Goal: Task Accomplishment & Management: Use online tool/utility

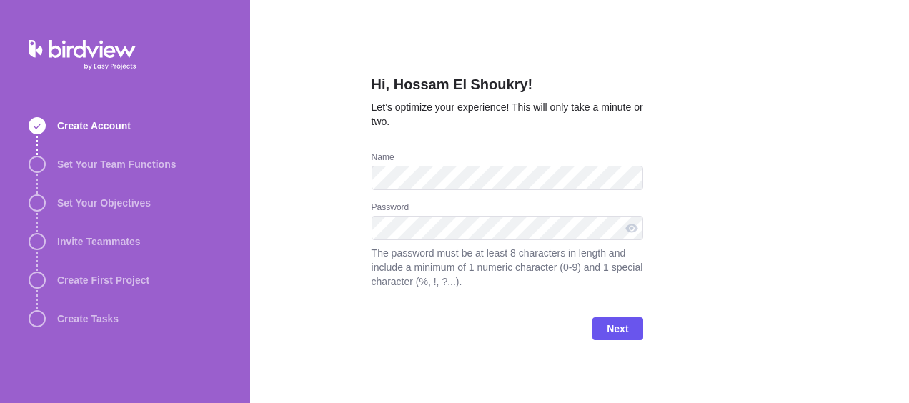
click at [344, 240] on div "Hi, Hossam El Shoukry! Let’s optimize your experience! This will only take a mi…" at bounding box center [579, 201] width 659 height 403
click at [613, 325] on span "Next" at bounding box center [617, 328] width 21 height 17
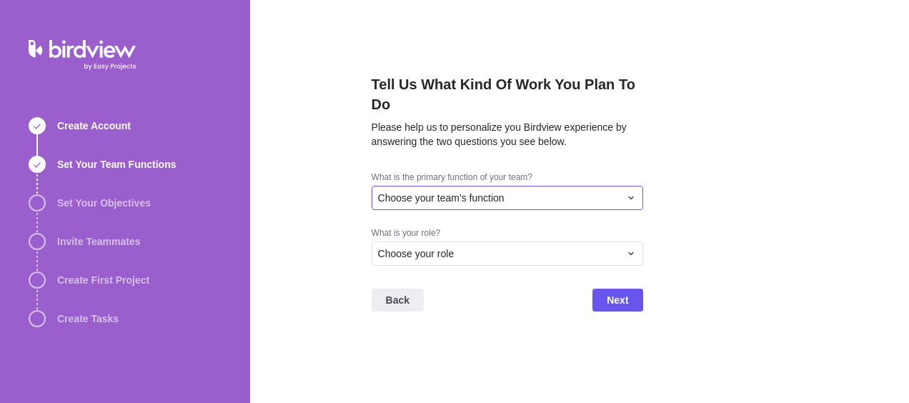
click at [482, 202] on span "Choose your team's function" at bounding box center [441, 198] width 126 height 14
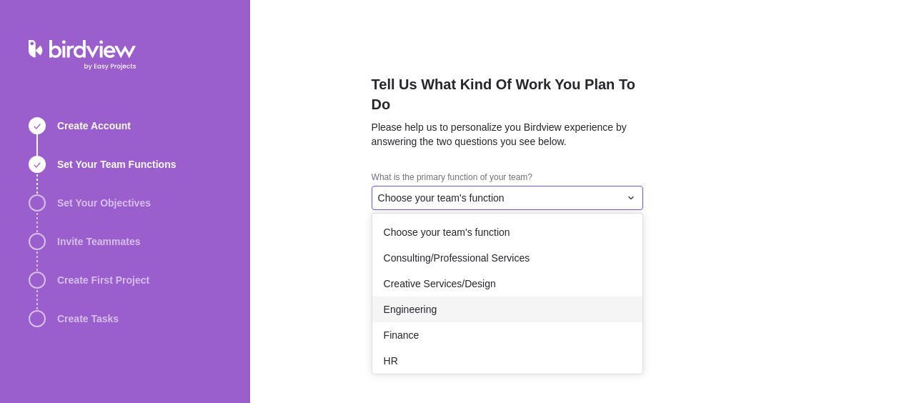
click at [482, 309] on div "Engineering" at bounding box center [507, 309] width 270 height 26
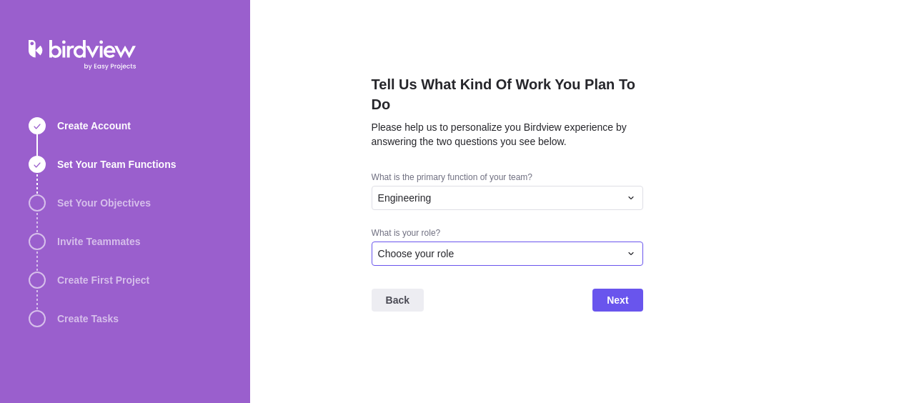
click at [477, 254] on div "Choose your role" at bounding box center [498, 253] width 241 height 14
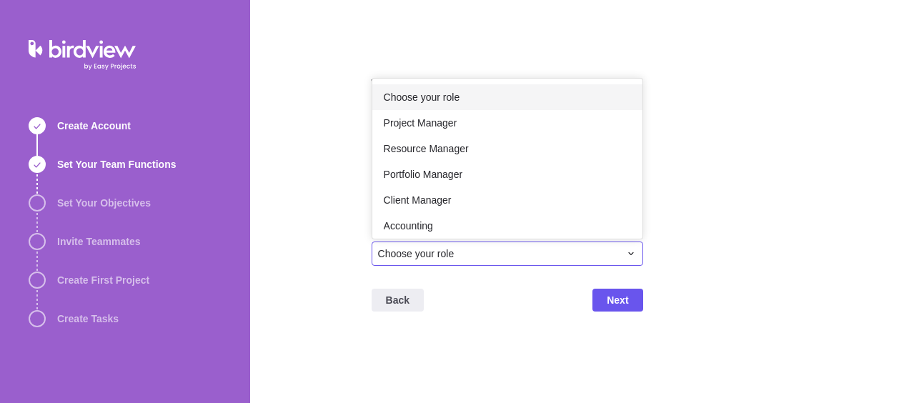
scroll to position [24, 0]
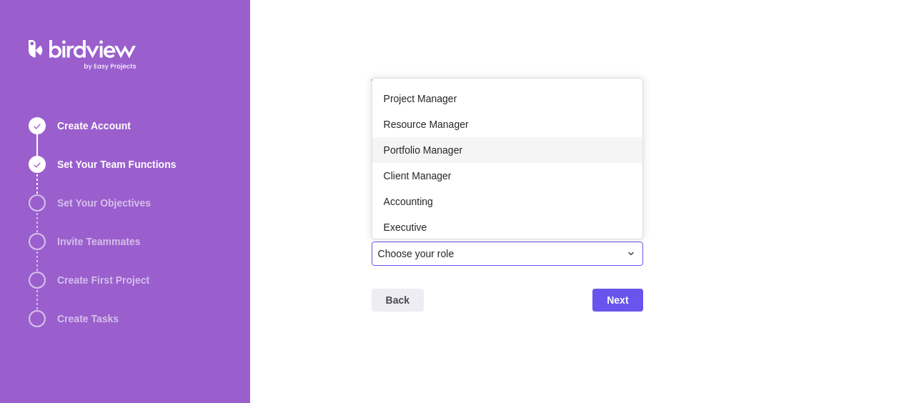
click at [475, 146] on div "Portfolio Manager" at bounding box center [507, 150] width 270 height 26
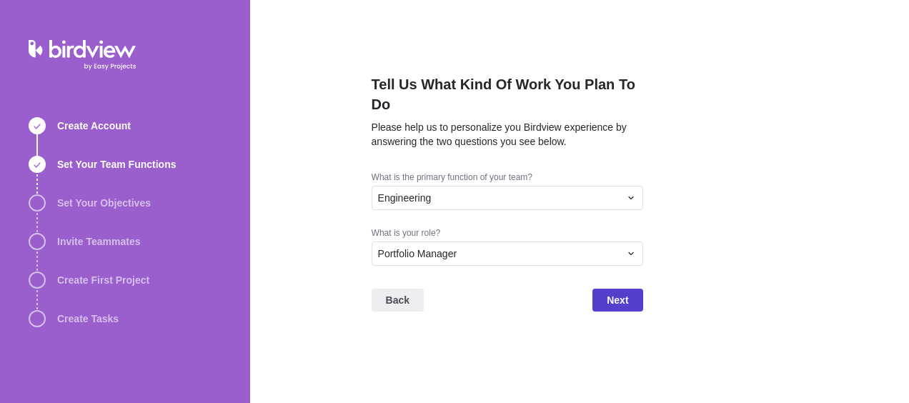
click at [613, 300] on span "Next" at bounding box center [617, 299] width 21 height 17
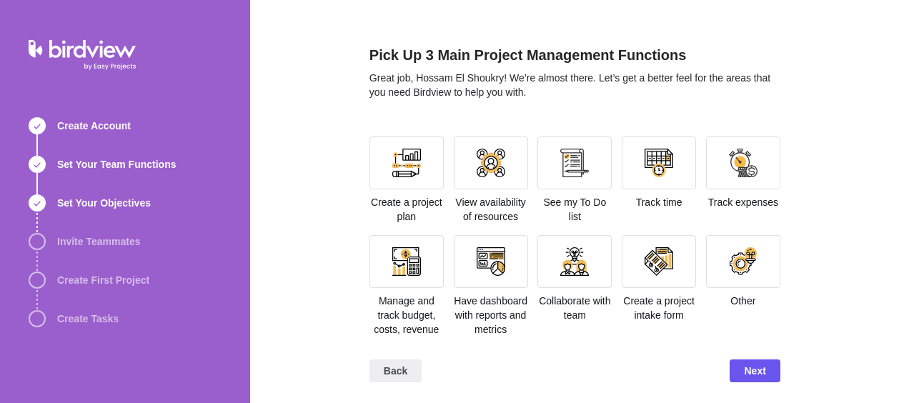
scroll to position [30, 0]
click at [754, 260] on div at bounding box center [743, 260] width 74 height 53
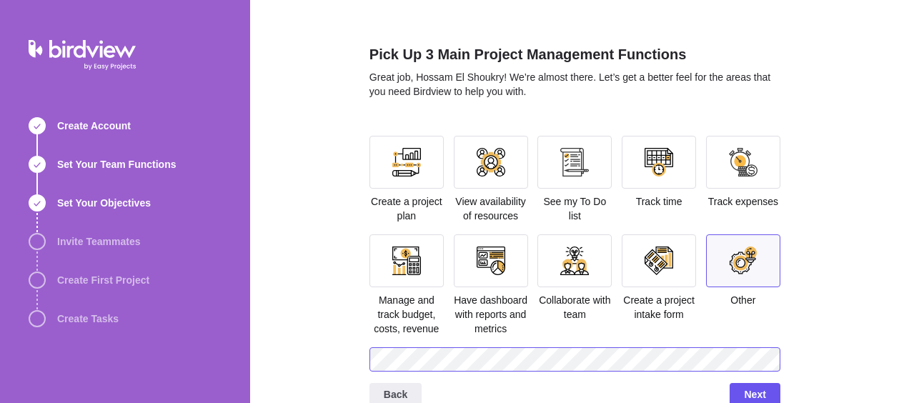
scroll to position [54, 0]
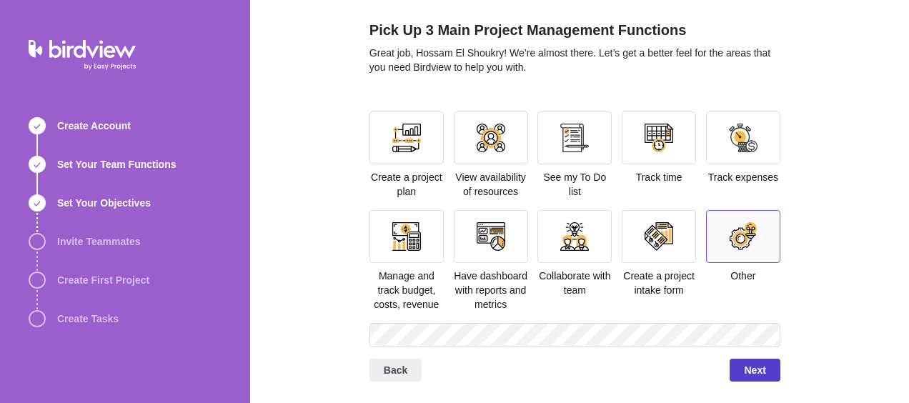
click at [754, 375] on span "Next" at bounding box center [754, 370] width 21 height 17
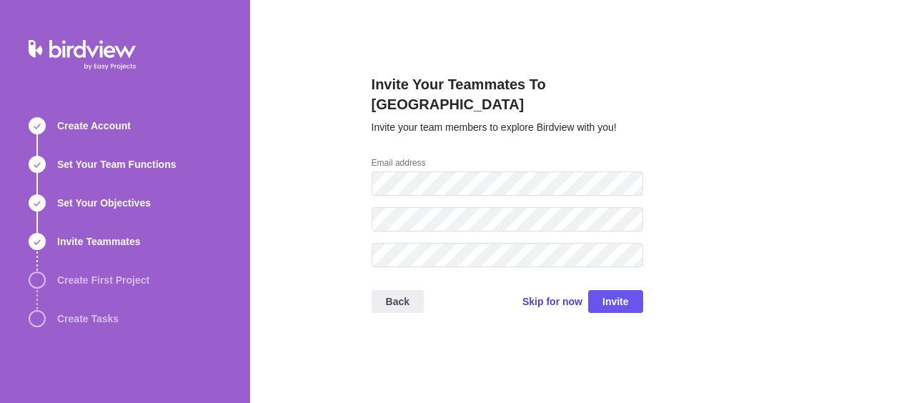
click at [547, 294] on span "Skip for now" at bounding box center [552, 301] width 60 height 14
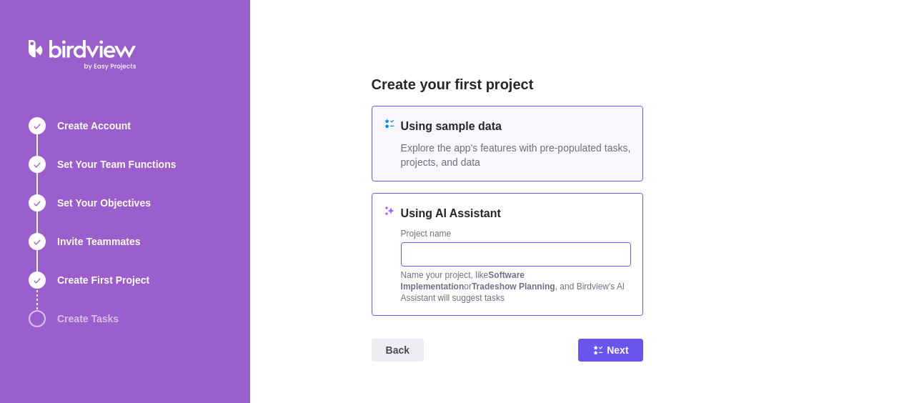
click at [458, 260] on input "text" at bounding box center [516, 254] width 230 height 24
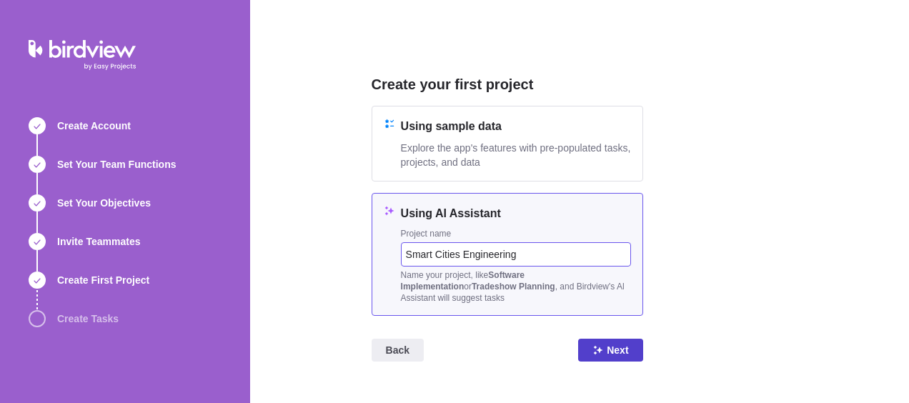
type input "Smart Cities Engineering"
click at [611, 343] on span "Next" at bounding box center [617, 350] width 21 height 17
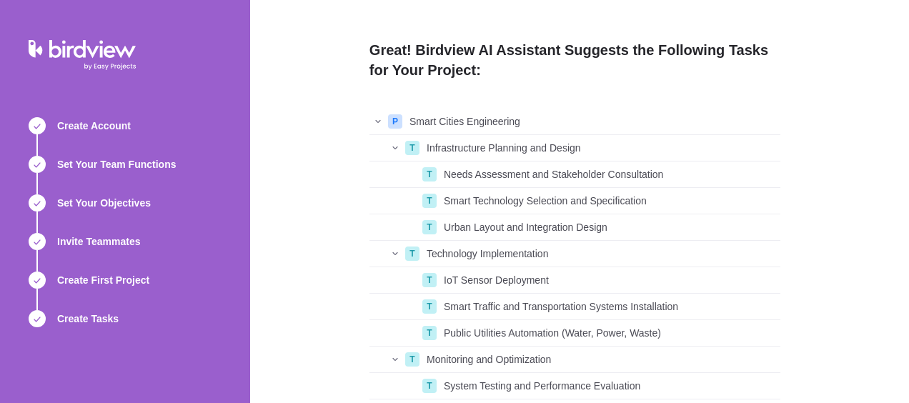
scroll to position [133, 0]
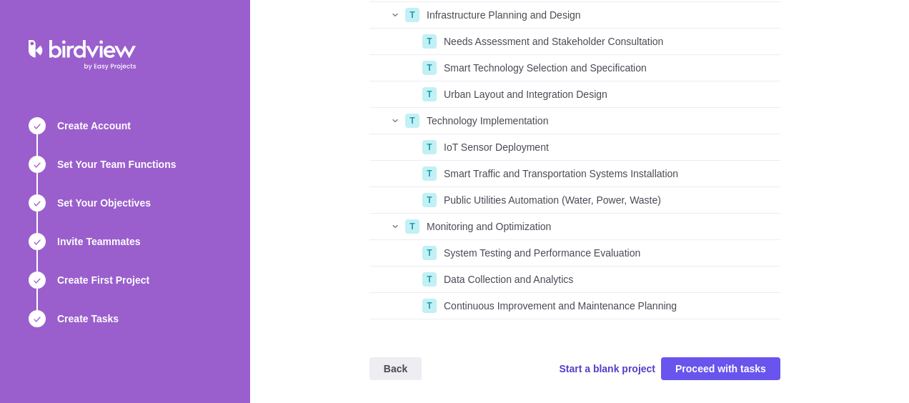
click at [626, 371] on span "Start a blank project" at bounding box center [607, 369] width 96 height 14
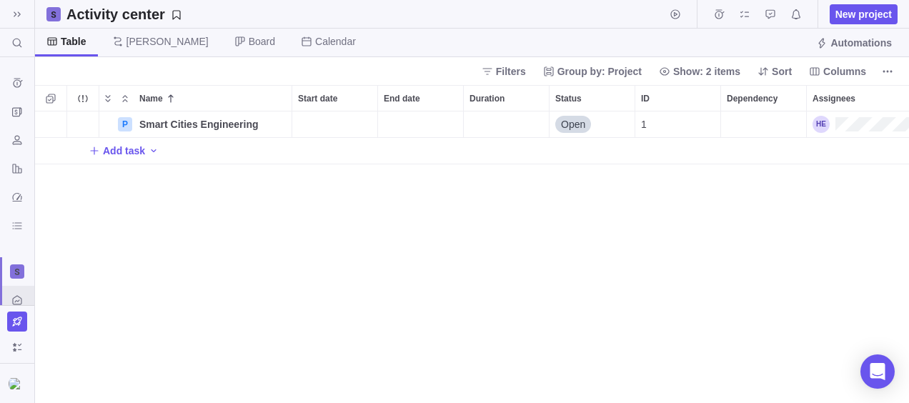
scroll to position [281, 863]
click at [19, 14] on icon at bounding box center [16, 14] width 11 height 11
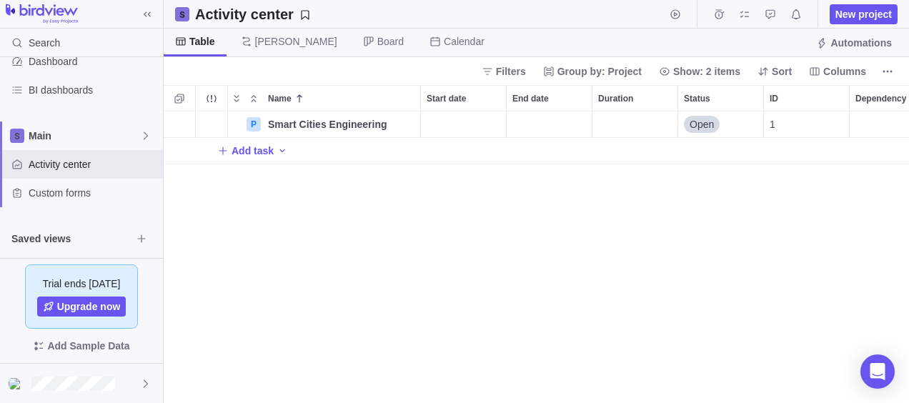
scroll to position [131, 0]
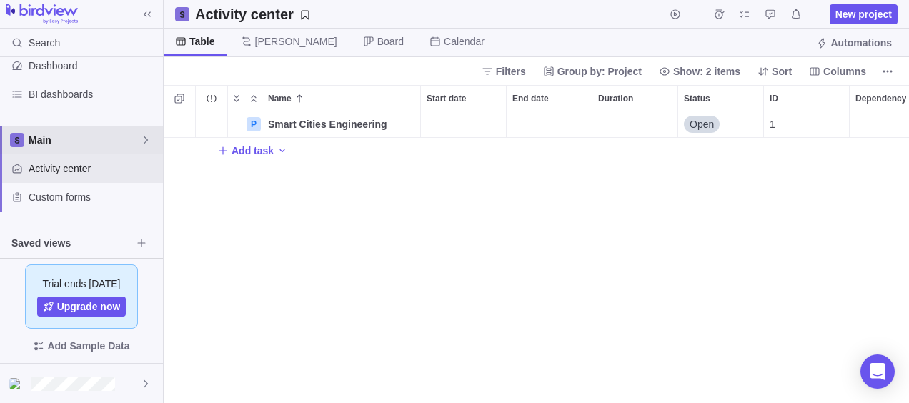
click at [145, 144] on icon at bounding box center [145, 139] width 11 height 11
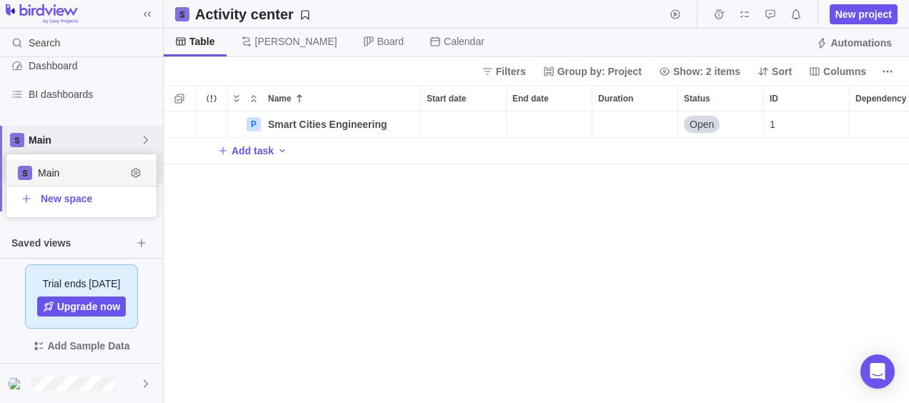
scroll to position [51, 139]
click at [145, 144] on icon at bounding box center [145, 139] width 11 height 11
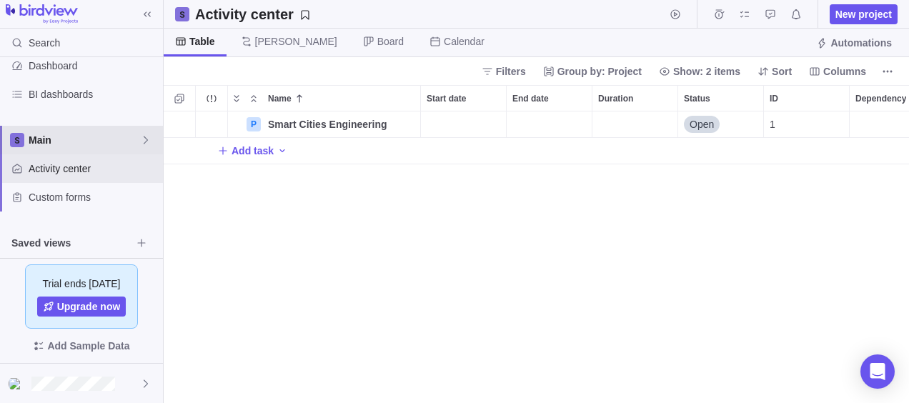
click at [83, 137] on span "Main" at bounding box center [84, 140] width 111 height 14
click at [148, 137] on icon at bounding box center [145, 139] width 11 height 11
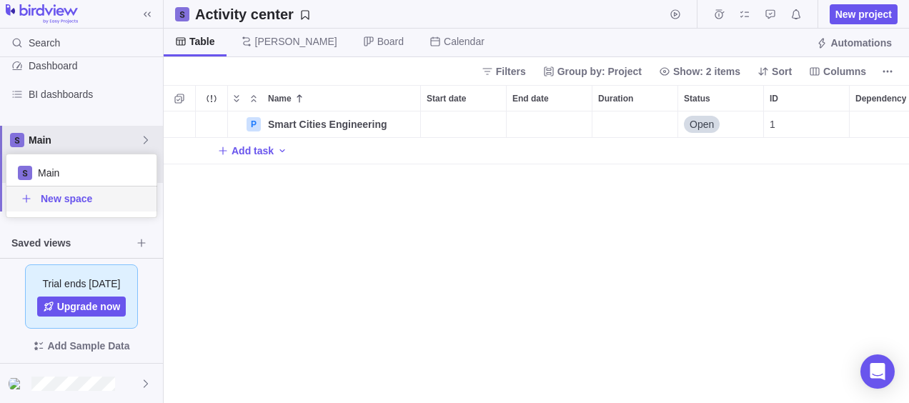
click at [63, 196] on span "New space" at bounding box center [66, 198] width 51 height 14
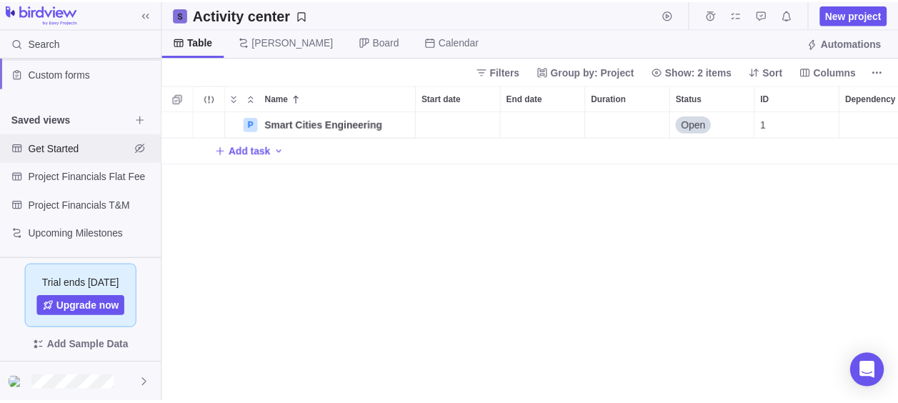
scroll to position [0, 0]
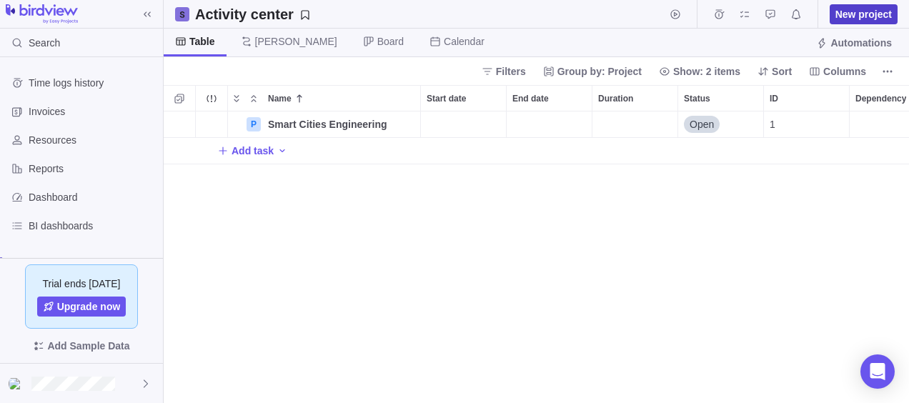
click at [859, 14] on span "New project" at bounding box center [863, 14] width 56 height 14
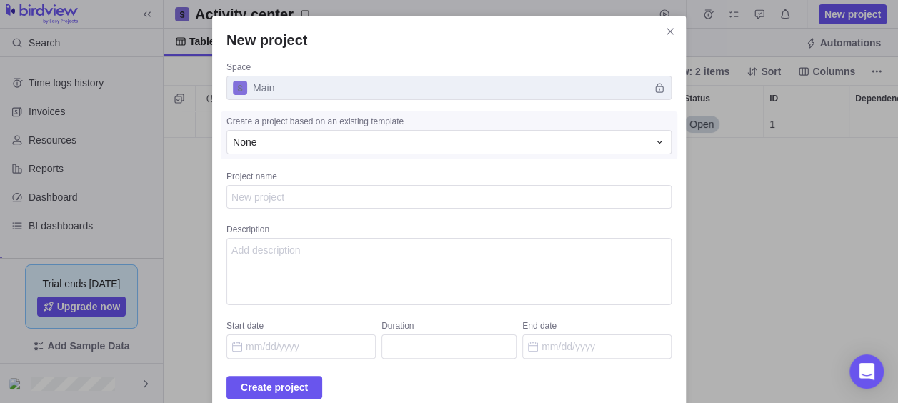
type textarea "x"
click at [404, 80] on span "Main" at bounding box center [448, 88] width 445 height 24
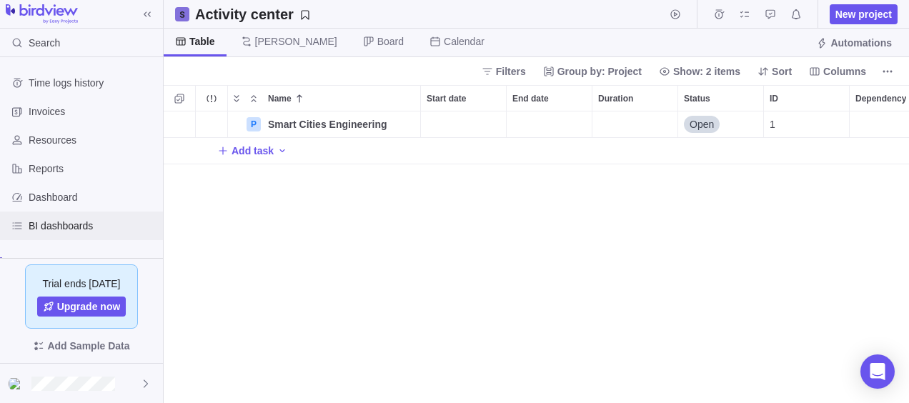
scroll to position [143, 0]
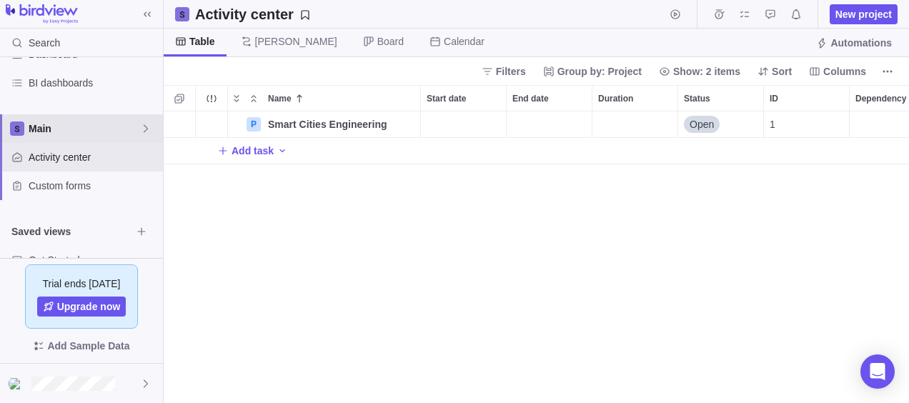
drag, startPoint x: 56, startPoint y: 124, endPoint x: 42, endPoint y: 128, distance: 14.0
click at [42, 128] on span "Main" at bounding box center [84, 128] width 111 height 14
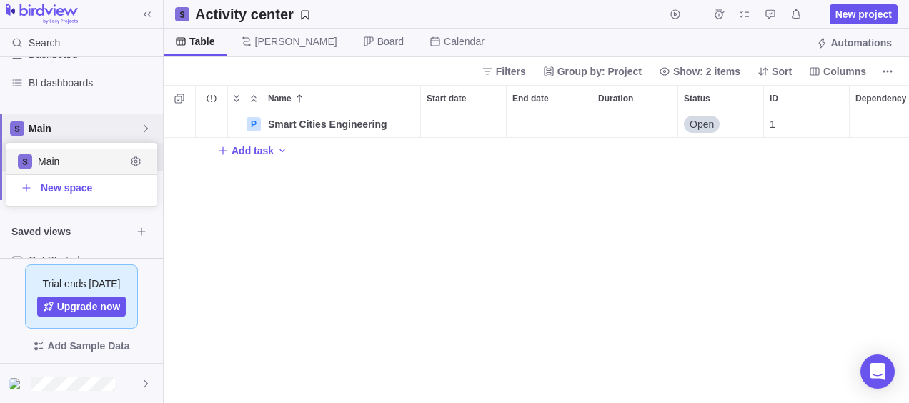
scroll to position [51, 139]
click at [138, 162] on icon "Edit space settings" at bounding box center [135, 161] width 11 height 11
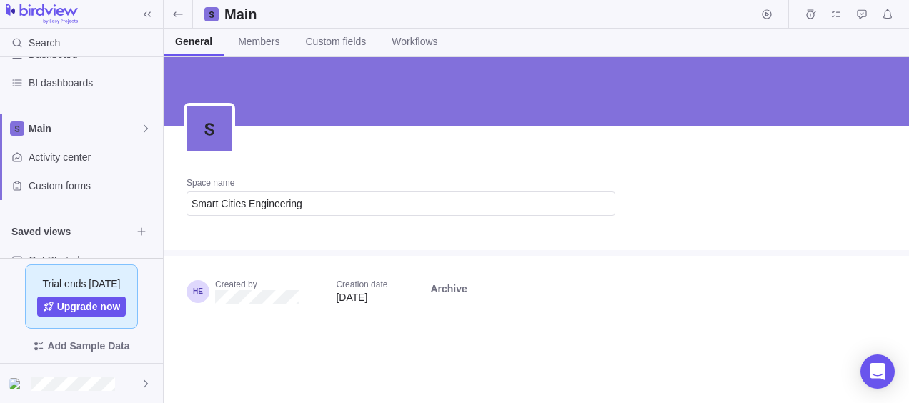
type input "Smart Cities Engineering"
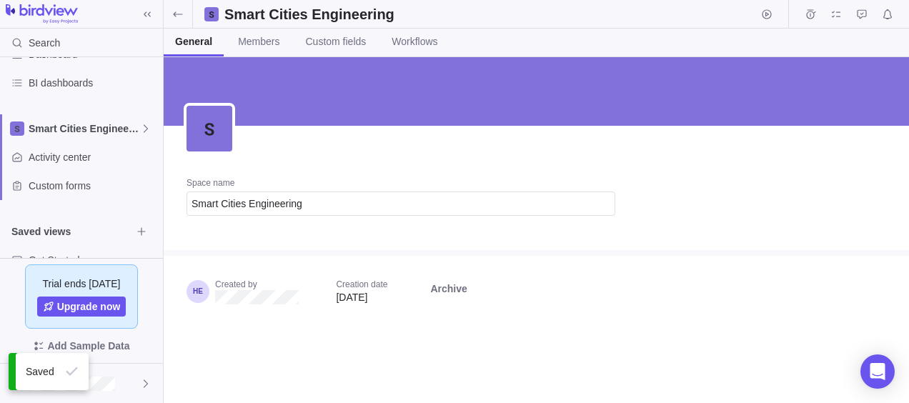
click at [314, 171] on div "Space name Smart Cities Engineering" at bounding box center [401, 202] width 474 height 96
click at [172, 14] on icon at bounding box center [177, 14] width 11 height 11
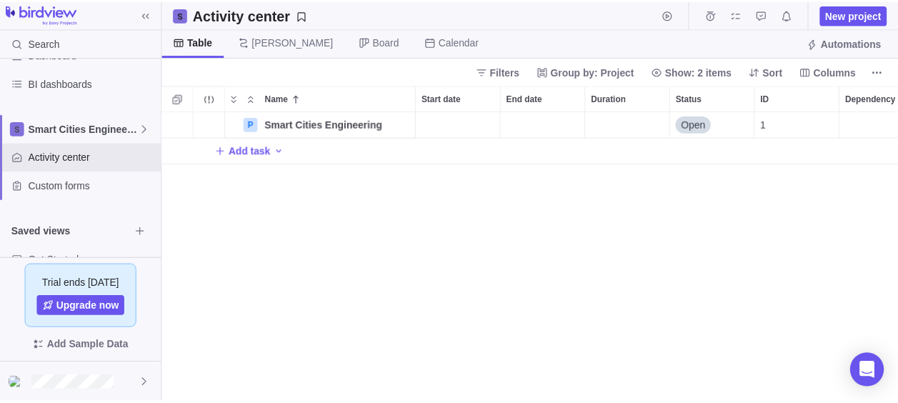
scroll to position [11, 11]
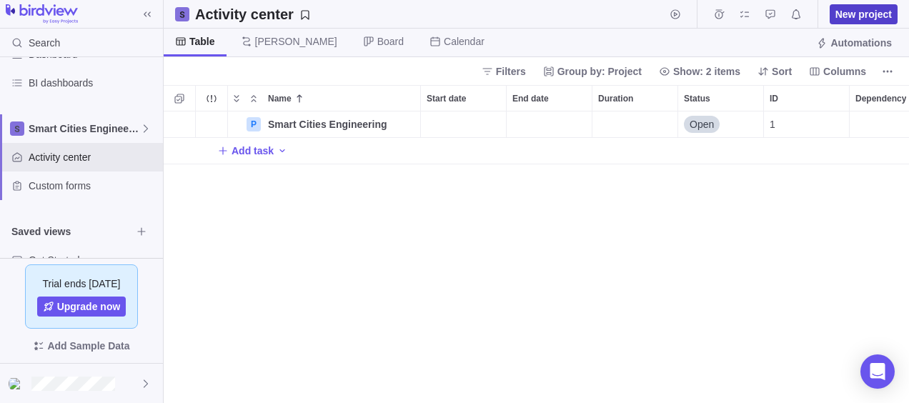
click at [839, 15] on span "New project" at bounding box center [863, 14] width 56 height 14
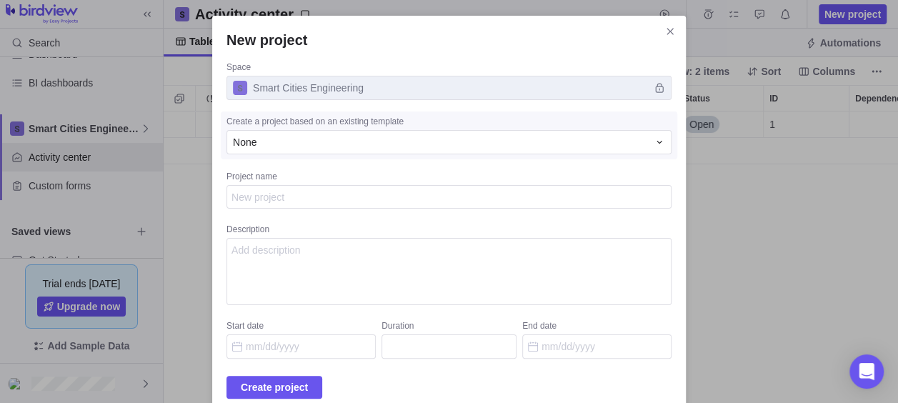
click at [376, 84] on span "Smart Cities Engineering" at bounding box center [448, 88] width 445 height 24
click at [363, 98] on span "Smart Cities Engineering" at bounding box center [448, 88] width 445 height 24
click at [256, 146] on span "None" at bounding box center [245, 142] width 24 height 14
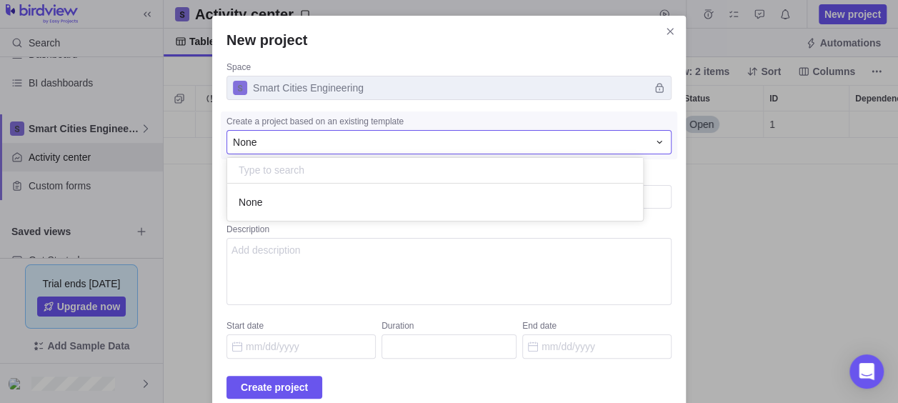
scroll to position [26, 405]
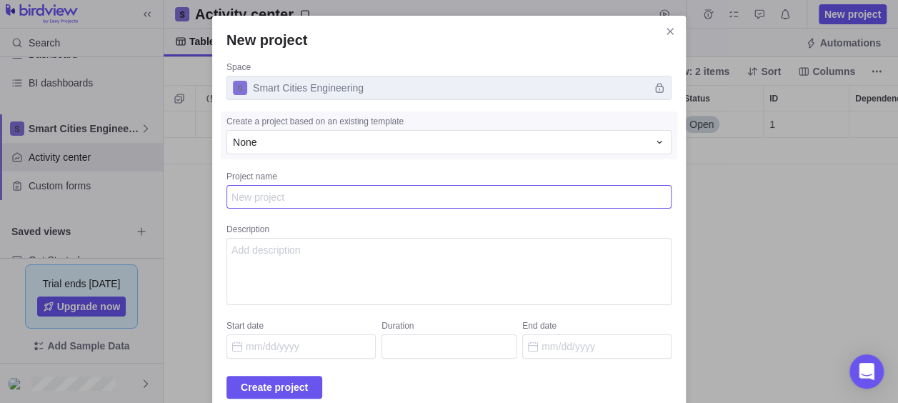
click at [276, 201] on textarea "Project name" at bounding box center [448, 197] width 445 height 24
type textarea "x"
type textarea "A"
type textarea "x"
type textarea "ACU"
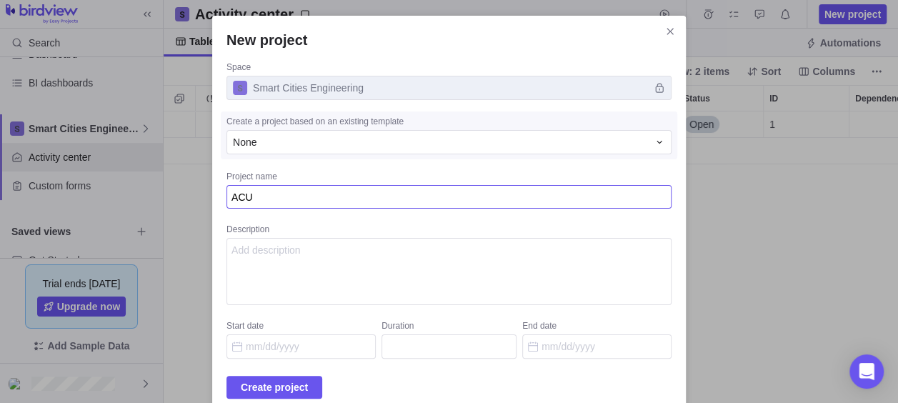
type textarea "x"
type textarea "ACUD"
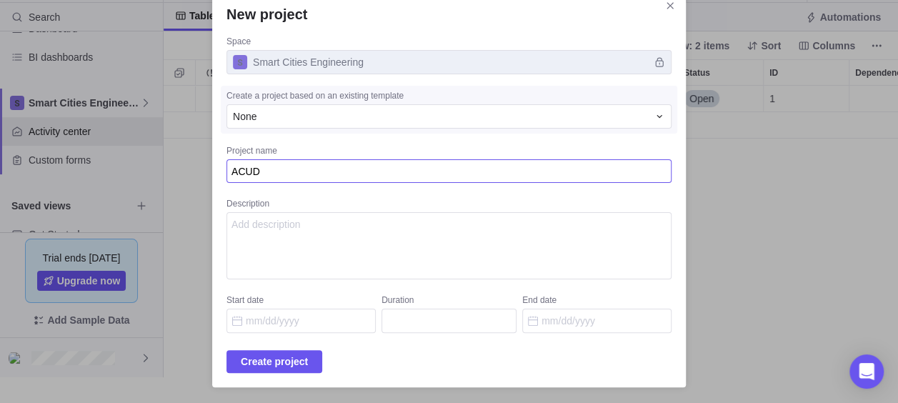
type textarea "x"
type textarea "ACUD"
type textarea "x"
type textarea "ACUD -"
type textarea "x"
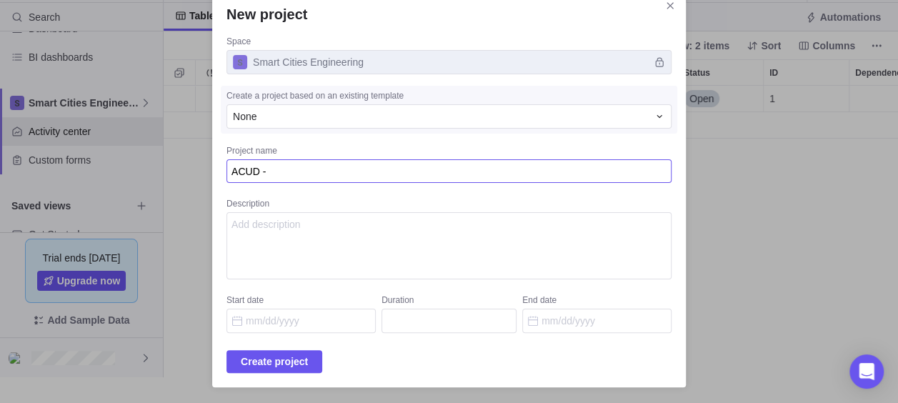
type textarea "ACUD -"
type textarea "x"
type textarea "ACUD - C"
type textarea "x"
type textarea "ACUD - CO"
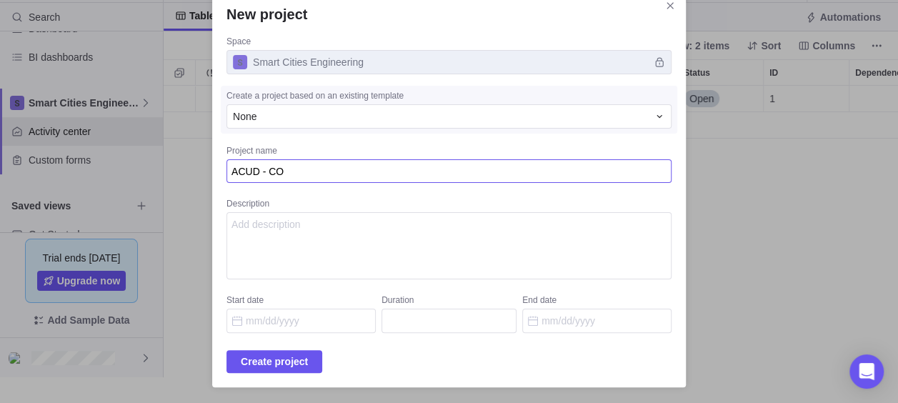
type textarea "x"
type textarea "ACUD - COC"
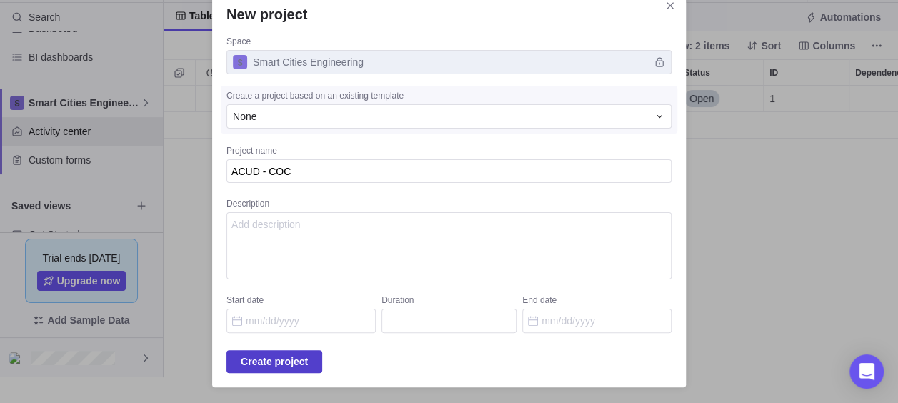
click at [322, 364] on span "Create project" at bounding box center [274, 361] width 96 height 23
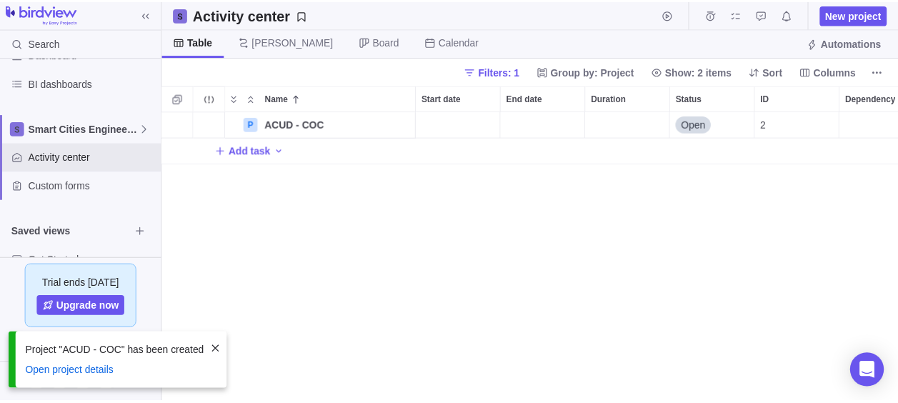
scroll to position [281, 734]
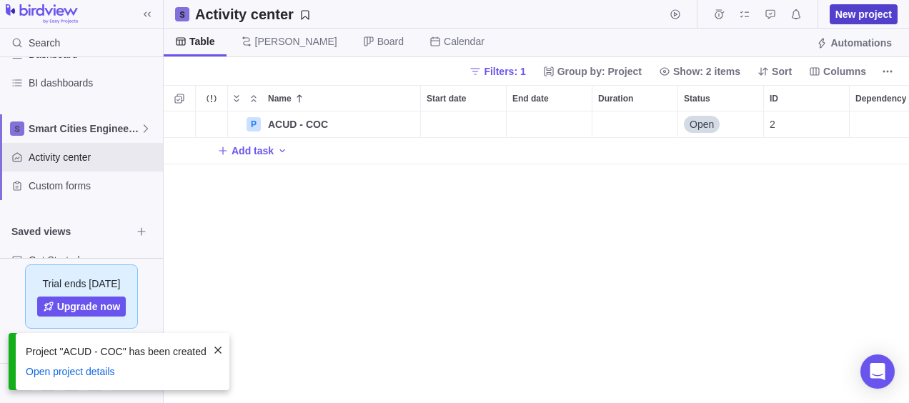
click at [864, 11] on span "New project" at bounding box center [863, 14] width 56 height 14
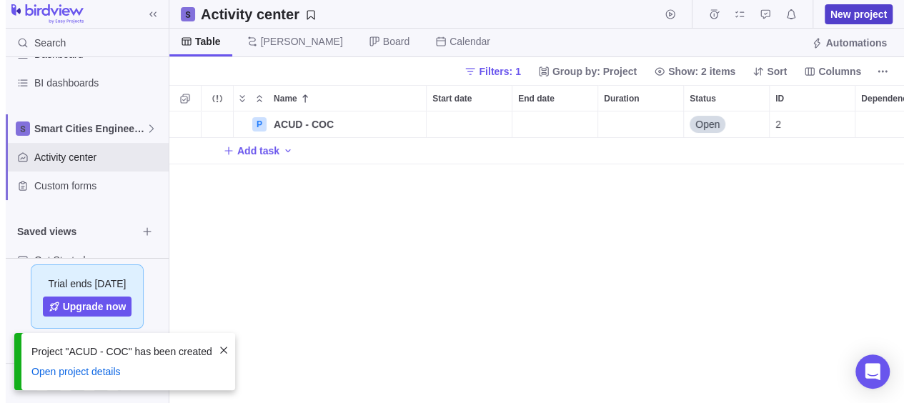
scroll to position [11, 11]
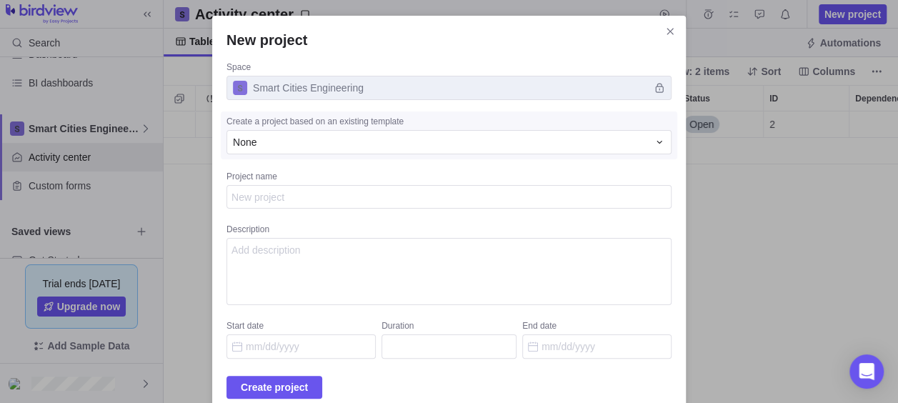
type textarea "x"
type textarea "A"
type textarea "x"
type textarea "ACU"
type textarea "x"
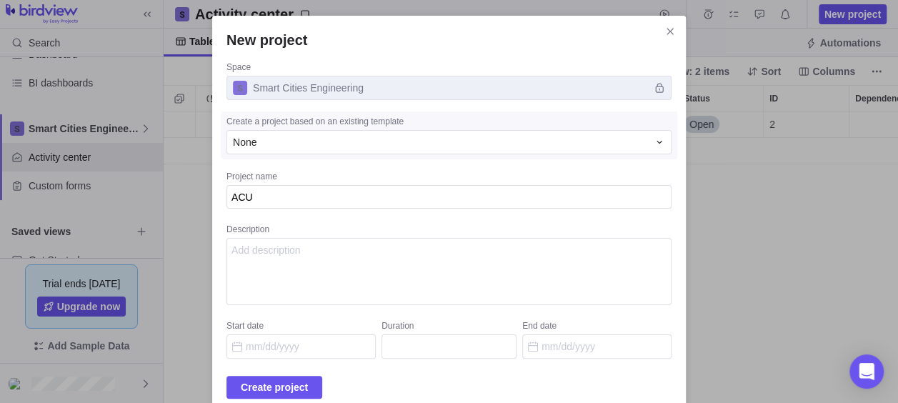
type textarea "ACUD"
type textarea "x"
type textarea "ACUD"
type textarea "x"
type textarea "ACUD -"
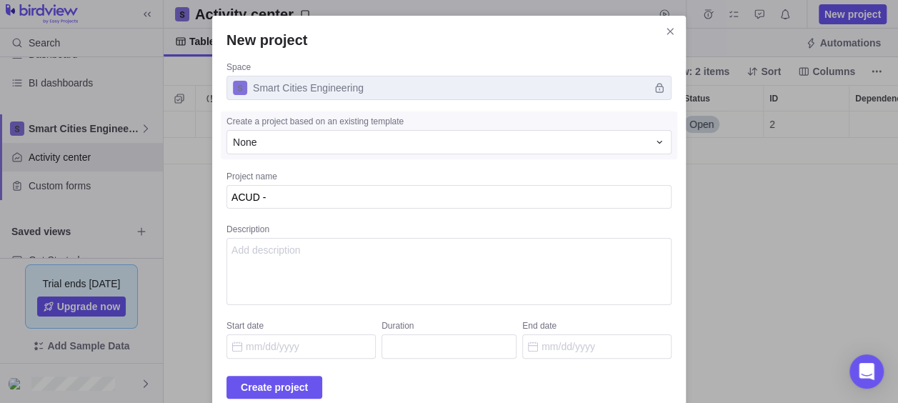
type textarea "x"
type textarea "ACUD - C"
type textarea "x"
type textarea "ACUD - CC"
type textarea "x"
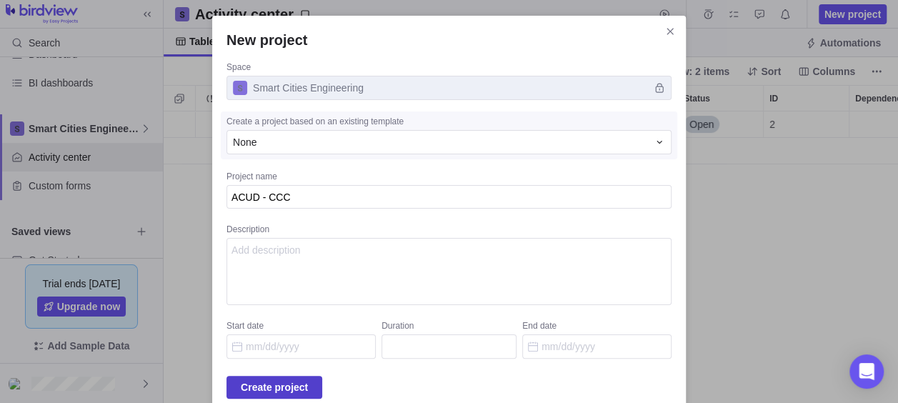
type textarea "ACUD - CCC"
click at [322, 387] on span "Create project" at bounding box center [274, 387] width 96 height 23
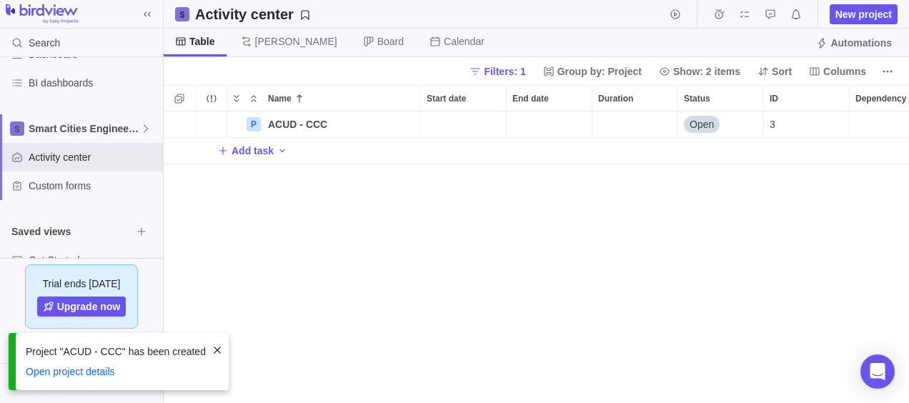
scroll to position [281, 734]
click at [330, 226] on div "P ACUD - CCC Details Open 3 Add task" at bounding box center [536, 257] width 745 height 292
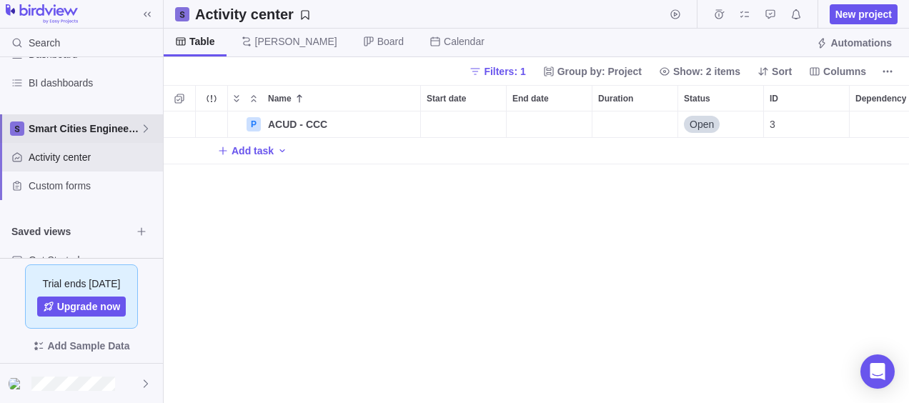
click at [150, 128] on icon at bounding box center [145, 128] width 11 height 11
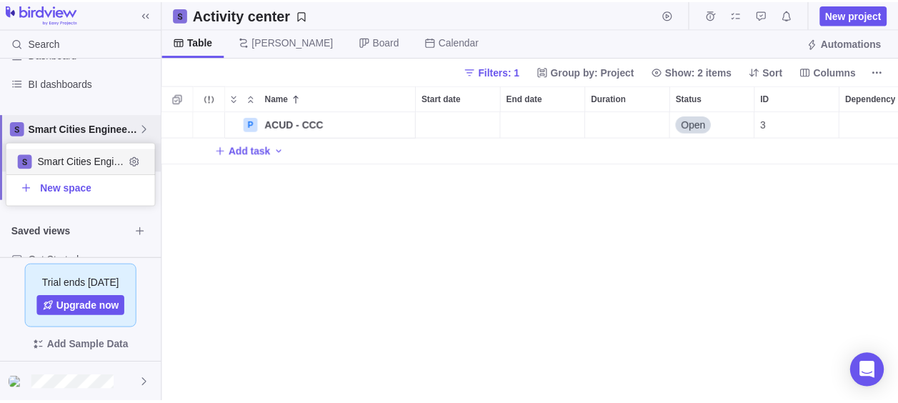
scroll to position [51, 139]
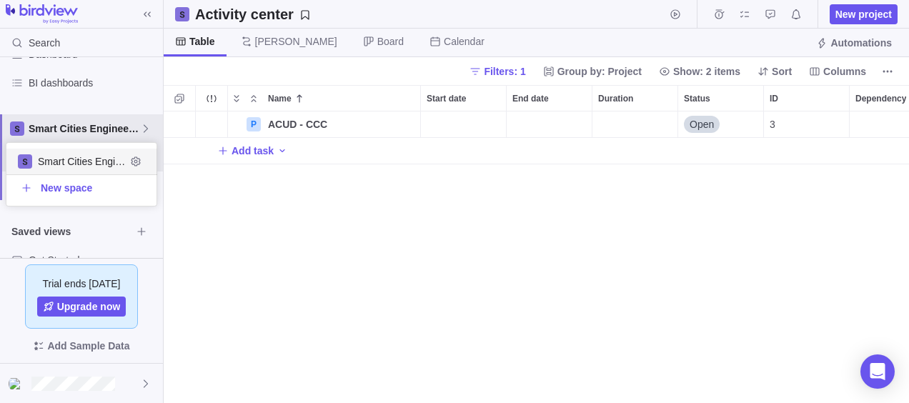
click at [276, 150] on body "Search Time logs history Invoices Resources Reports Dashboard BI dashboards Sma…" at bounding box center [454, 201] width 909 height 403
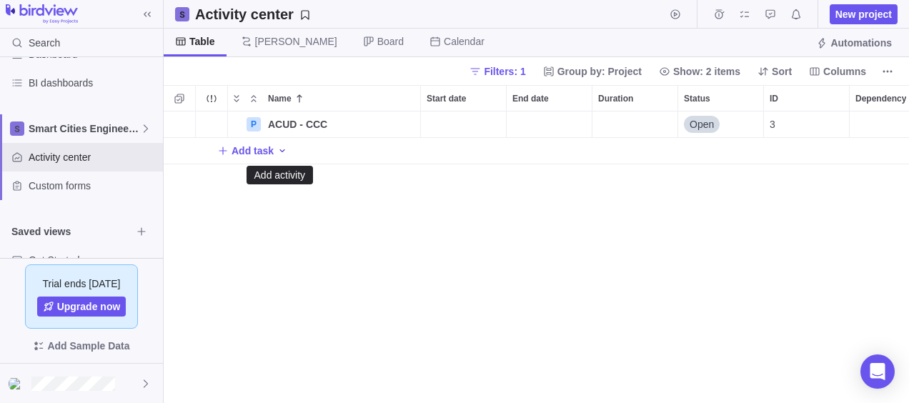
click at [280, 150] on icon "Add activity" at bounding box center [282, 150] width 5 height 3
click at [445, 241] on div "P ACUD - CCC Details Open 3 Add task" at bounding box center [536, 257] width 745 height 292
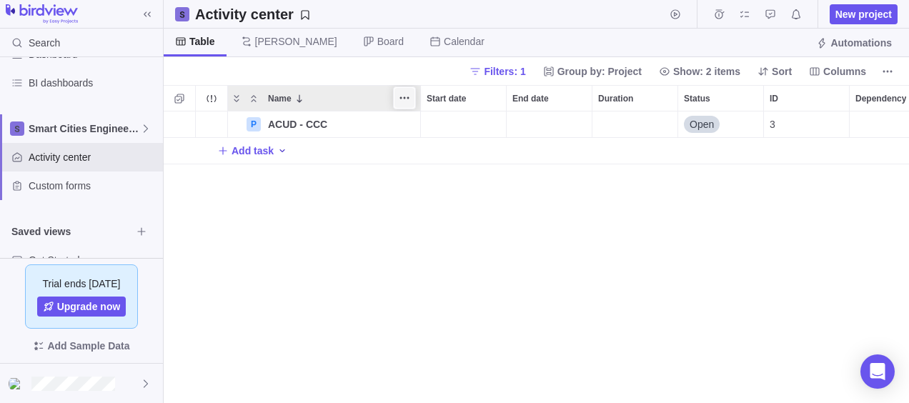
click at [407, 93] on icon "More actions" at bounding box center [404, 97] width 11 height 11
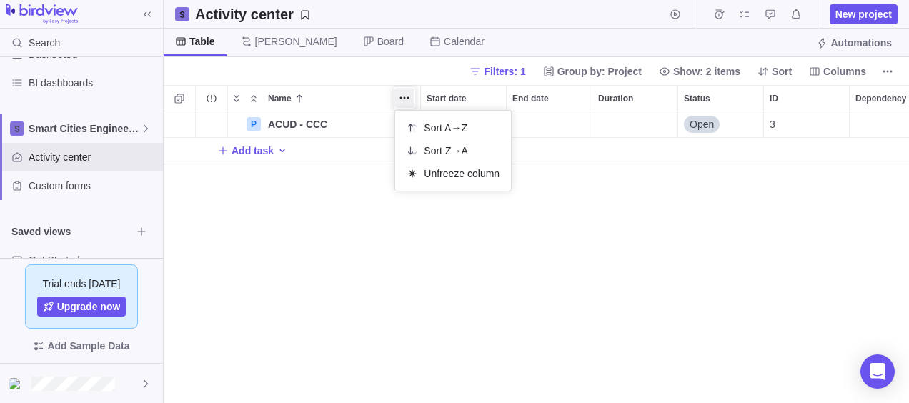
click at [299, 246] on div "Name Start date End date Duration Status ID Dependency Assignees P ACUD - CCC D…" at bounding box center [536, 244] width 745 height 318
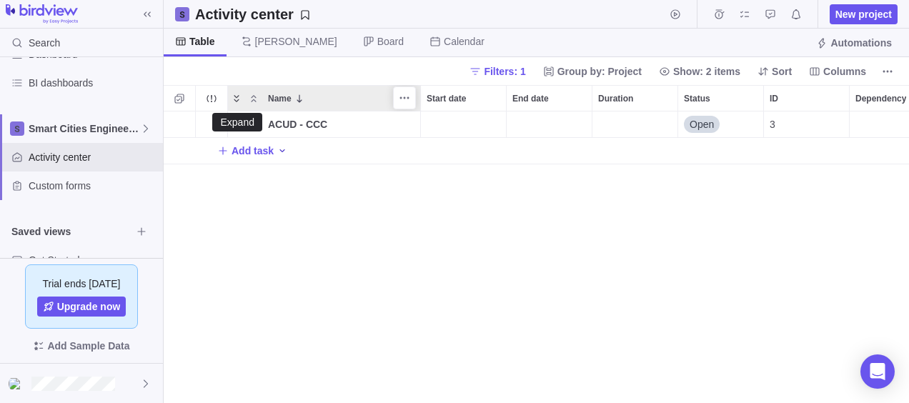
click at [239, 96] on icon "Expand" at bounding box center [236, 98] width 11 height 11
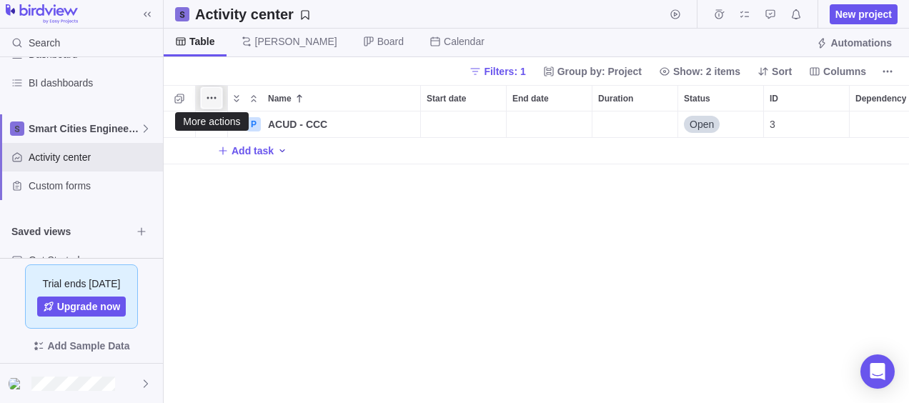
click at [212, 99] on icon "More actions" at bounding box center [211, 97] width 11 height 11
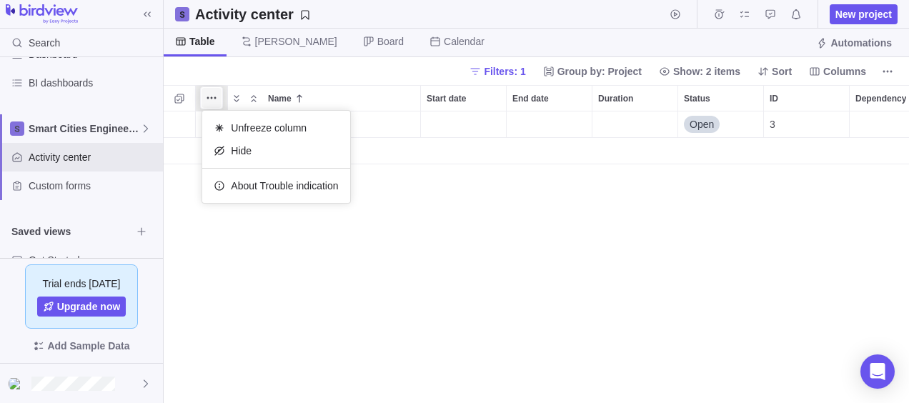
click at [212, 99] on icon "More actions" at bounding box center [211, 97] width 11 height 11
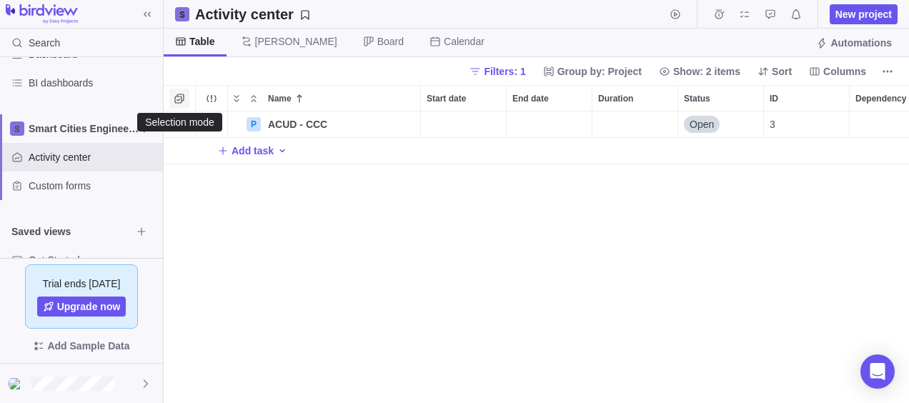
click at [181, 99] on icon "Selection mode" at bounding box center [178, 98] width 9 height 9
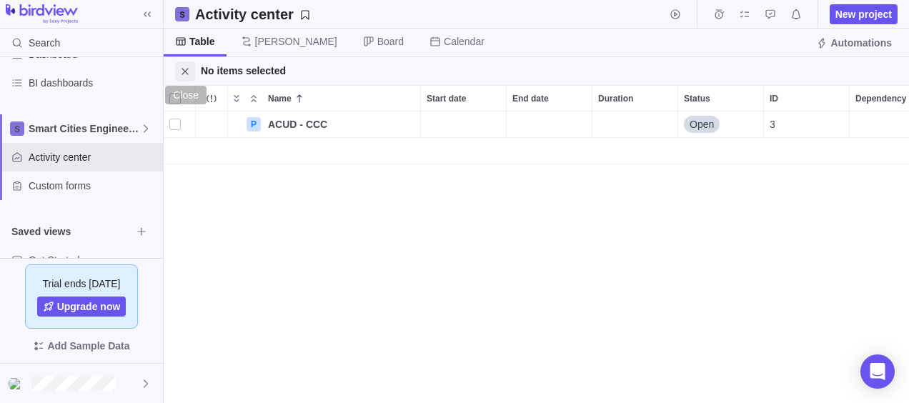
click at [183, 73] on icon "Close" at bounding box center [184, 71] width 11 height 11
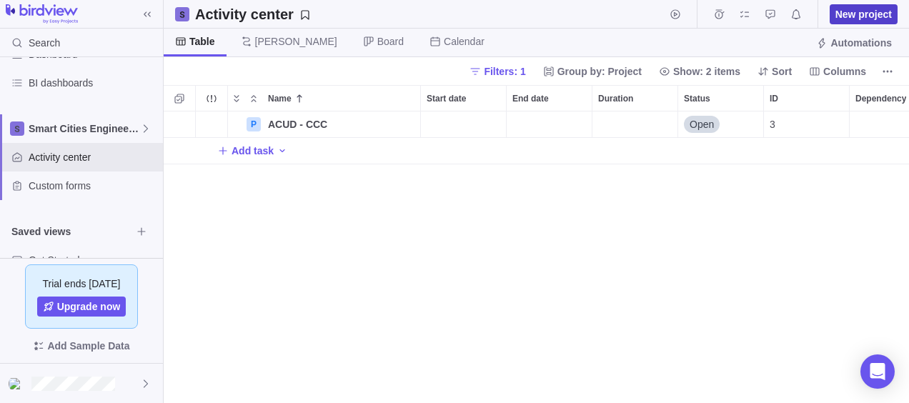
click at [847, 13] on span "New project" at bounding box center [863, 14] width 56 height 14
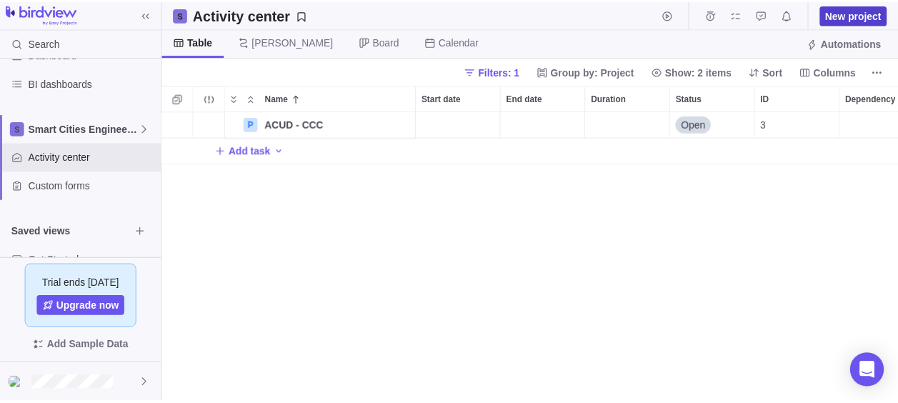
scroll to position [11, 11]
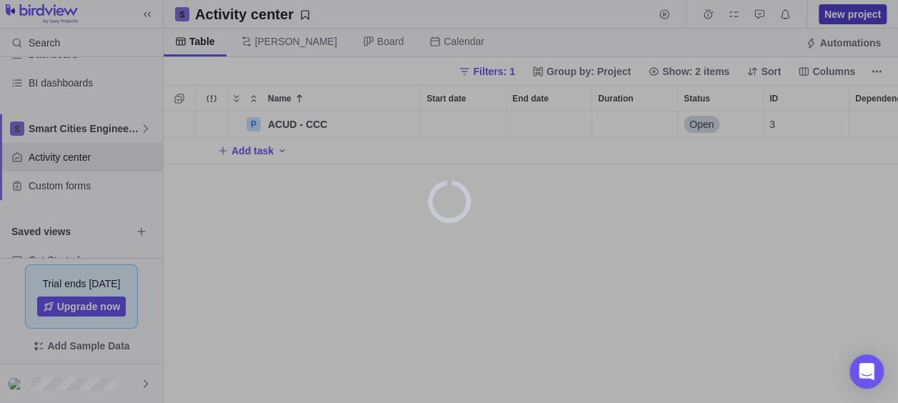
type textarea "x"
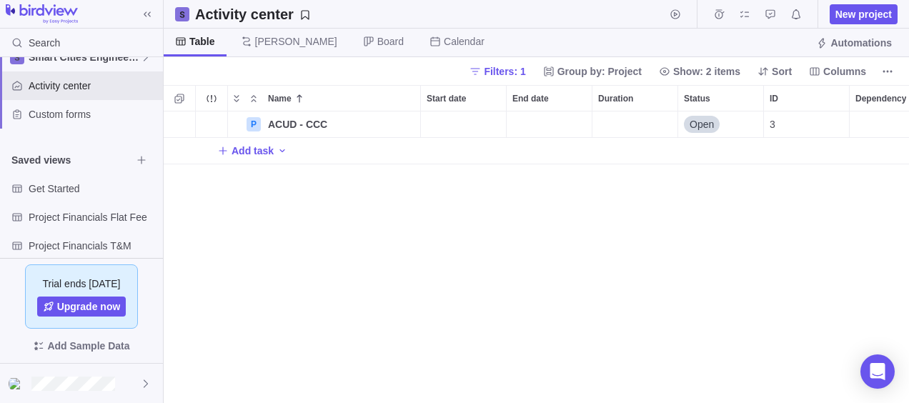
scroll to position [143, 0]
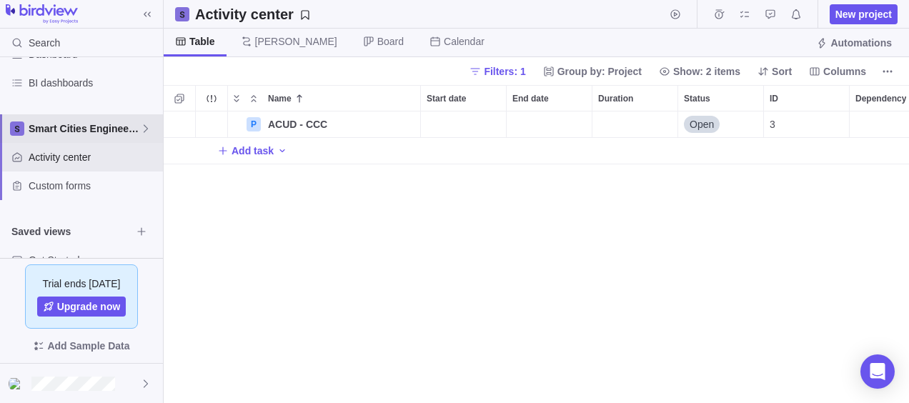
click at [143, 134] on div "Smart Cities Engineering" at bounding box center [81, 128] width 163 height 29
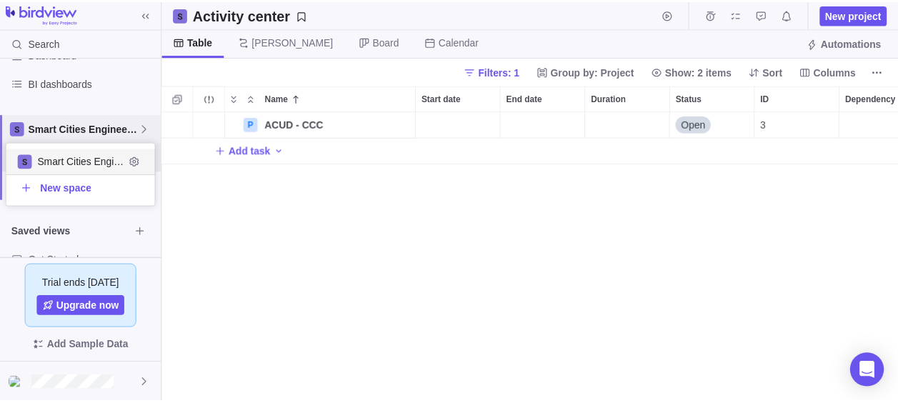
scroll to position [51, 139]
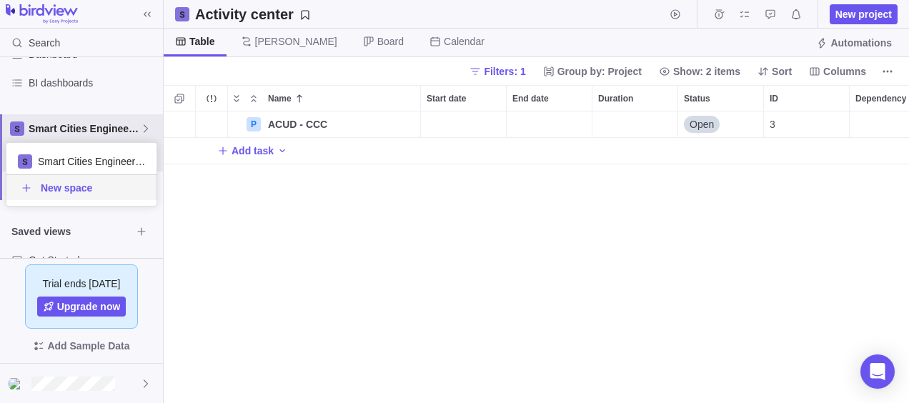
click at [69, 193] on span "New space" at bounding box center [66, 188] width 51 height 14
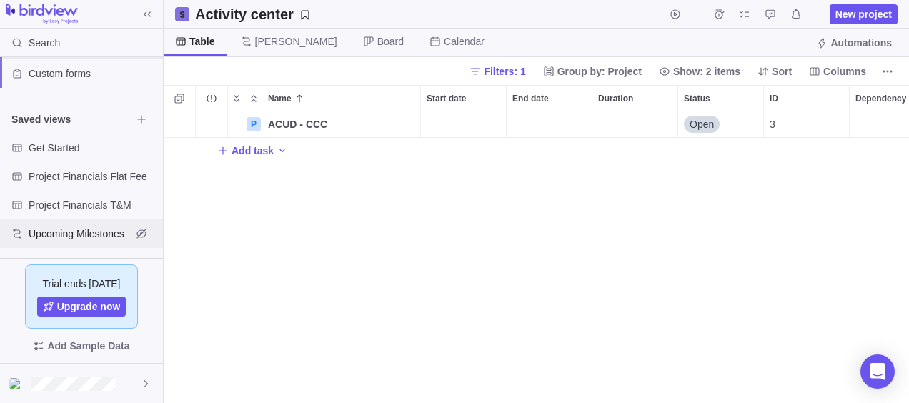
click at [63, 233] on span "Upcoming Milestones" at bounding box center [80, 233] width 103 height 14
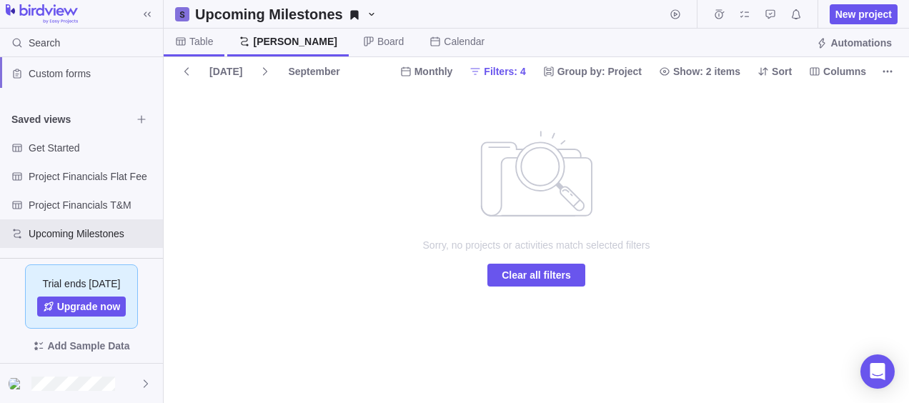
click at [200, 44] on span "Table" at bounding box center [201, 41] width 24 height 14
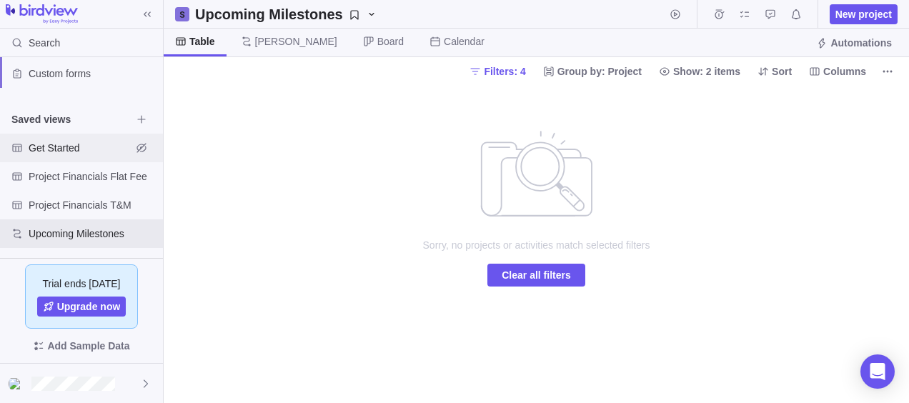
click at [67, 146] on span "Get Started" at bounding box center [80, 148] width 103 height 14
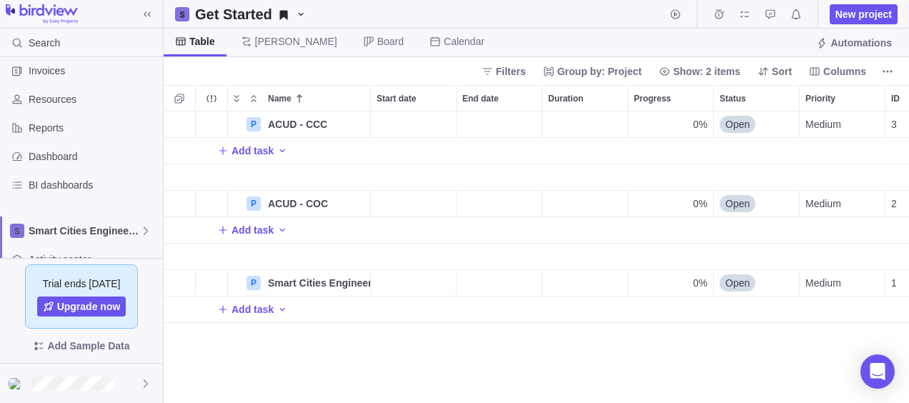
scroll to position [112, 0]
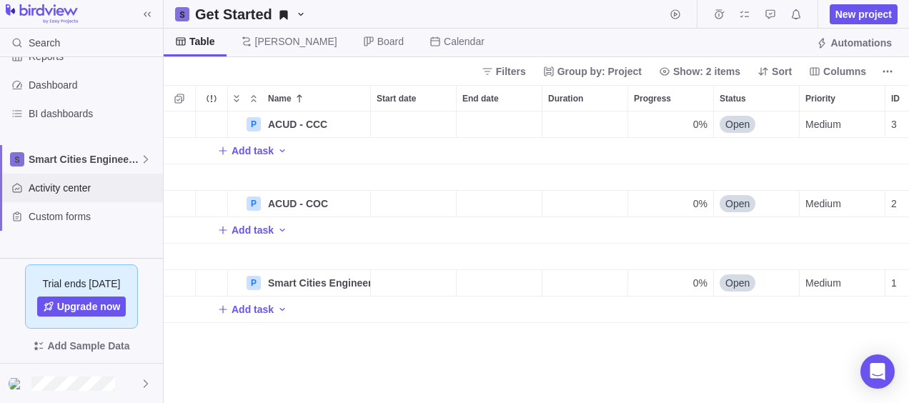
click at [69, 181] on span "Activity center" at bounding box center [93, 188] width 129 height 14
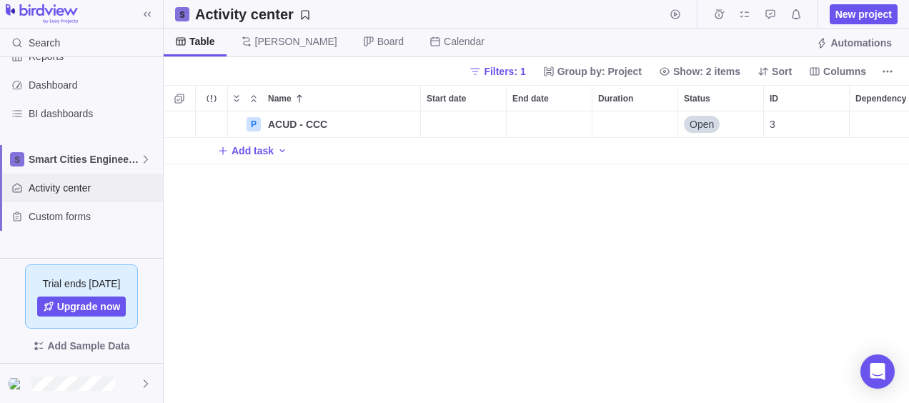
scroll to position [11, 11]
click at [261, 46] on span "[PERSON_NAME]" at bounding box center [296, 41] width 82 height 14
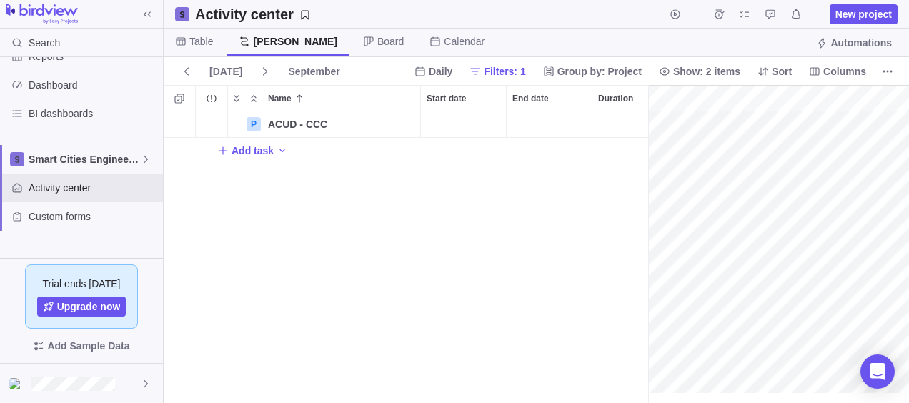
scroll to position [0, 119]
click at [377, 40] on span "Board" at bounding box center [390, 41] width 26 height 14
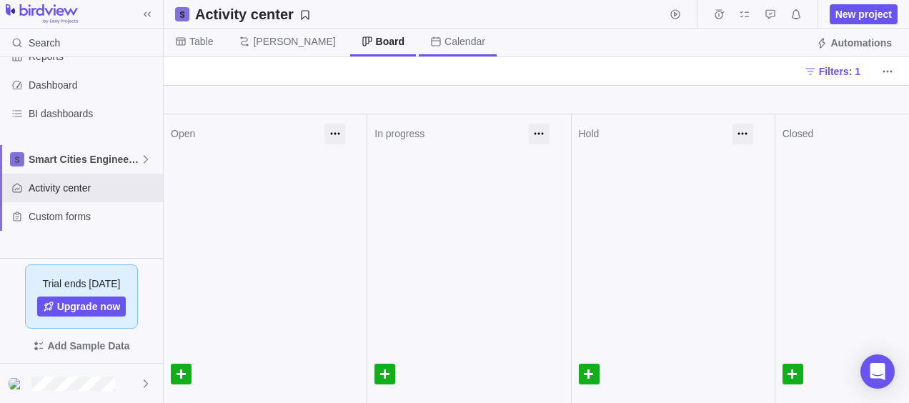
click at [444, 46] on span "Calendar" at bounding box center [464, 41] width 41 height 14
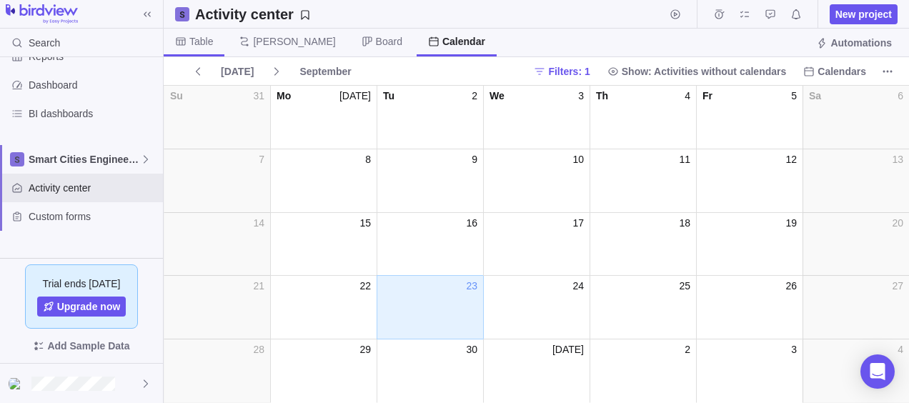
click at [201, 51] on span "Table" at bounding box center [194, 43] width 61 height 28
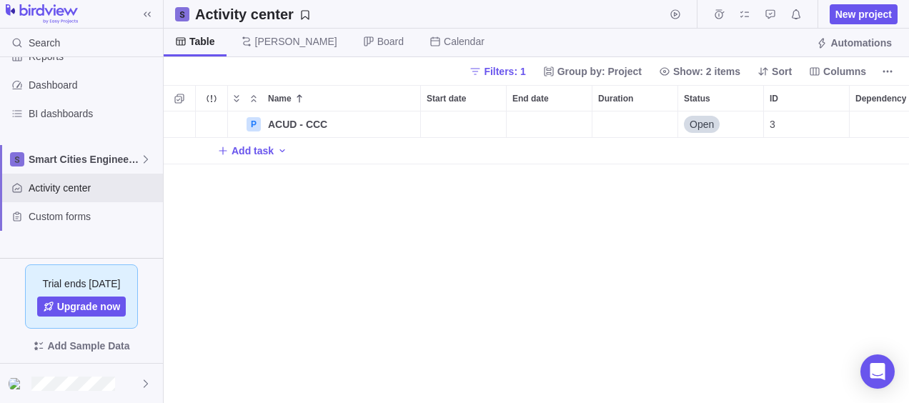
scroll to position [11, 11]
click at [74, 210] on span "Custom forms" at bounding box center [93, 216] width 129 height 14
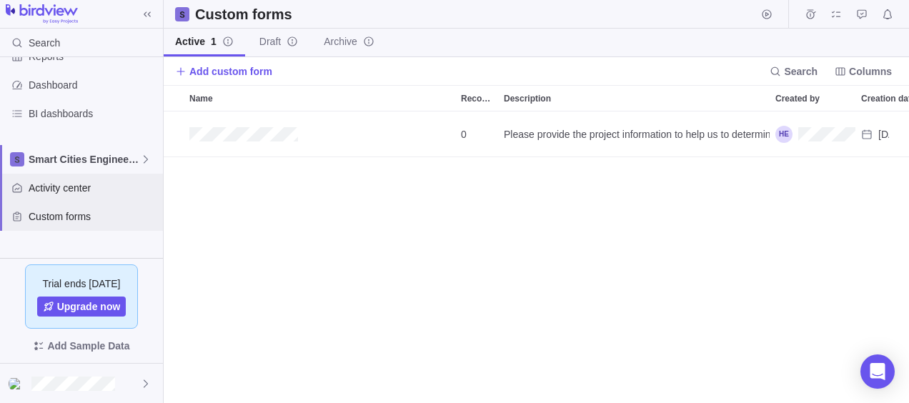
scroll to position [255, 0]
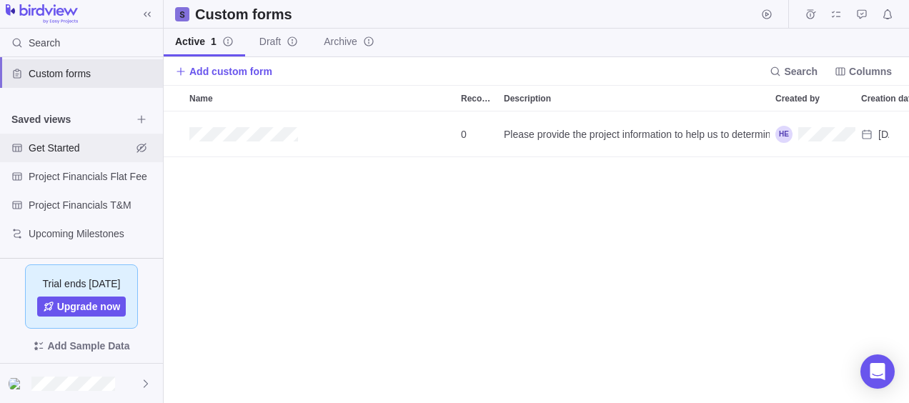
click at [94, 150] on span "Get Started" at bounding box center [80, 148] width 103 height 14
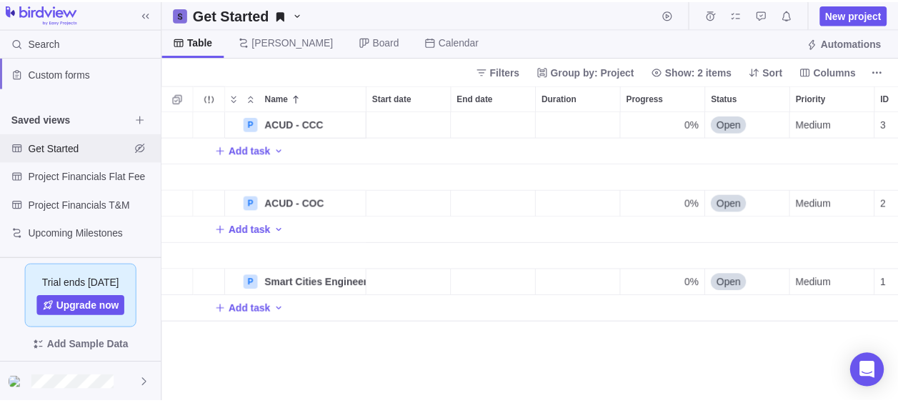
scroll to position [11, 11]
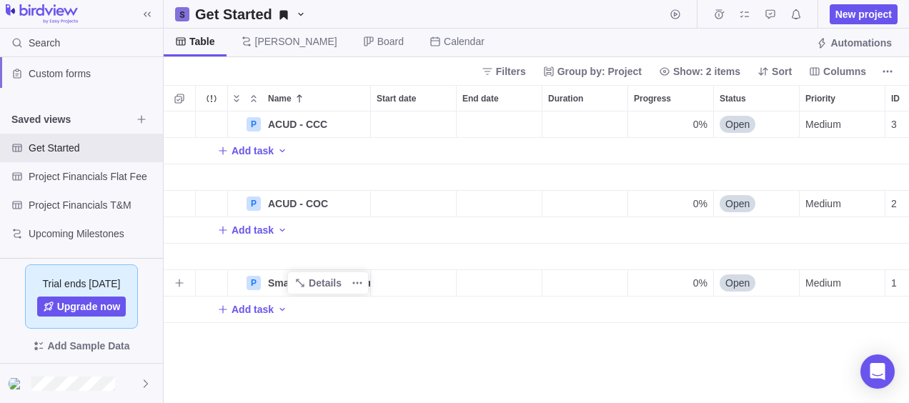
click at [253, 283] on div "P" at bounding box center [253, 283] width 14 height 14
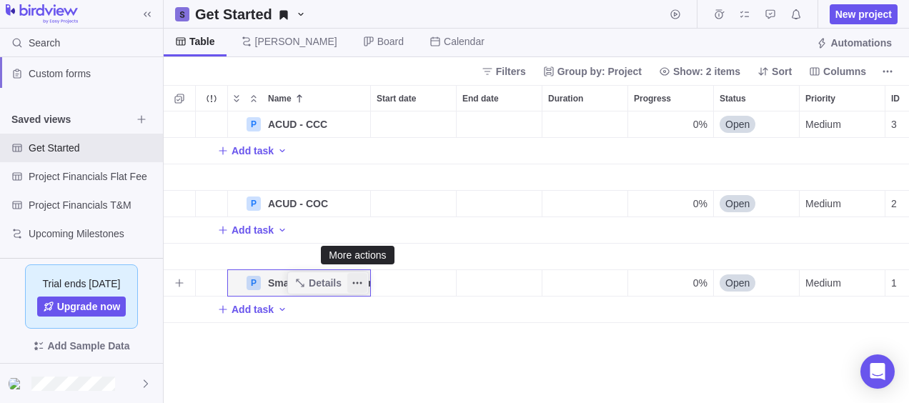
click at [357, 279] on icon "More actions" at bounding box center [357, 282] width 11 height 11
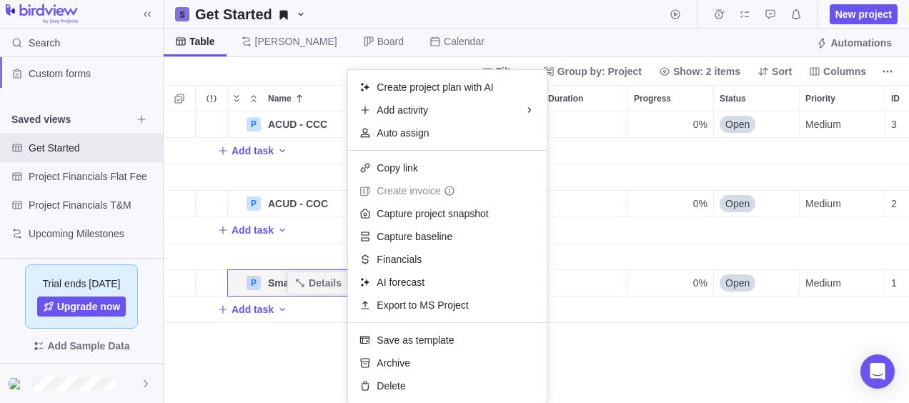
click at [306, 342] on div "P ACUD - CCC Details 0% Open Medium 3 Add task P ACUD - COC Details 0% Open Med…" at bounding box center [536, 257] width 745 height 292
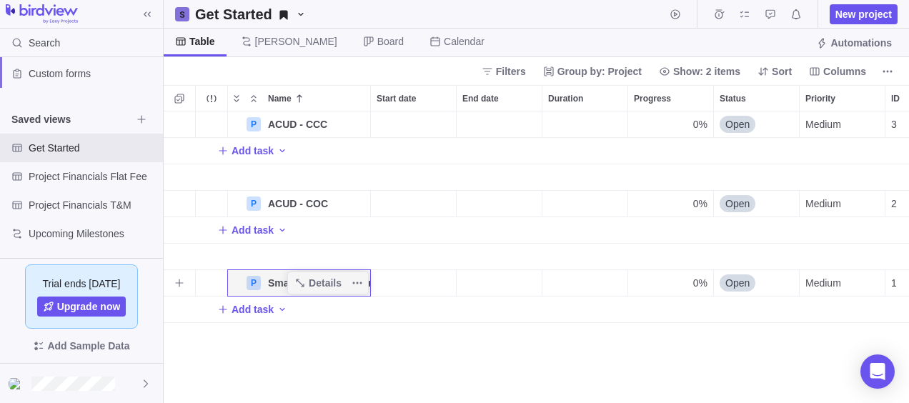
click at [286, 286] on span "Smart Cities Engineering" at bounding box center [319, 283] width 102 height 14
click at [286, 286] on input "Smart Cities Engineering" at bounding box center [315, 282] width 109 height 27
type input "ADCDA"
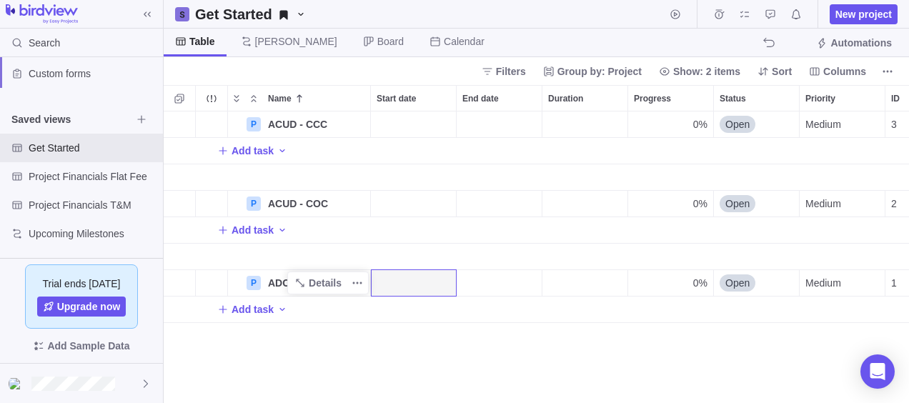
click at [346, 343] on div "P ACUD - CCC Details 0% Open Medium 3 Add task P ACUD - COC Details 0% Open Med…" at bounding box center [536, 257] width 745 height 292
click at [852, 17] on span "New project" at bounding box center [863, 14] width 56 height 14
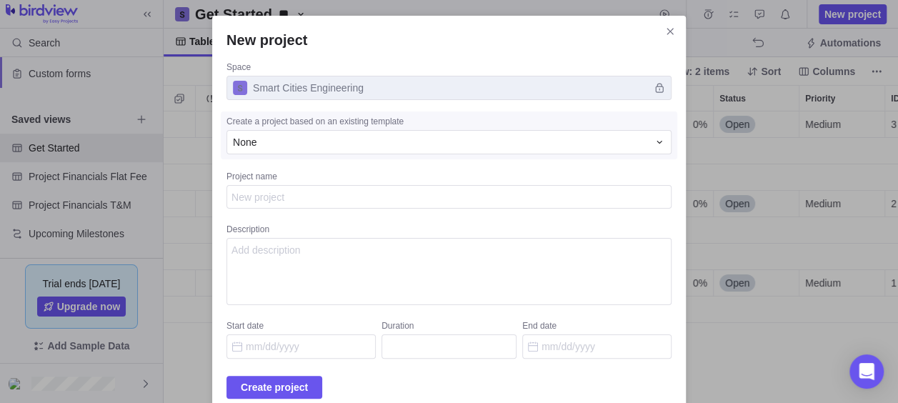
type textarea "x"
type textarea "M"
type textarea "x"
type textarea "MD"
type textarea "x"
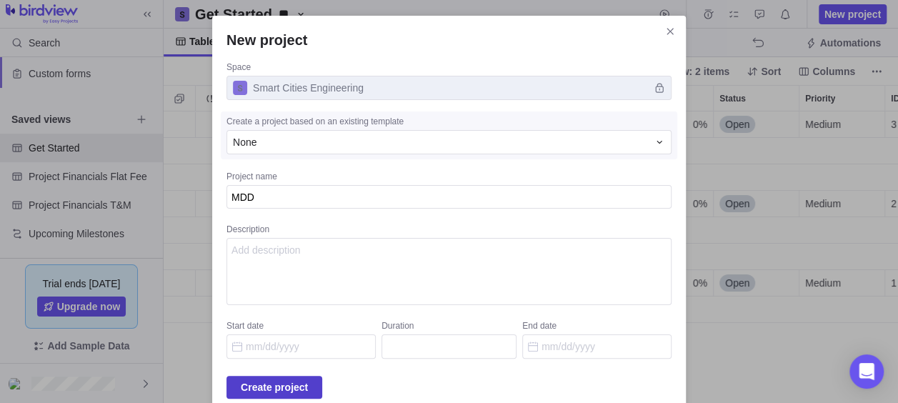
type textarea "MDD"
type textarea "x"
click at [308, 392] on span "Create project" at bounding box center [274, 387] width 67 height 17
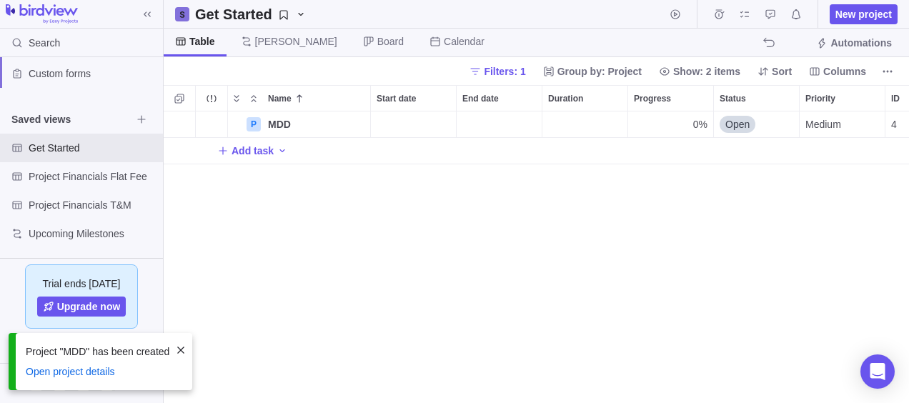
scroll to position [281, 734]
click at [77, 146] on span "Get Started" at bounding box center [80, 148] width 103 height 14
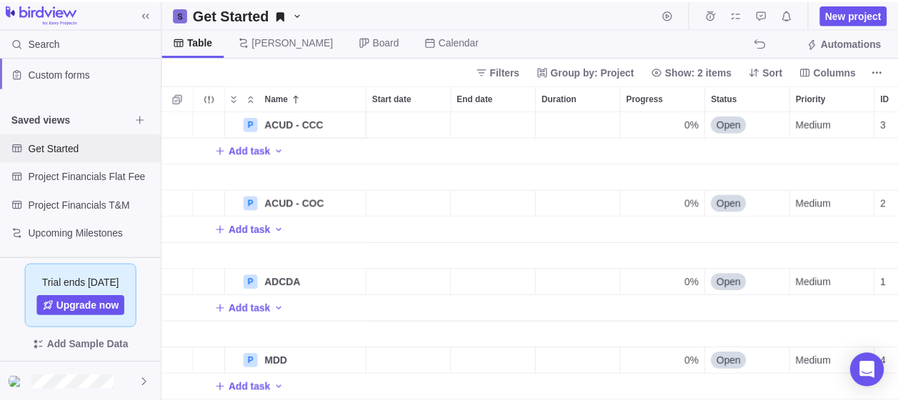
scroll to position [9, 0]
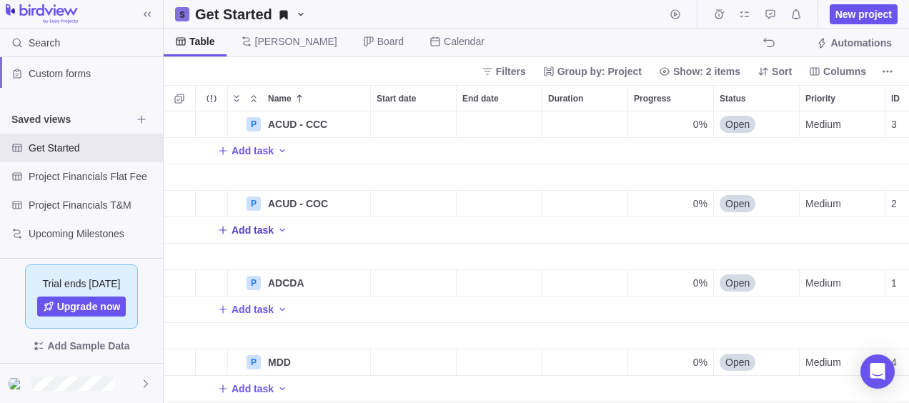
click at [224, 224] on icon "Add New" at bounding box center [222, 229] width 11 height 11
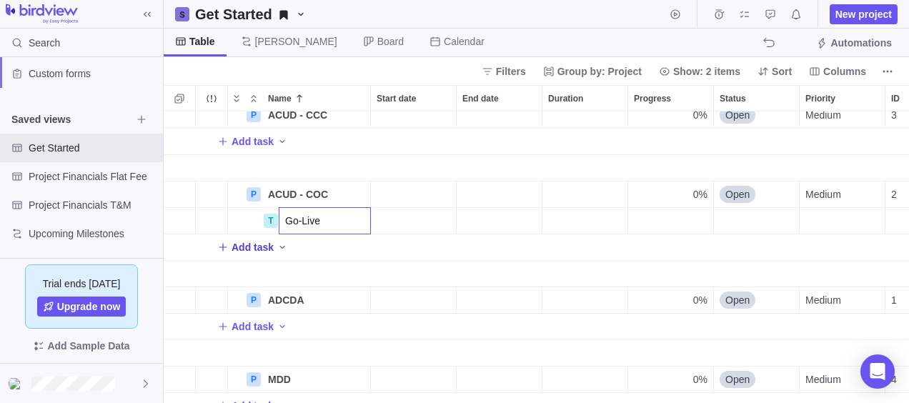
type input "Go-Live"
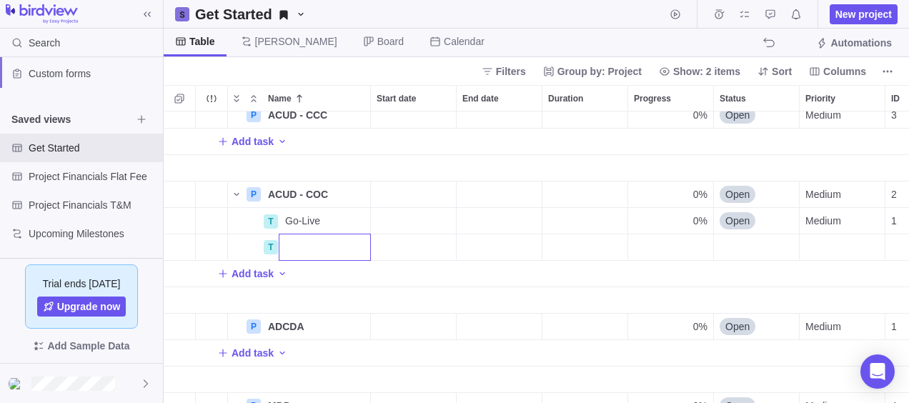
click at [515, 283] on div "P ACUD - CCC Details 0% Open Medium 3 Add task P ACUD - COC Details 0% Open Med…" at bounding box center [536, 257] width 745 height 292
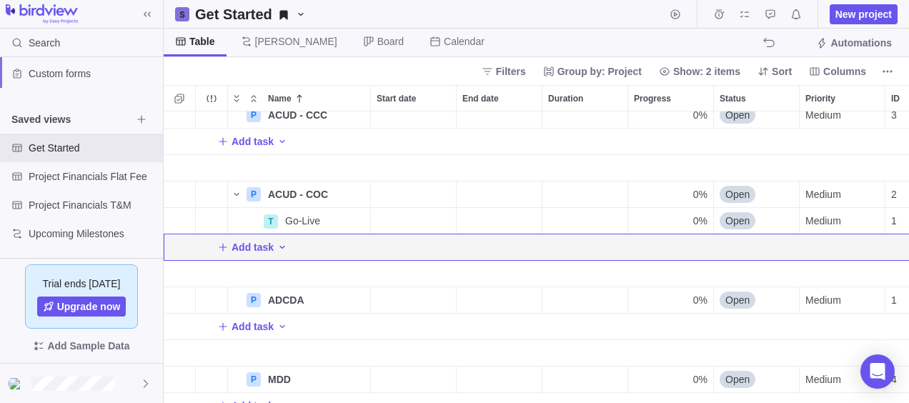
click at [282, 244] on icon "Add activity" at bounding box center [281, 246] width 11 height 11
click at [286, 225] on span "Go-Live" at bounding box center [302, 221] width 35 height 14
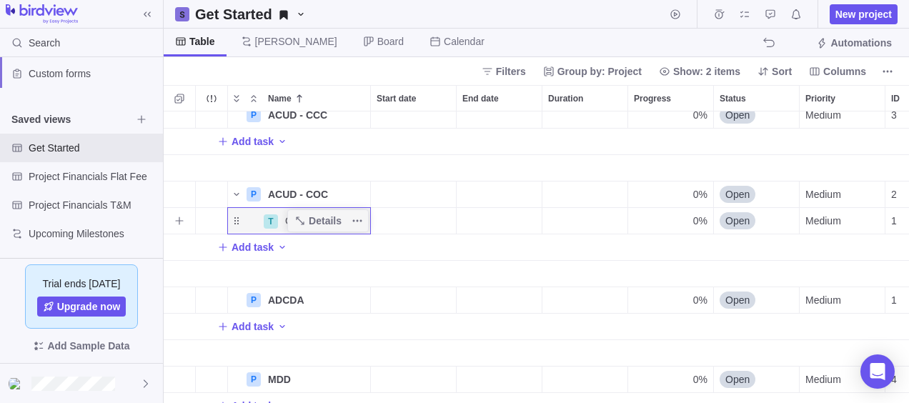
click at [237, 222] on div "Name" at bounding box center [245, 220] width 34 height 11
click at [352, 219] on icon "More actions" at bounding box center [357, 220] width 11 height 11
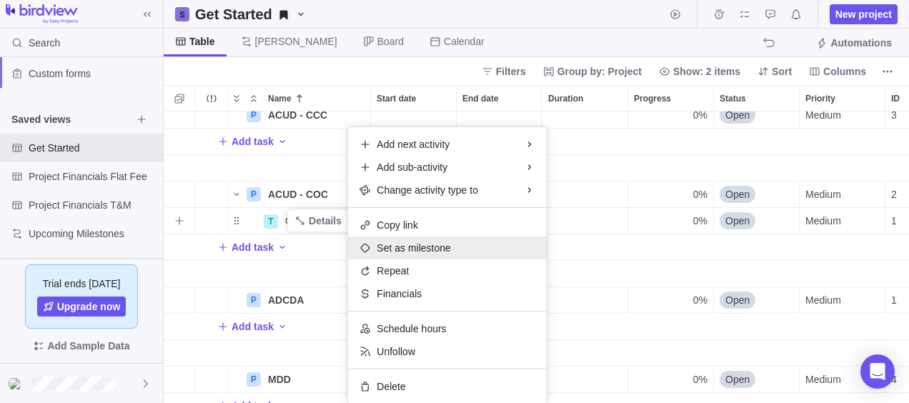
click at [389, 242] on span "Set as milestone" at bounding box center [414, 248] width 74 height 14
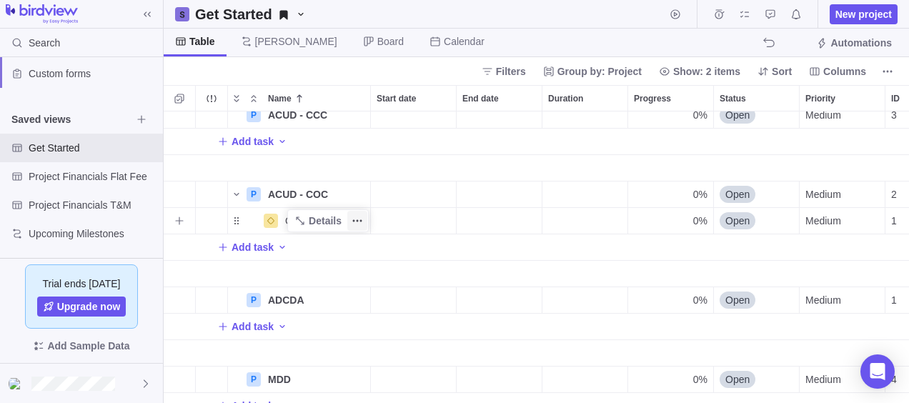
click at [352, 223] on icon "More actions" at bounding box center [357, 220] width 11 height 11
click at [373, 275] on div "Start date" at bounding box center [414, 274] width 86 height 26
click at [356, 216] on icon "More actions" at bounding box center [357, 220] width 11 height 11
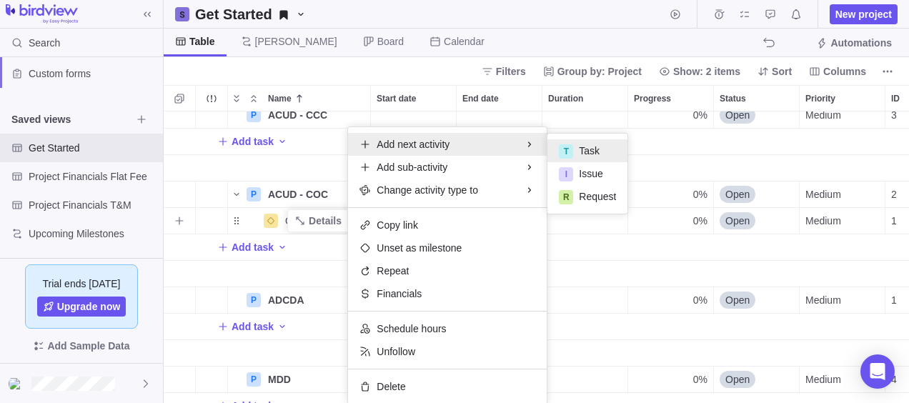
click at [594, 154] on span "Task" at bounding box center [589, 151] width 21 height 14
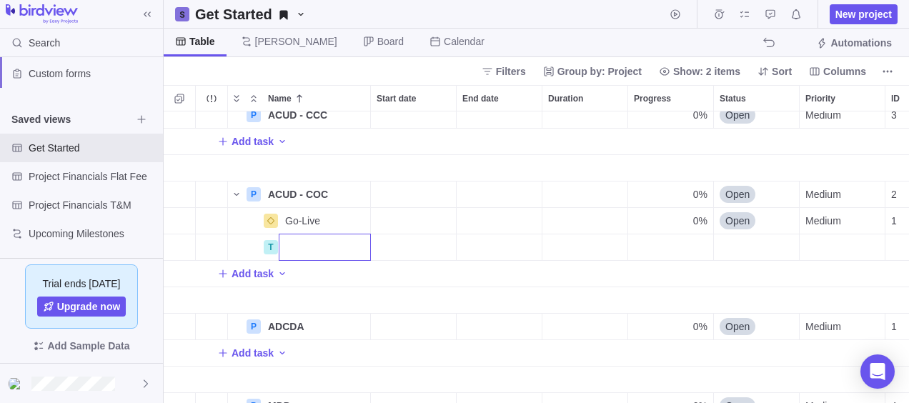
click at [322, 220] on div "P ACUD - CCC Details 0% Open Medium 3 Add task P ACUD - COC Details 0% Open Med…" at bounding box center [536, 257] width 745 height 292
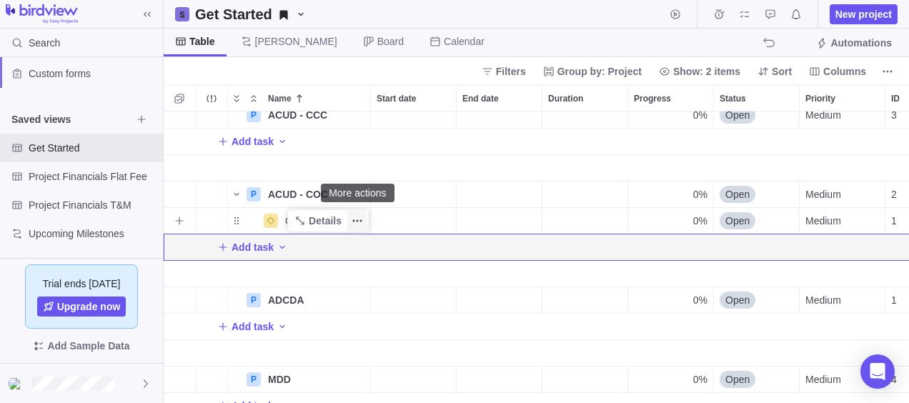
click at [359, 219] on icon "More actions" at bounding box center [357, 220] width 11 height 11
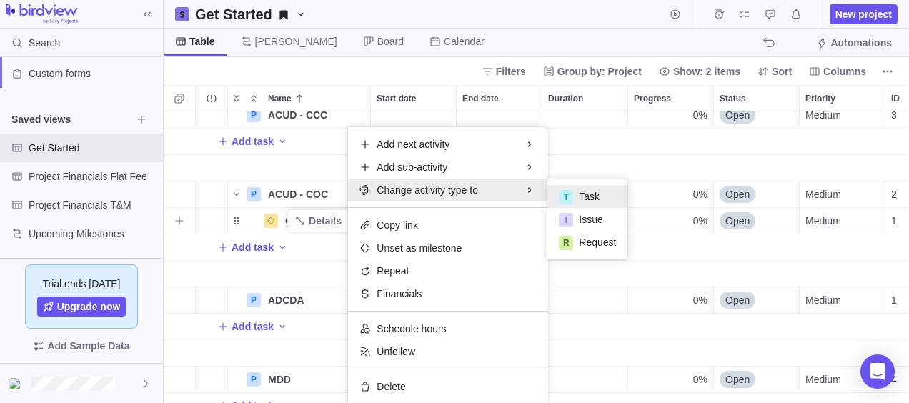
click at [584, 192] on span "Task" at bounding box center [589, 196] width 21 height 14
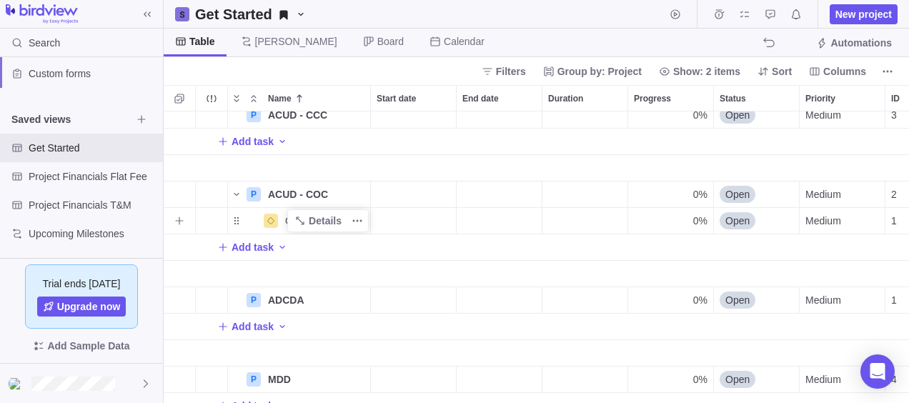
click at [239, 221] on div "Name" at bounding box center [245, 220] width 34 height 11
click at [349, 216] on span "More actions" at bounding box center [357, 221] width 20 height 20
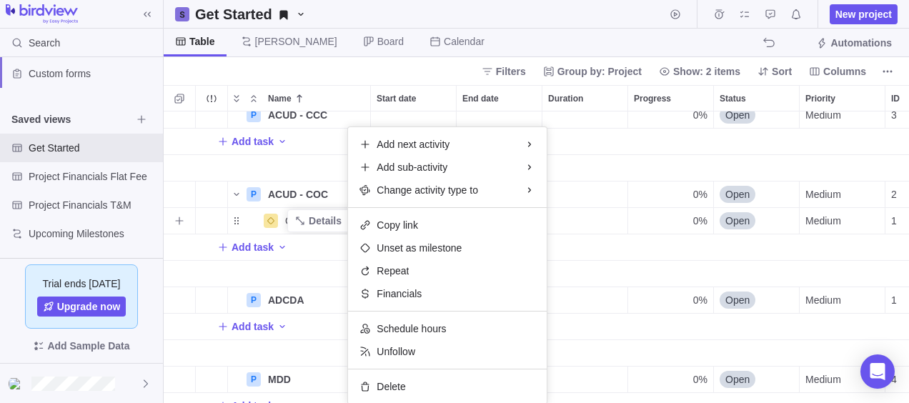
click at [414, 399] on div "Add next activity Add sub-activity Change activity type to Copy link Unset as m…" at bounding box center [447, 265] width 199 height 276
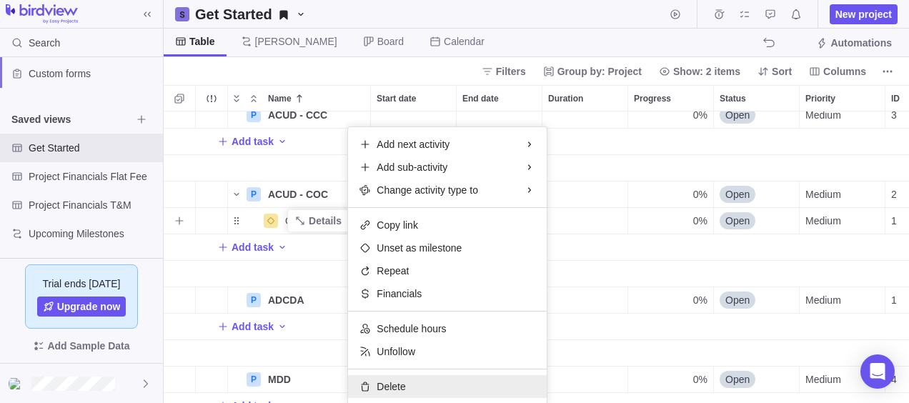
click at [412, 387] on div "Delete" at bounding box center [447, 386] width 199 height 23
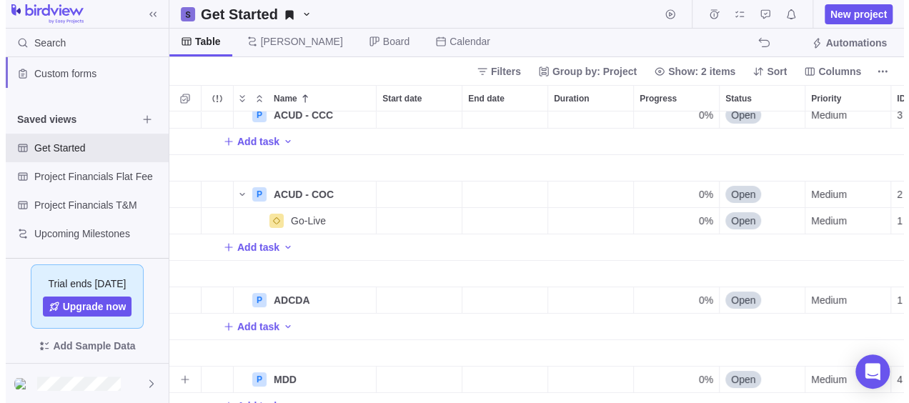
scroll to position [11, 11]
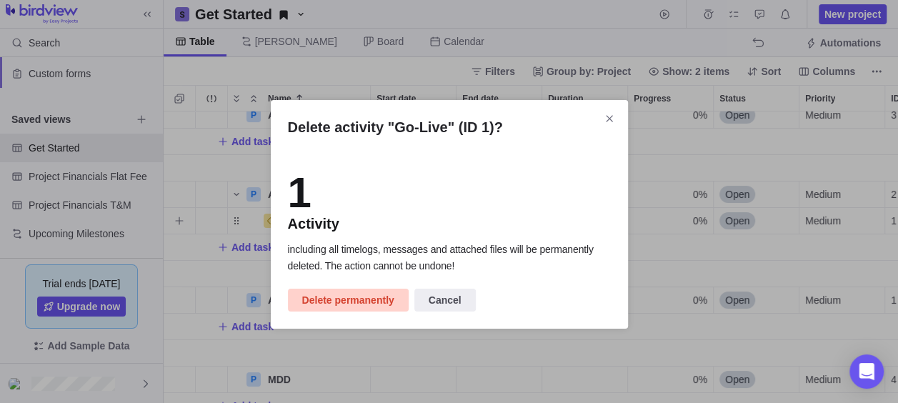
click at [367, 305] on span "Delete permanently" at bounding box center [348, 299] width 92 height 17
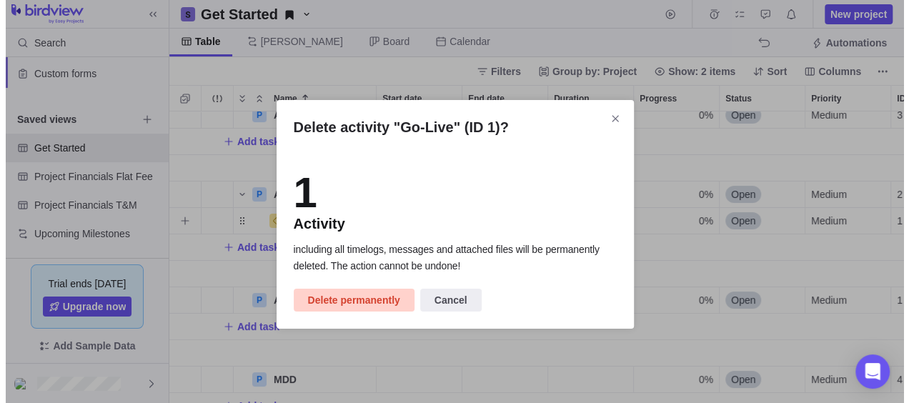
scroll to position [281, 734]
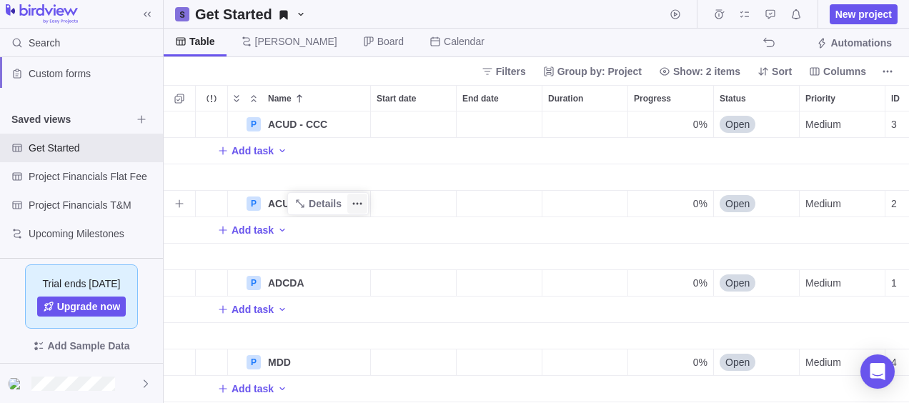
click at [362, 198] on icon "More actions" at bounding box center [357, 203] width 11 height 11
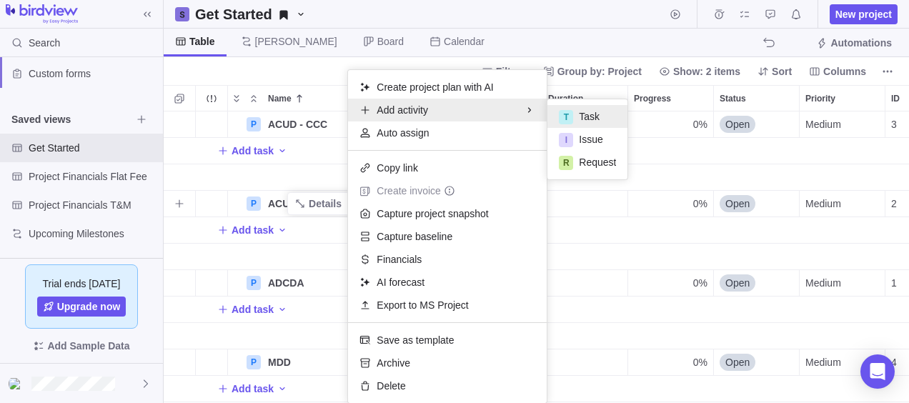
click at [597, 117] on span "Task" at bounding box center [589, 116] width 21 height 14
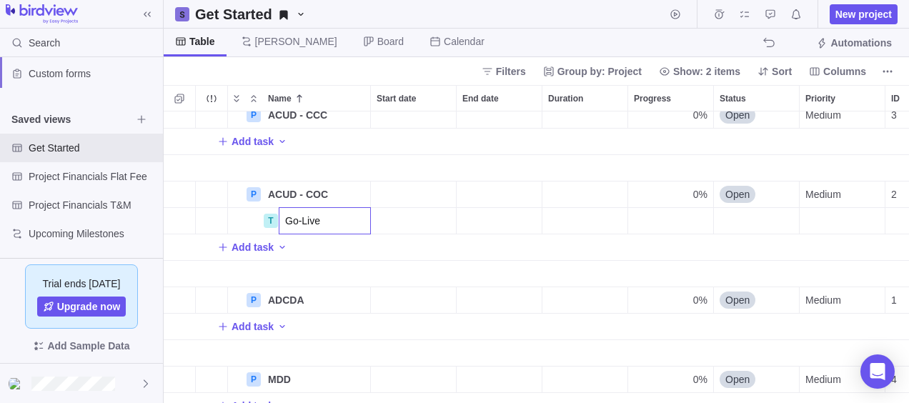
type input "Go-Live"
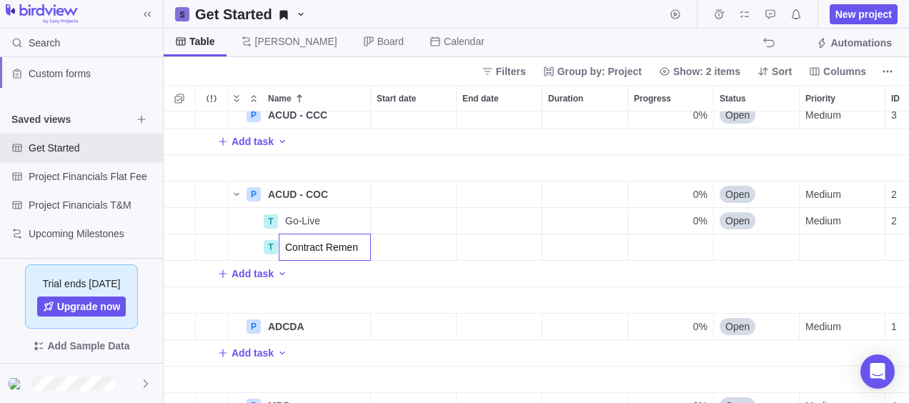
scroll to position [0, 0]
type input "Contract Remains"
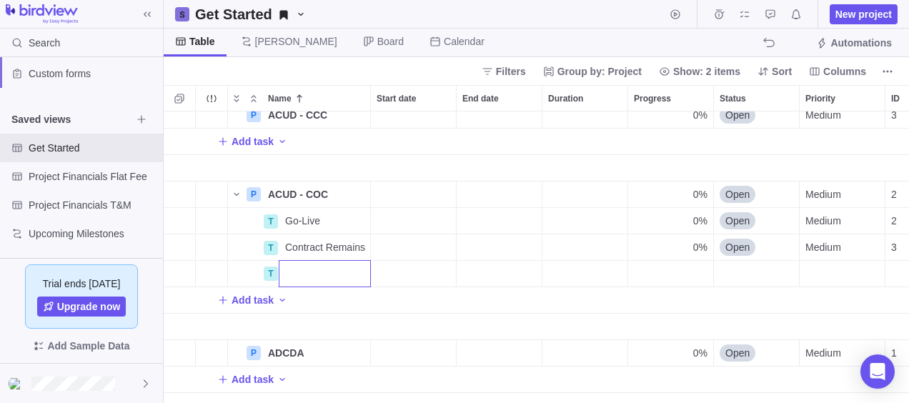
click at [327, 254] on div "P ACUD - CCC Details 0% Open Medium 3 Add task P ACUD - COC Details 0% Open Med…" at bounding box center [536, 257] width 745 height 292
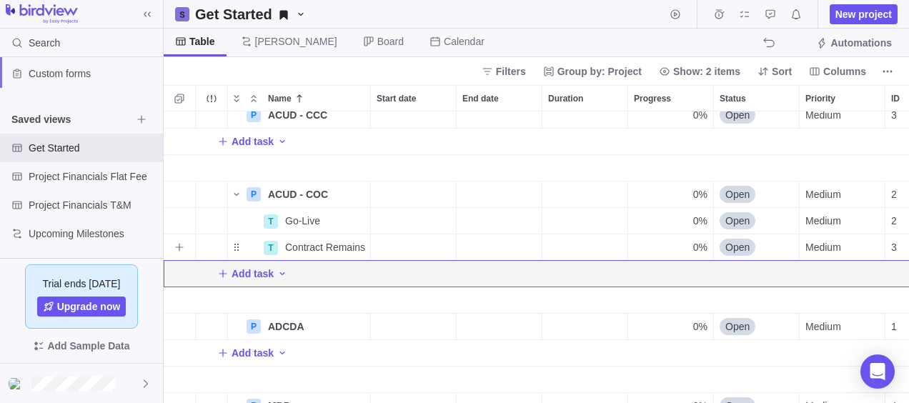
click at [436, 236] on div "Start date" at bounding box center [413, 247] width 85 height 26
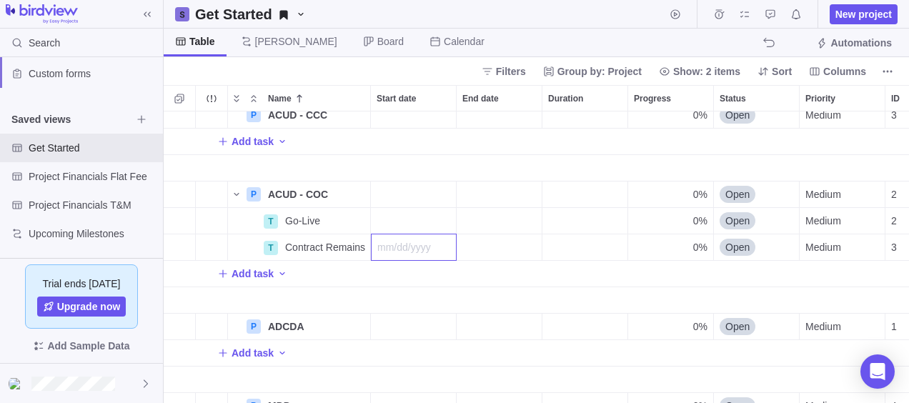
click at [360, 248] on div "P ACUD - CCC Details 0% Open Medium 3 Add task P ACUD - COC Details 0% Open Med…" at bounding box center [536, 257] width 745 height 292
click at [364, 241] on span "More actions" at bounding box center [357, 247] width 20 height 20
click at [281, 250] on div "Contract Remains" at bounding box center [324, 247] width 91 height 26
type input "Contract Finalization"
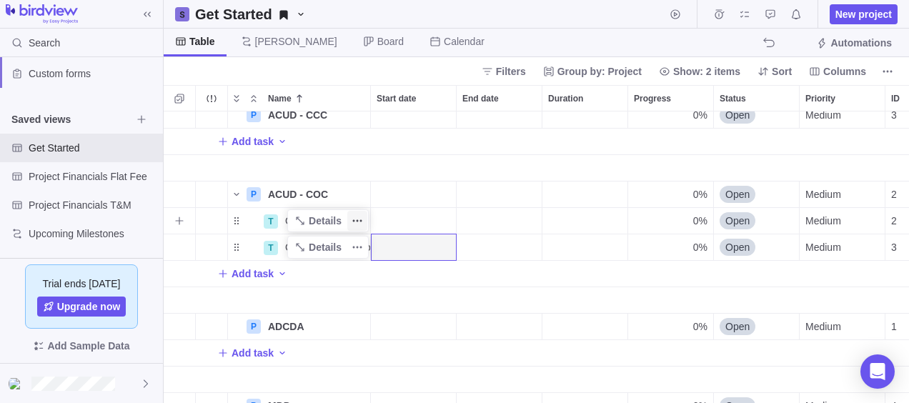
click at [354, 220] on icon "More actions" at bounding box center [354, 221] width 2 height 2
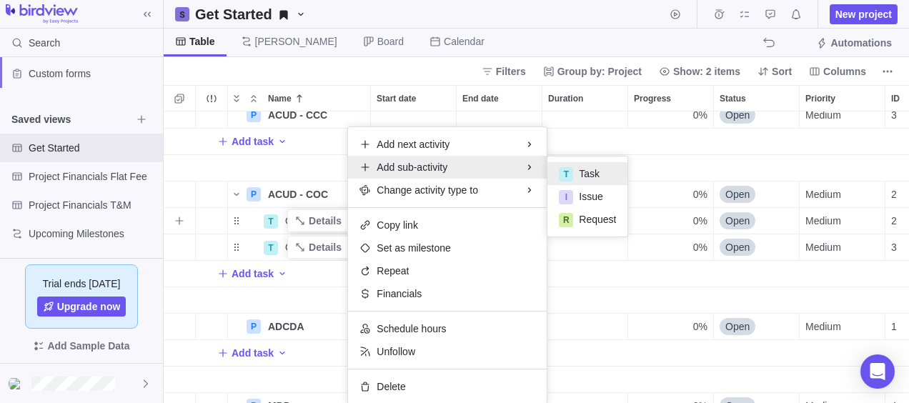
click at [588, 169] on span "Task" at bounding box center [589, 173] width 21 height 14
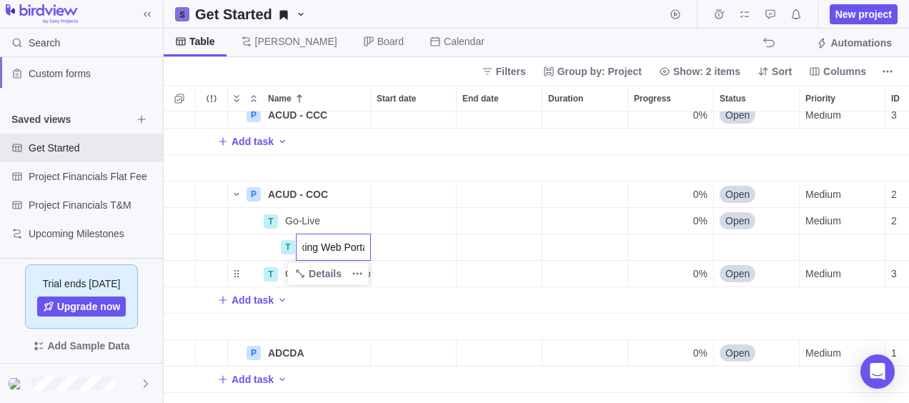
type input "Bug Fixing Web Portal"
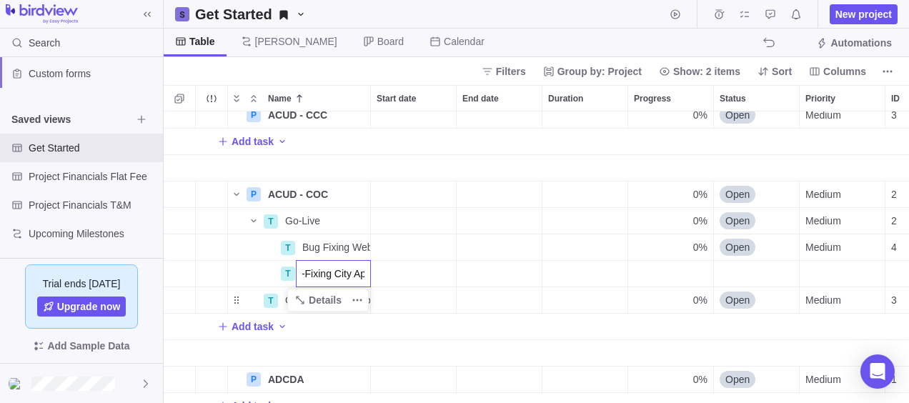
type input "Bug-Fixing City App"
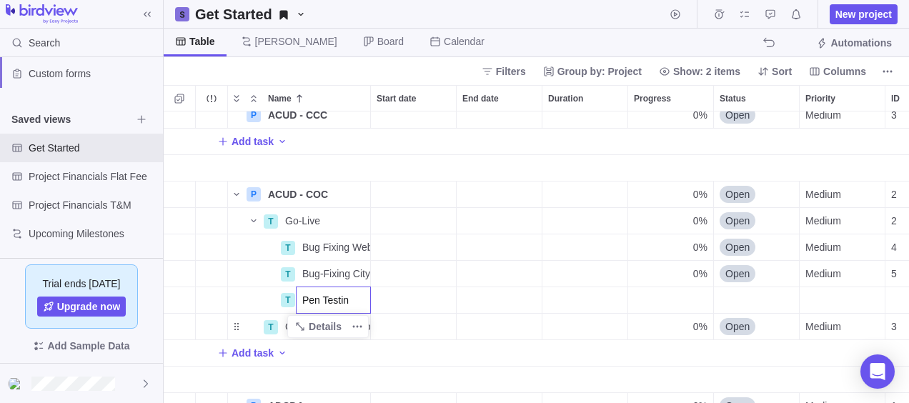
type input "Pen Testing"
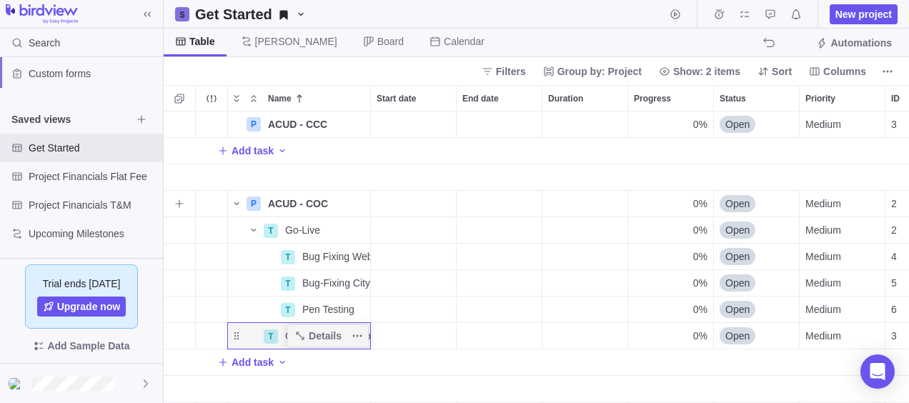
scroll to position [141, 0]
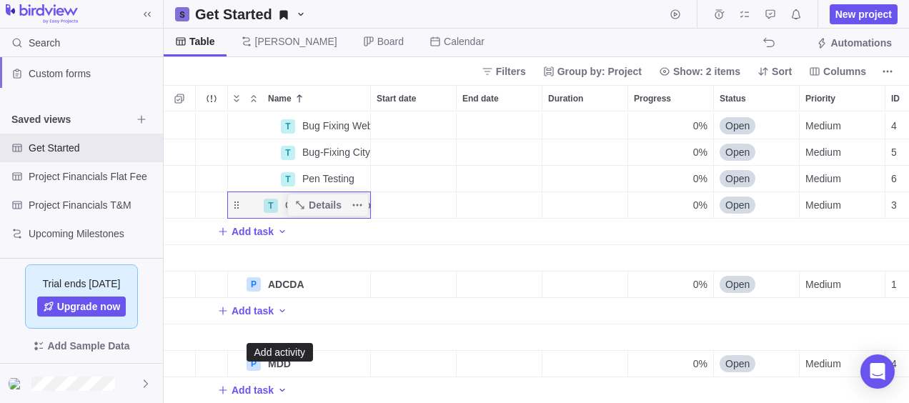
click at [276, 384] on icon "Add activity" at bounding box center [281, 389] width 11 height 11
click at [332, 161] on div "T Bug Fixing Web Portal Details 0% Open Medium 4 T Bug-Fixing City App Details …" at bounding box center [536, 257] width 745 height 292
click at [360, 173] on icon "More actions" at bounding box center [357, 178] width 11 height 11
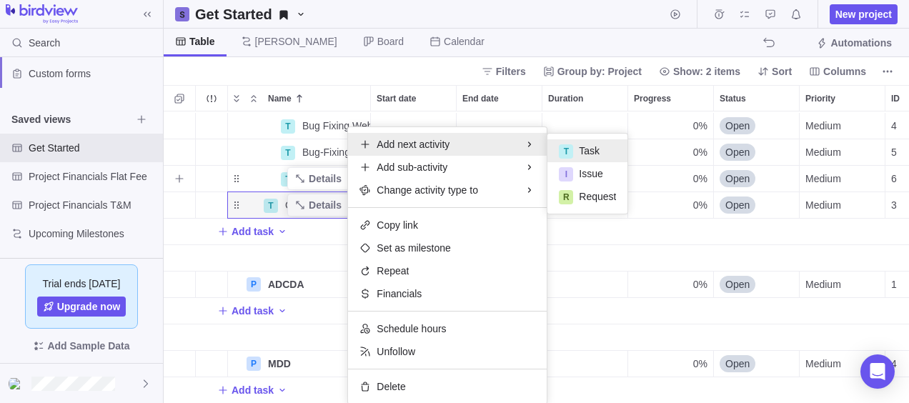
click at [579, 150] on span "Task" at bounding box center [589, 151] width 21 height 14
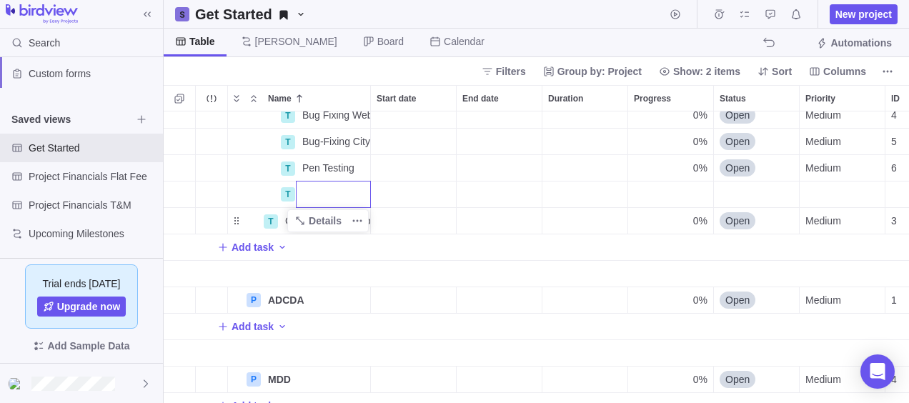
click at [289, 195] on div "T Bug Fixing Web Portal Details 0% Open Medium 4 T Bug-Fixing City App Details …" at bounding box center [536, 257] width 745 height 292
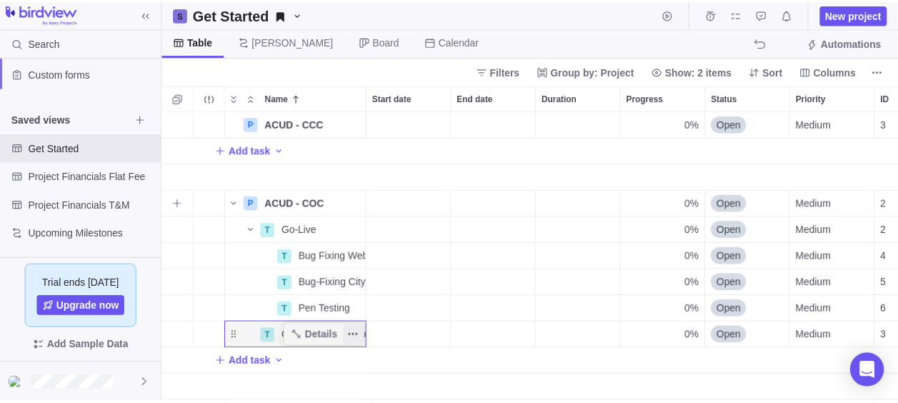
scroll to position [71, 0]
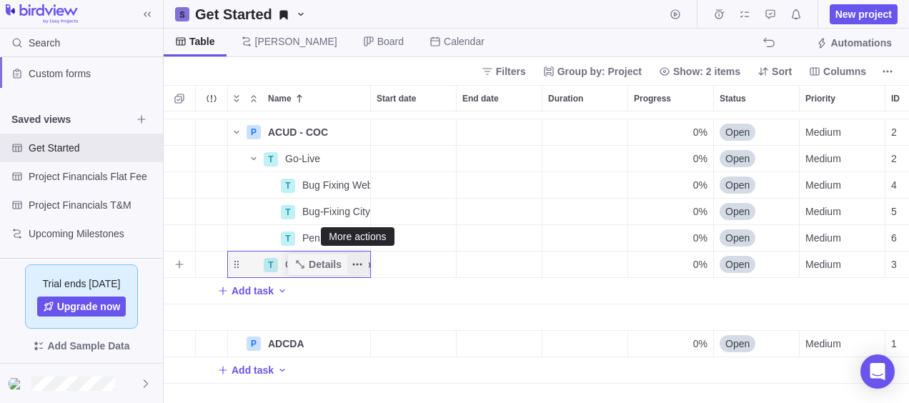
click at [362, 266] on icon "More actions" at bounding box center [357, 264] width 11 height 11
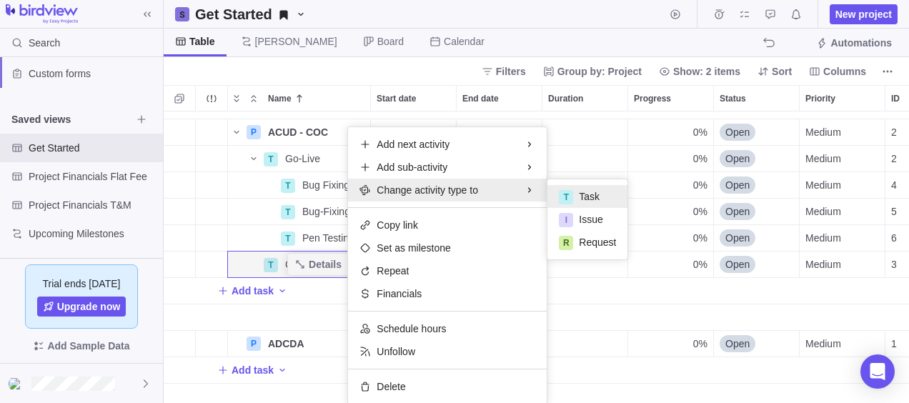
click at [239, 266] on div "P ACUD - COC Details 0% Open Medium 2 T Go-Live Details 0% Open Medium 2 T Bug …" at bounding box center [536, 257] width 745 height 292
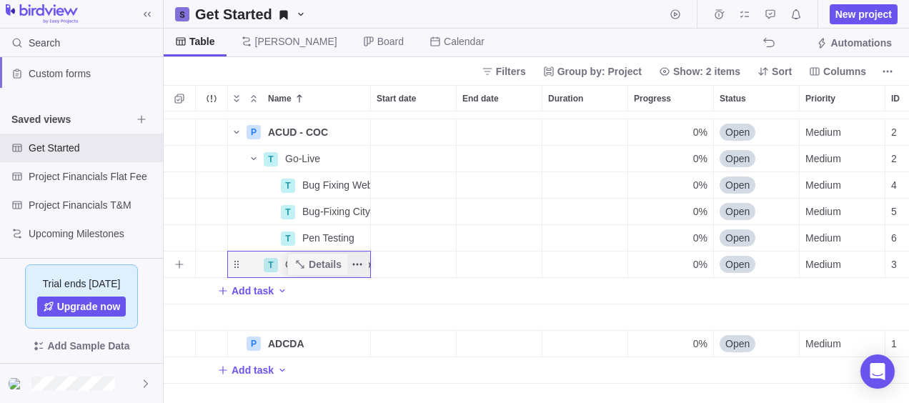
click at [362, 264] on icon "More actions" at bounding box center [357, 264] width 11 height 11
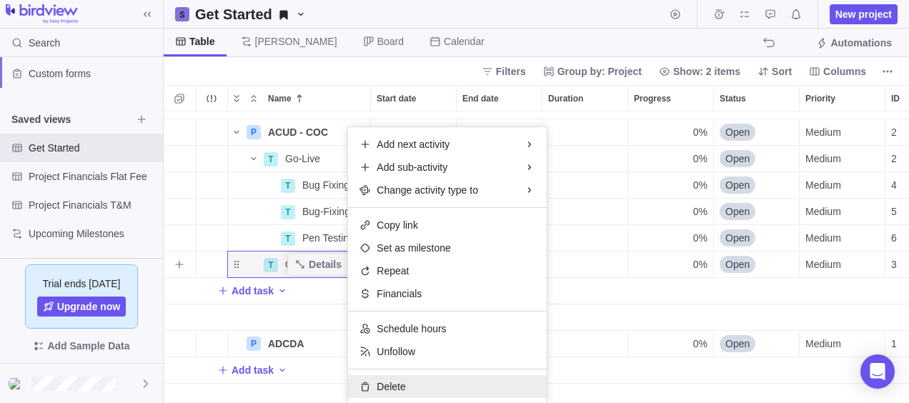
click at [413, 390] on div "Delete" at bounding box center [447, 386] width 199 height 23
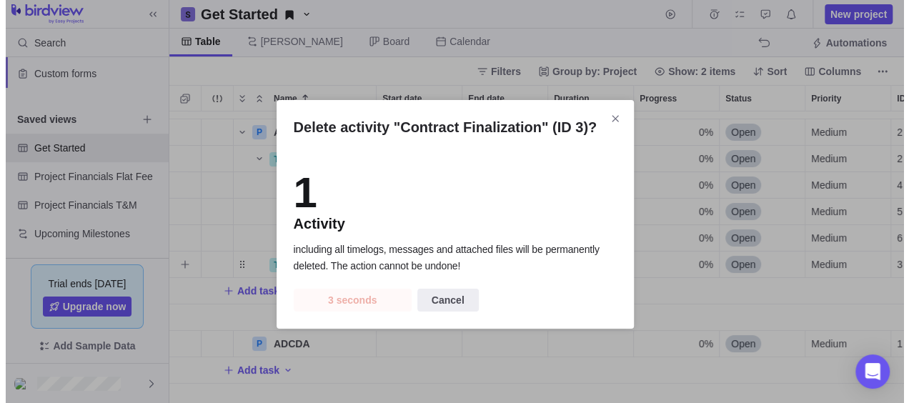
scroll to position [11, 11]
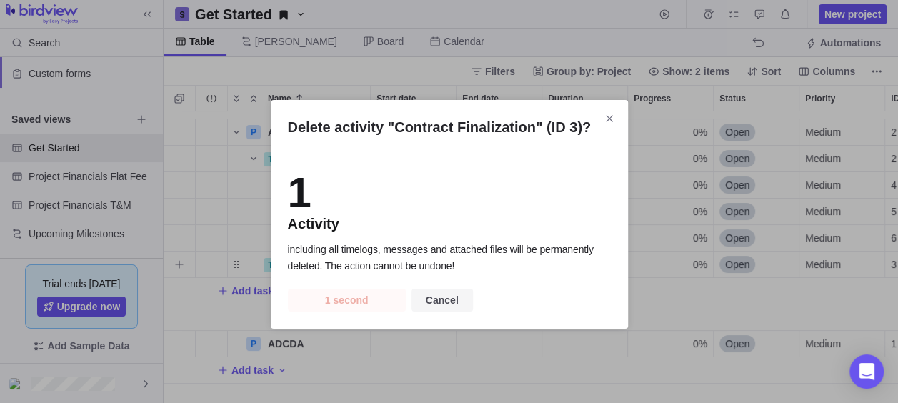
click at [445, 304] on span "Cancel" at bounding box center [442, 299] width 33 height 17
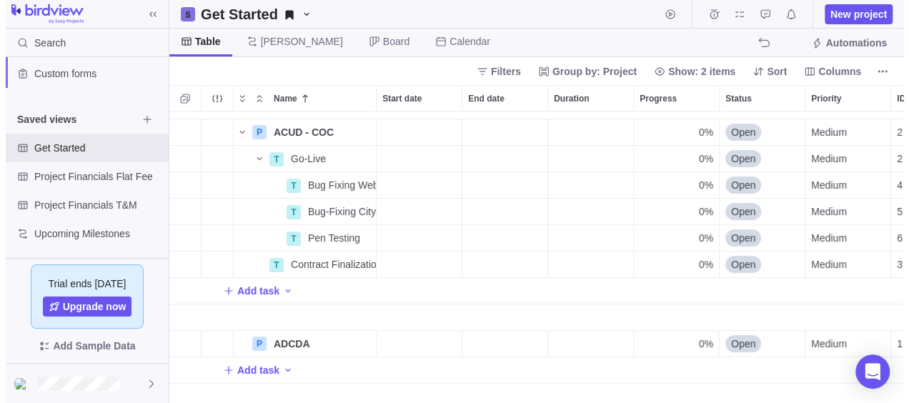
scroll to position [281, 734]
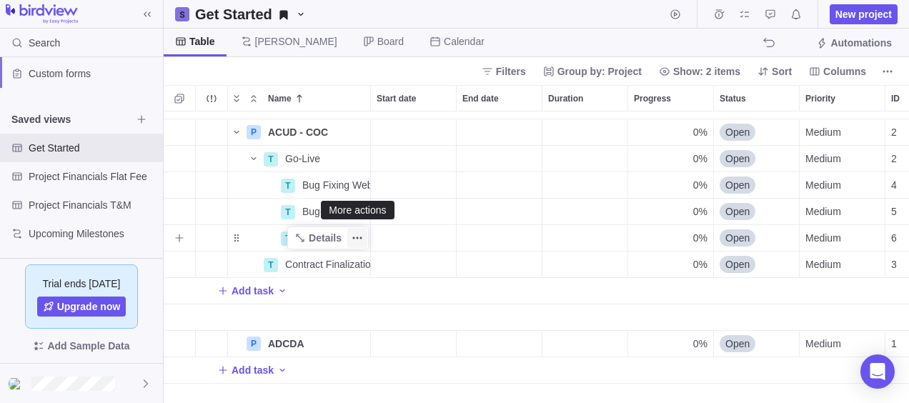
click at [357, 239] on icon "More actions" at bounding box center [357, 237] width 11 height 11
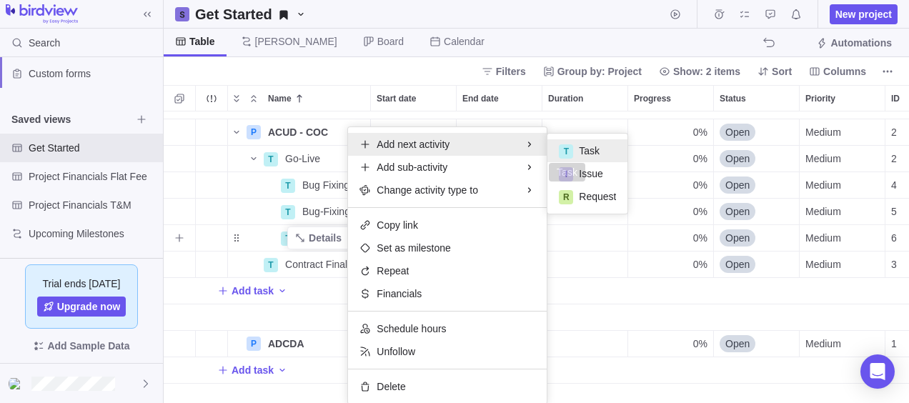
click at [570, 146] on div "T" at bounding box center [566, 151] width 14 height 14
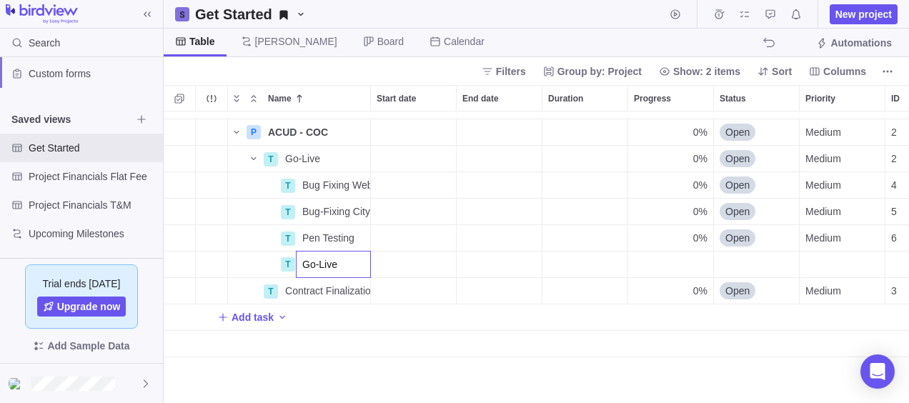
scroll to position [0, 0]
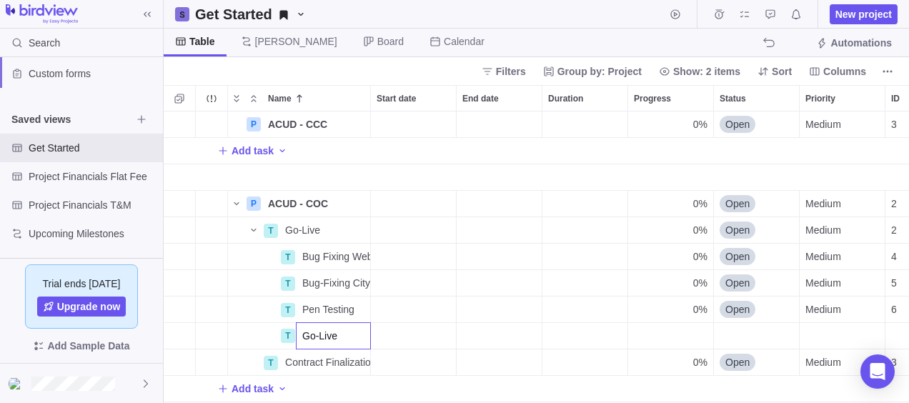
type input "Go-Live"
click at [494, 332] on div "P ACUD - CCC Details 0% Open Medium 3 Add task P ACUD - COC Details 0% Open Med…" at bounding box center [536, 257] width 745 height 292
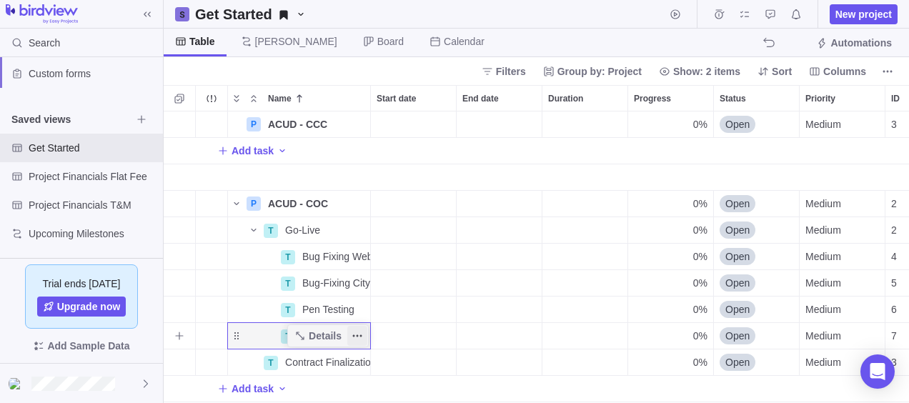
click at [352, 335] on icon "More actions" at bounding box center [357, 335] width 11 height 11
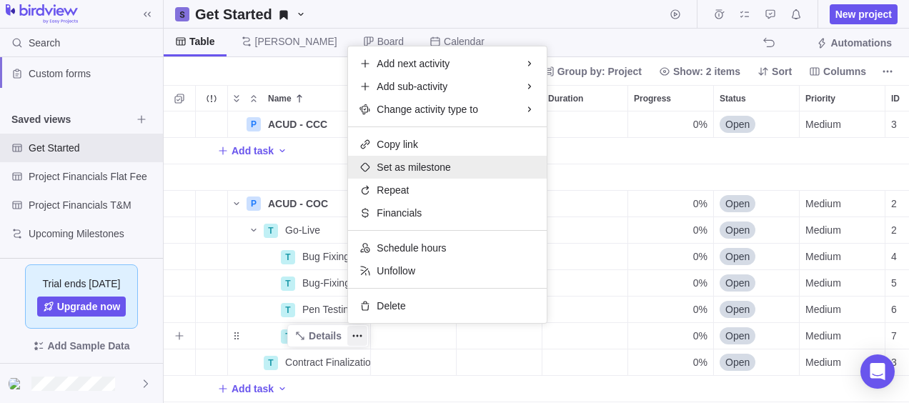
click at [425, 167] on span "Set as milestone" at bounding box center [414, 167] width 74 height 14
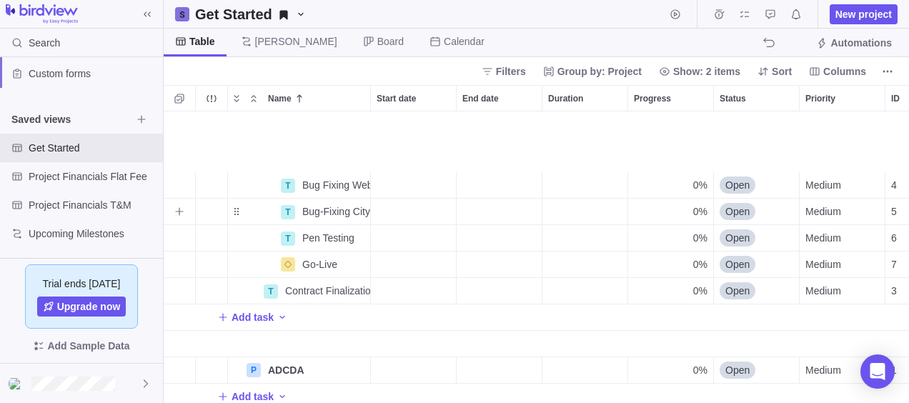
scroll to position [168, 0]
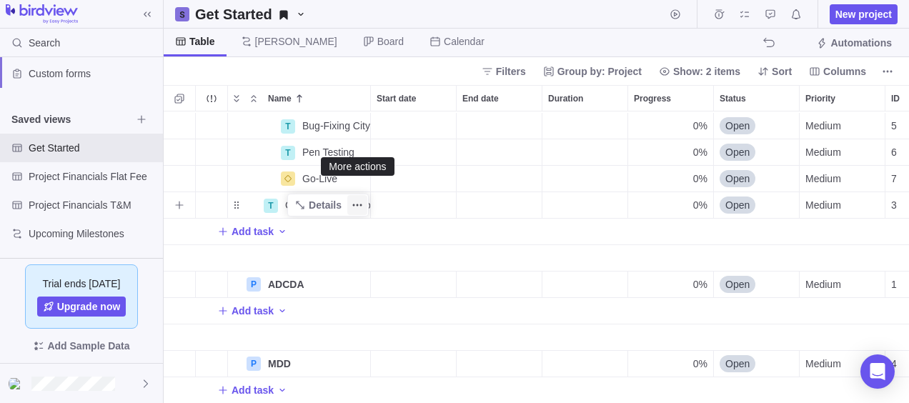
click at [360, 199] on icon "More actions" at bounding box center [357, 204] width 11 height 11
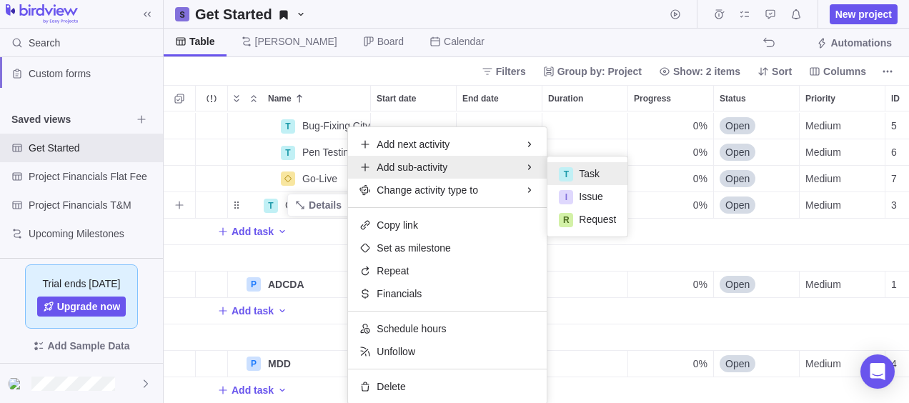
click at [596, 171] on span "Task" at bounding box center [589, 173] width 21 height 14
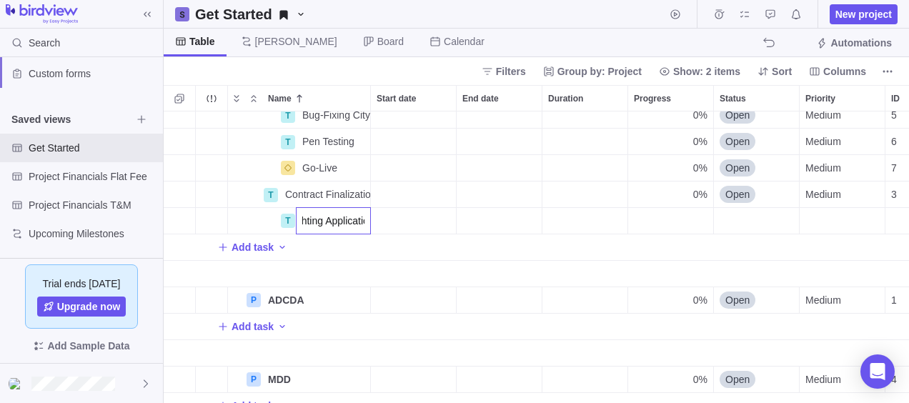
scroll to position [0, 26]
type input "Lighting Application"
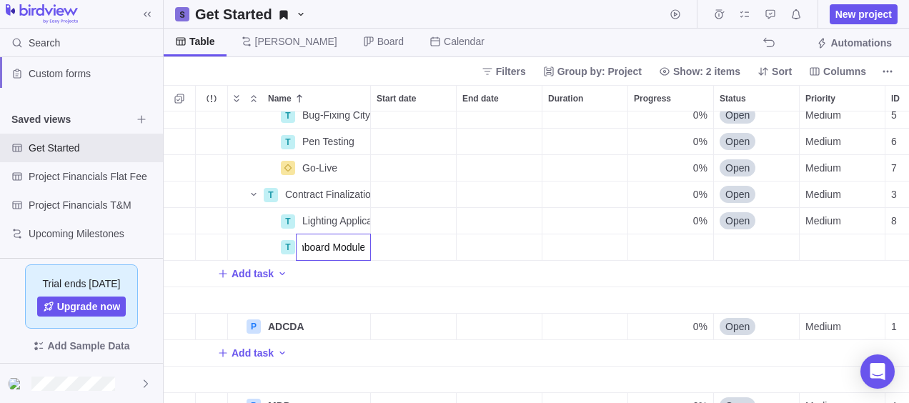
type input "Dashboard Modules"
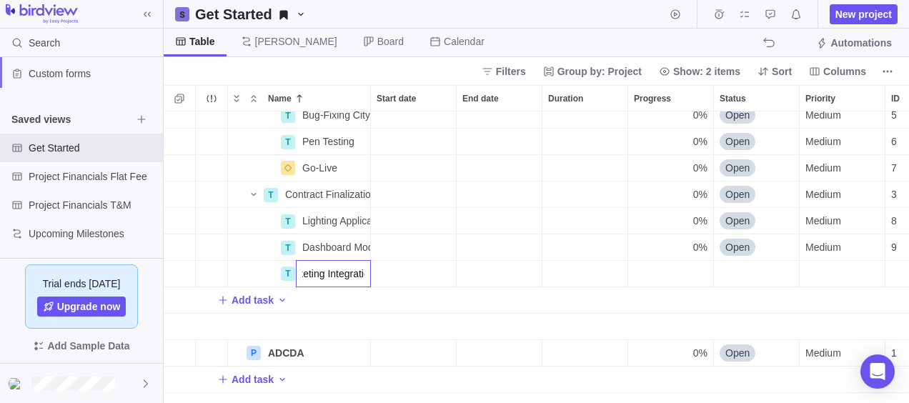
scroll to position [0, 29]
type input "Ticketing Integration"
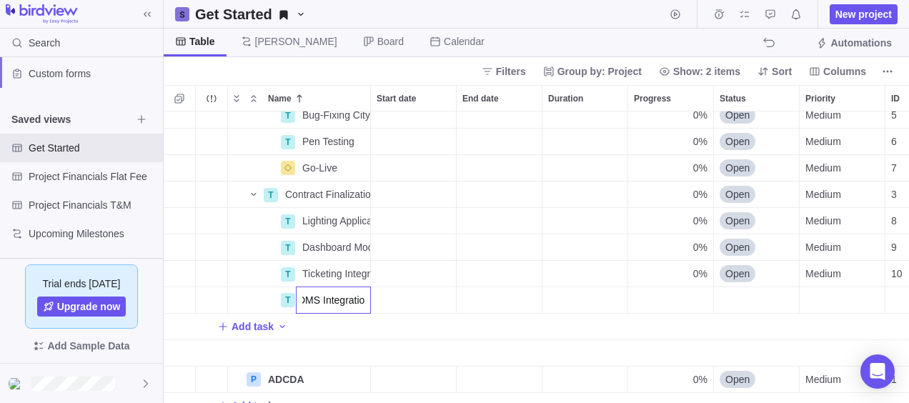
type input "DMS Integration"
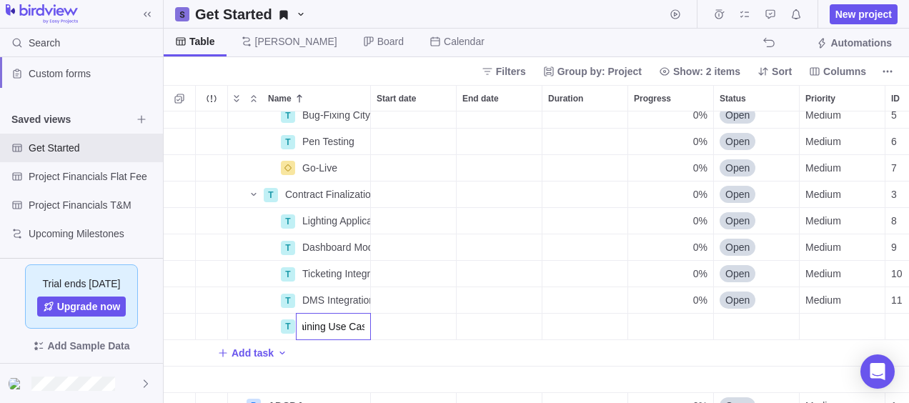
type input "CRM Remaining Use Cases"
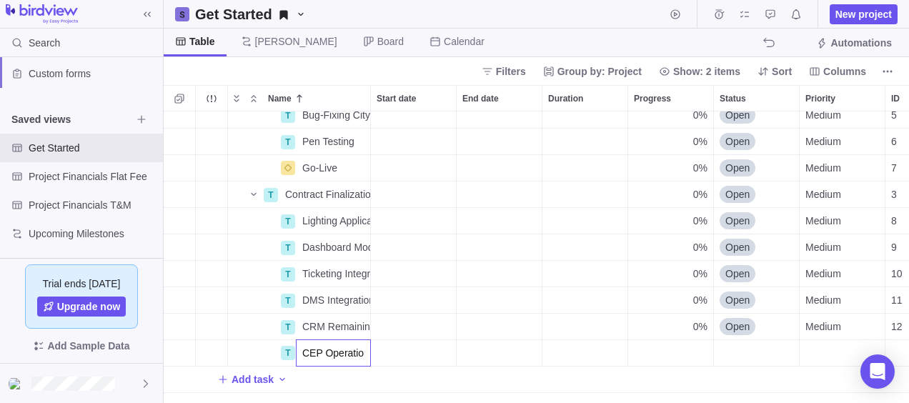
scroll to position [0, 1]
type input "CEP Operation Module"
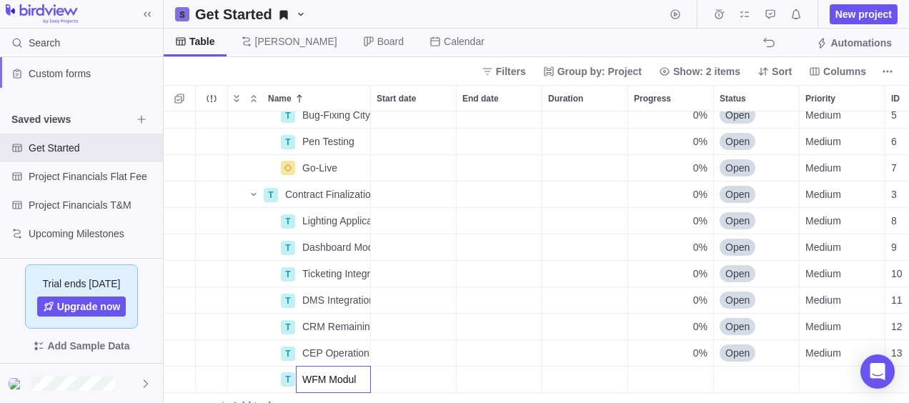
type input "WFM Module"
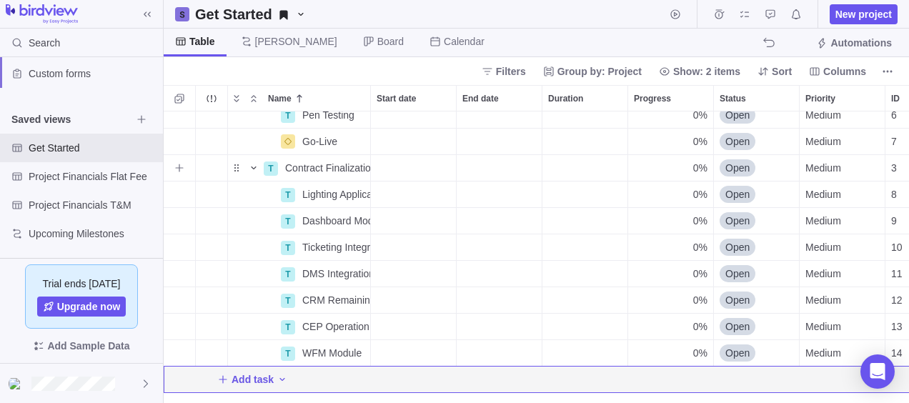
click at [256, 173] on icon "Name" at bounding box center [253, 167] width 11 height 11
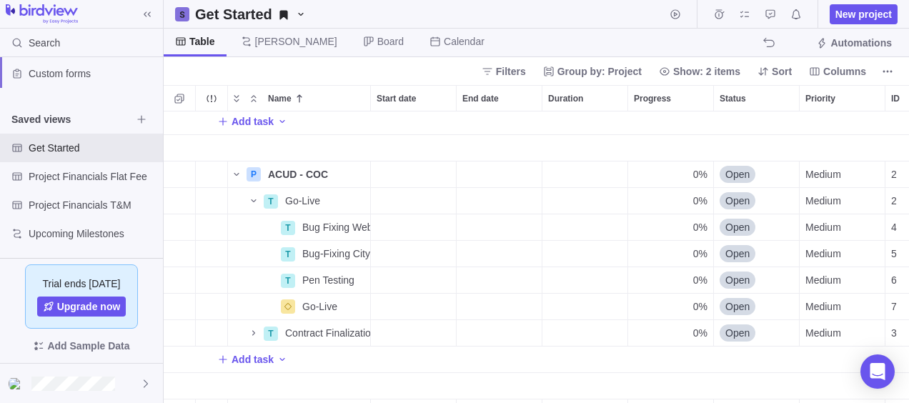
scroll to position [29, 0]
click at [250, 196] on icon "Name" at bounding box center [253, 201] width 11 height 11
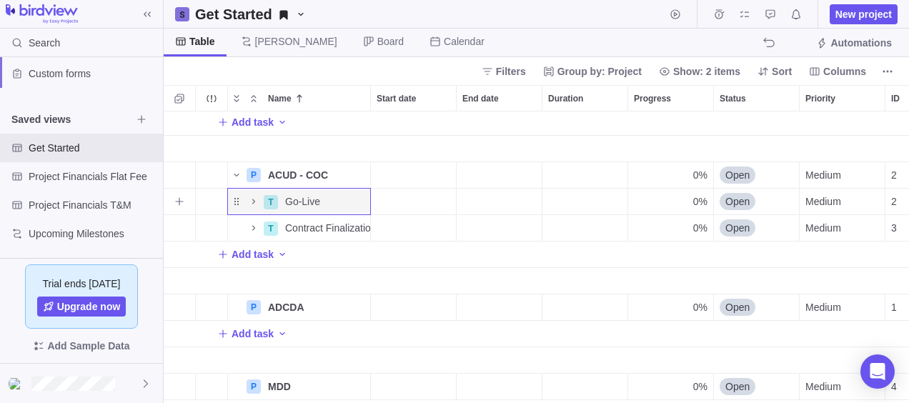
scroll to position [62, 0]
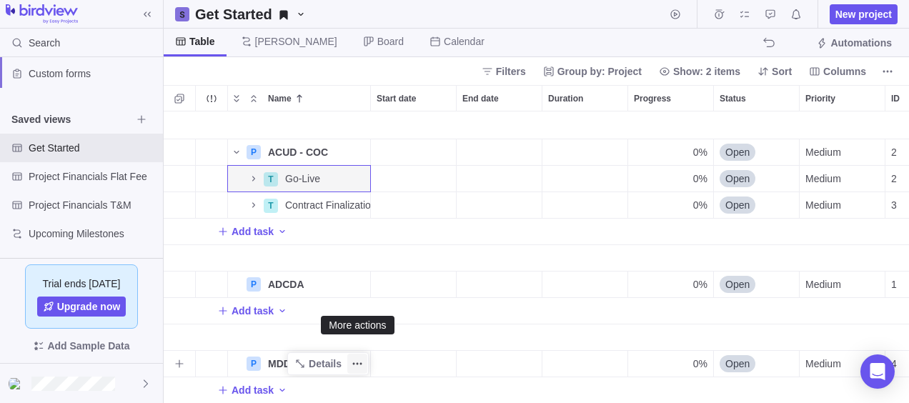
click at [360, 358] on icon "More actions" at bounding box center [357, 363] width 11 height 11
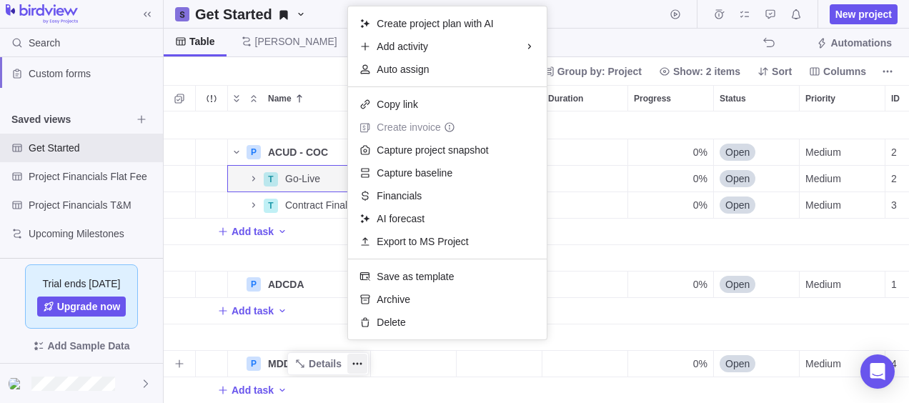
click at [632, 42] on body "Search Time logs history Invoices Resources Reports Dashboard BI dashboards Sma…" at bounding box center [454, 201] width 909 height 403
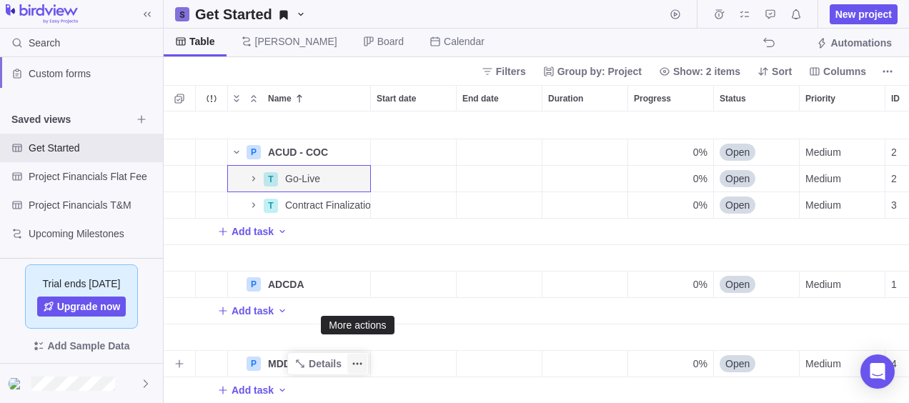
click at [354, 358] on icon "More actions" at bounding box center [357, 363] width 11 height 11
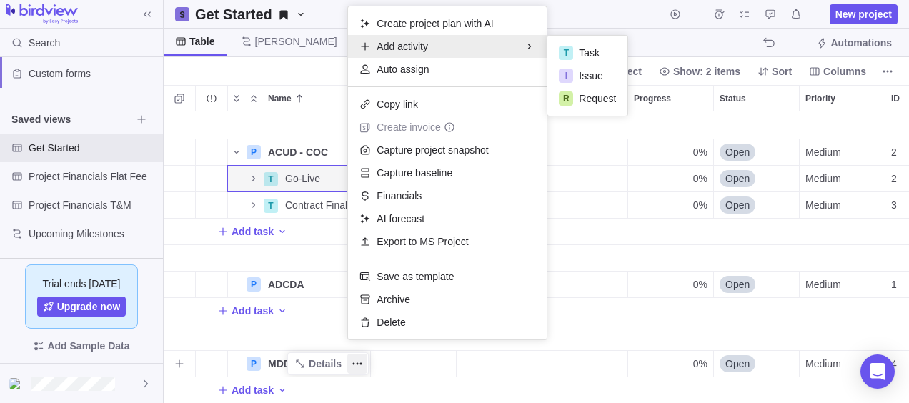
click at [402, 46] on span "Add activity" at bounding box center [402, 46] width 51 height 14
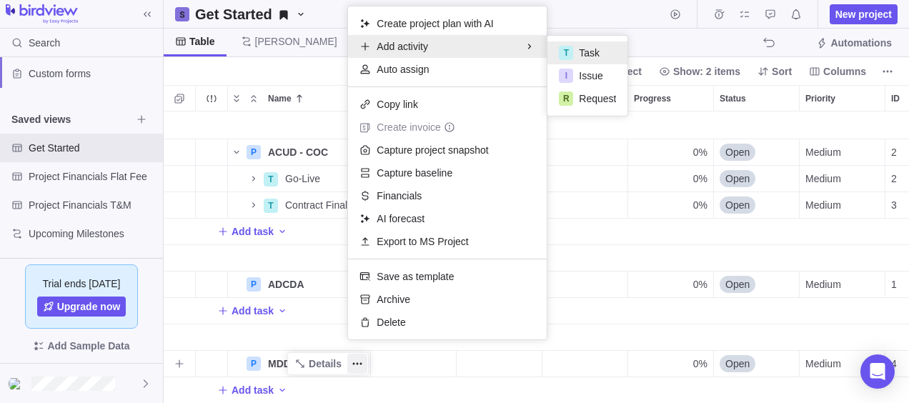
click at [595, 49] on span "Task" at bounding box center [589, 53] width 21 height 14
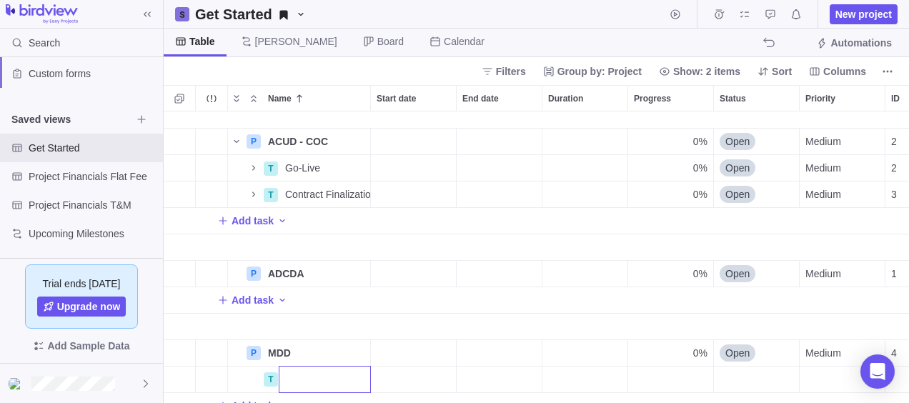
scroll to position [89, 0]
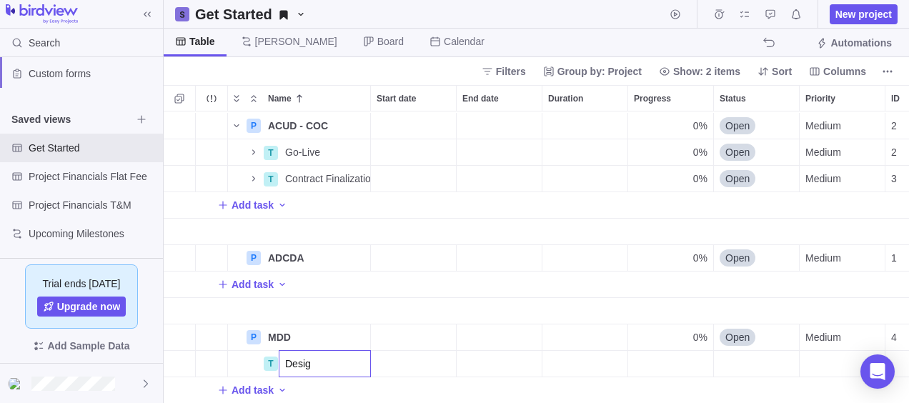
type input "Design"
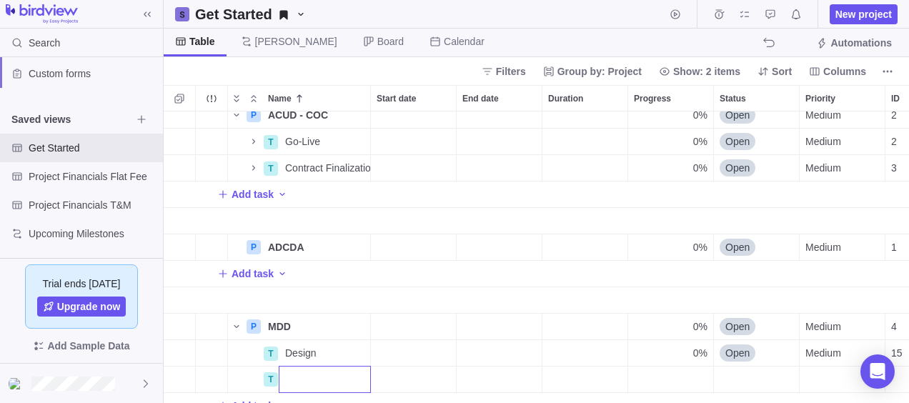
click at [367, 347] on div "P ACUD - COC Details 0% Open Medium 2 T Go-Live Details 0% Open Medium 2 T Cont…" at bounding box center [536, 257] width 745 height 292
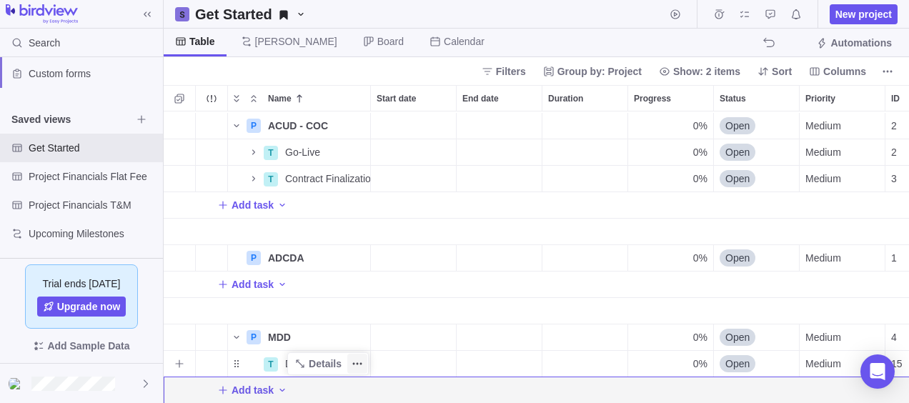
click at [356, 358] on icon "More actions" at bounding box center [357, 363] width 11 height 11
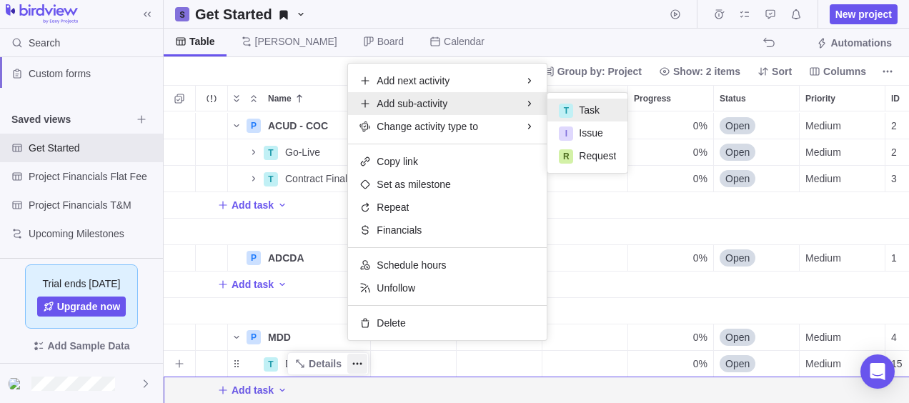
click at [572, 110] on div "T" at bounding box center [566, 111] width 14 height 14
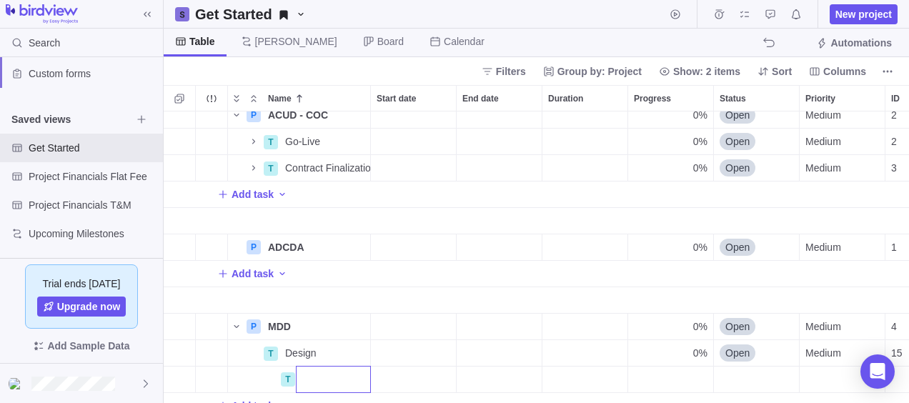
scroll to position [115, 0]
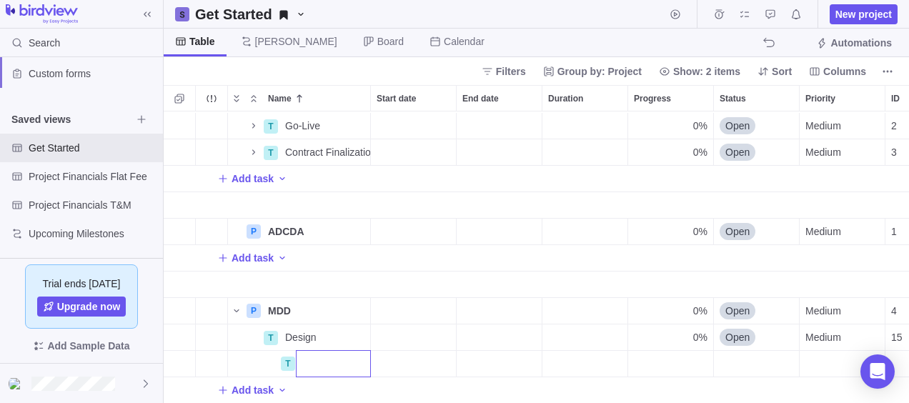
click at [222, 380] on div "T Go-Live Details 0% Open Medium 2 T Contract Finalization Details 0% Open Medi…" at bounding box center [536, 257] width 745 height 292
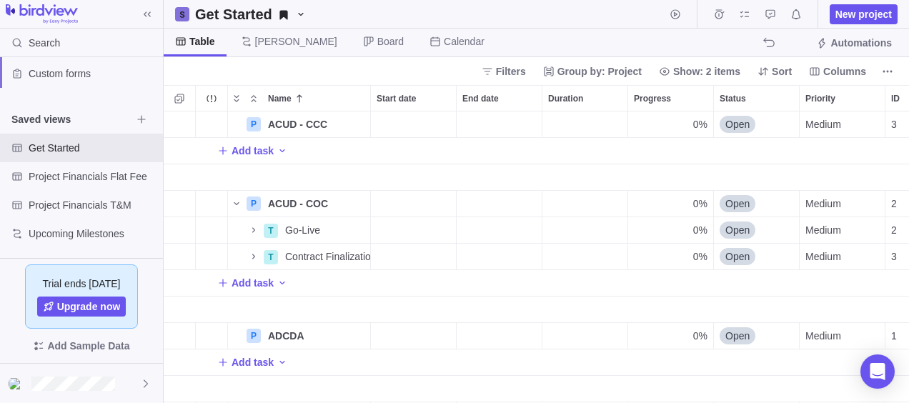
scroll to position [89, 0]
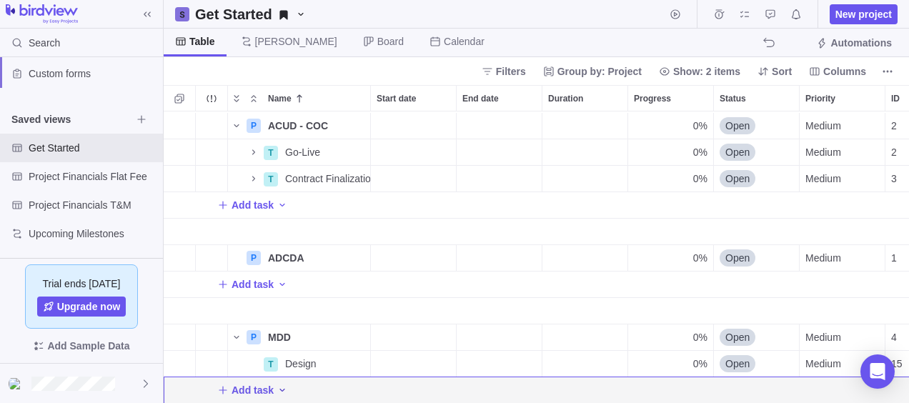
click at [280, 384] on icon "Add activity" at bounding box center [281, 389] width 11 height 11
click at [327, 300] on div "T Task" at bounding box center [315, 302] width 80 height 23
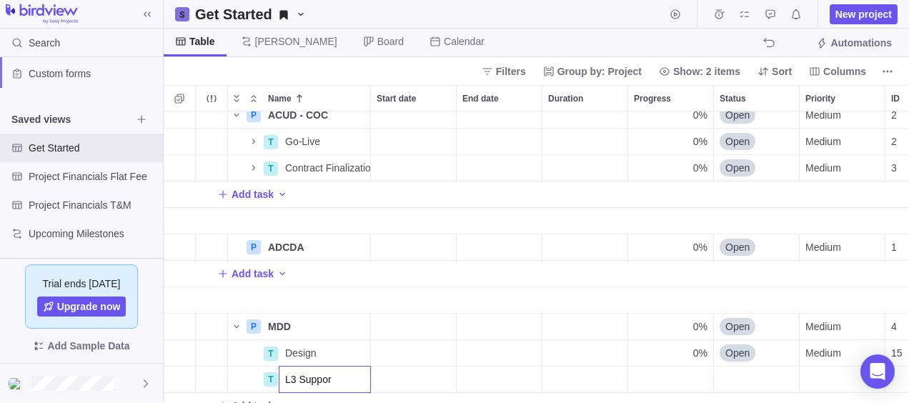
type input "L3 Support"
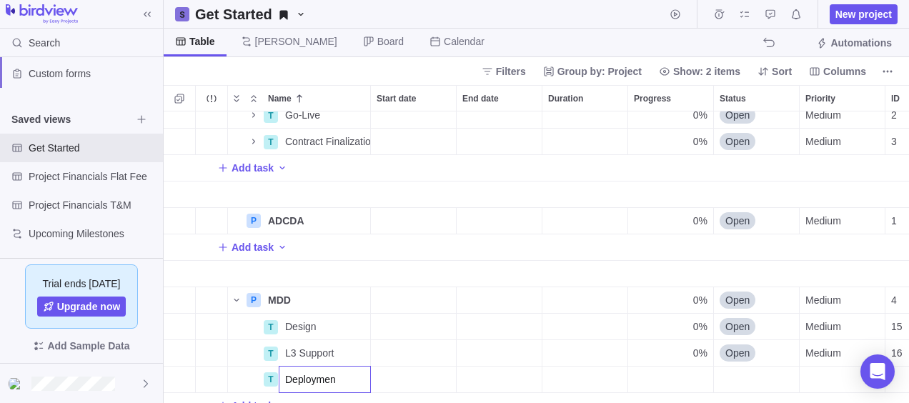
type input "Deployment"
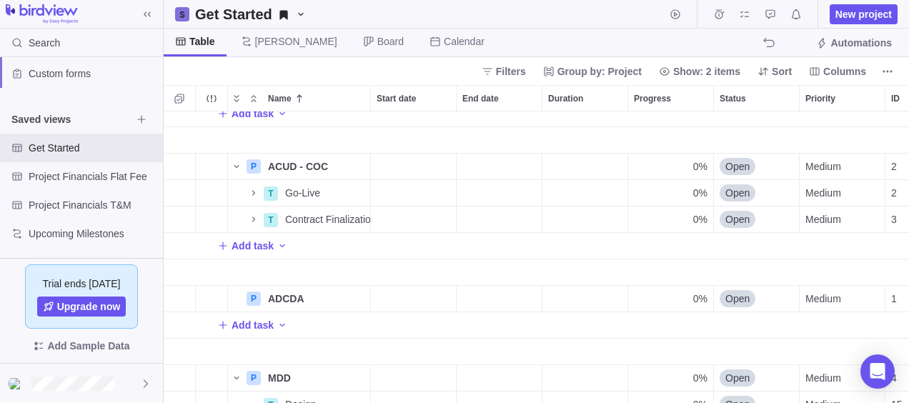
scroll to position [25, 0]
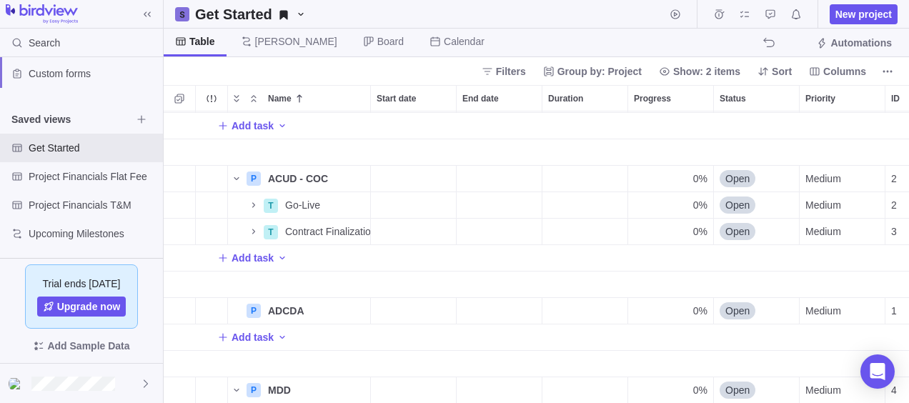
click at [326, 230] on div "T P ACUD - CCC Details 0% Open Medium 3 Add task P ACUD - COC Details 0% Open M…" at bounding box center [536, 257] width 745 height 292
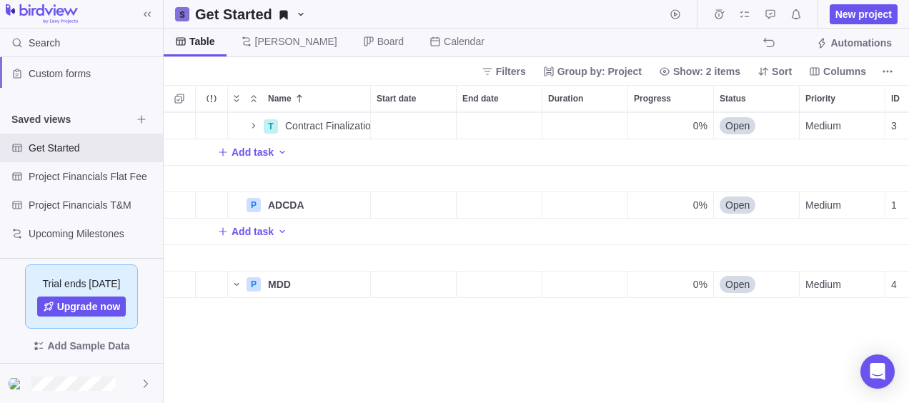
scroll to position [0, 0]
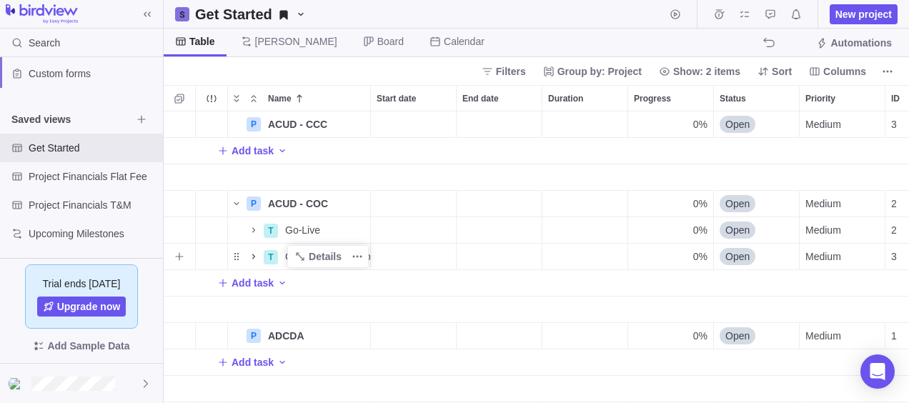
click at [255, 256] on icon "Name" at bounding box center [253, 256] width 11 height 11
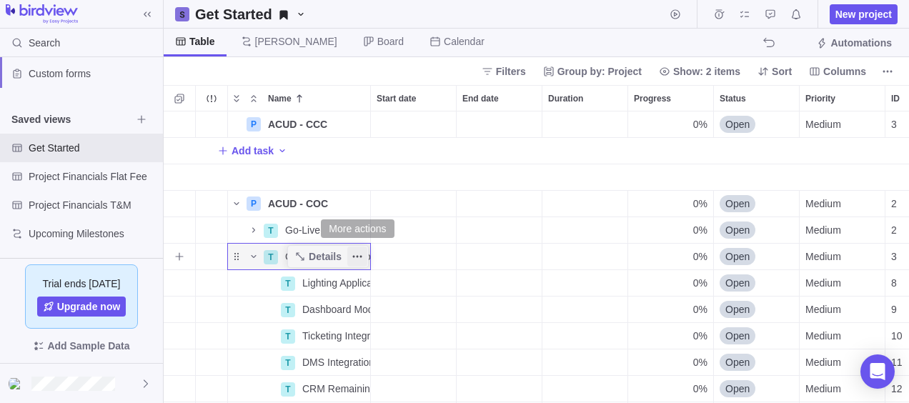
click at [355, 259] on icon "More actions" at bounding box center [357, 256] width 11 height 11
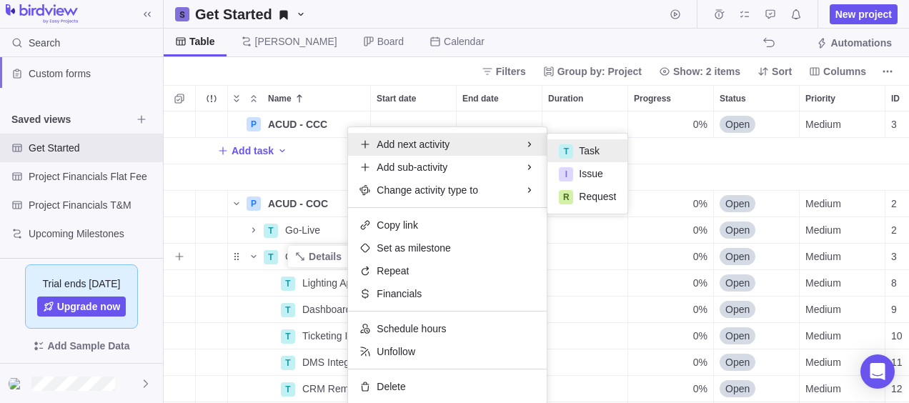
click at [596, 153] on span "Task" at bounding box center [589, 151] width 21 height 14
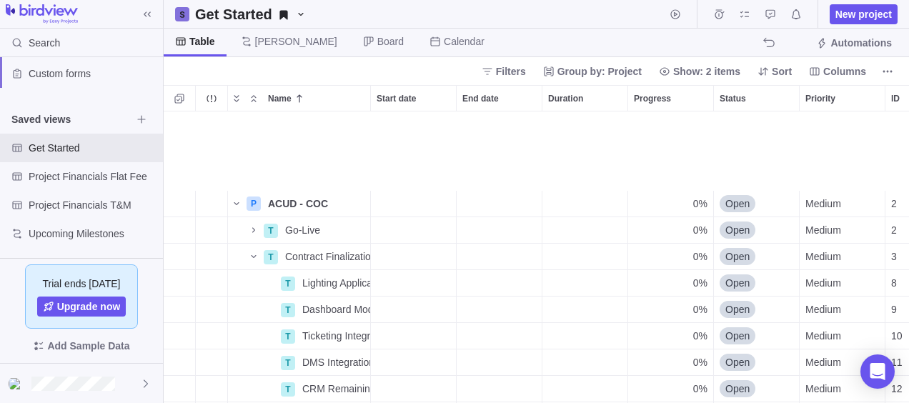
scroll to position [89, 0]
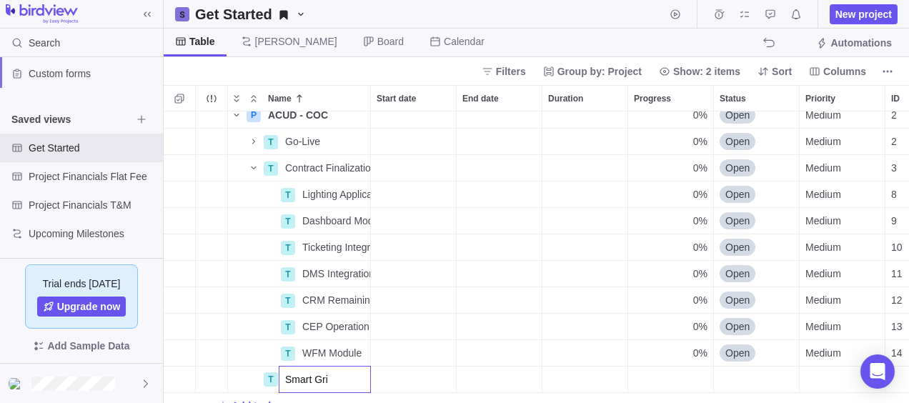
type input "Smart Gris"
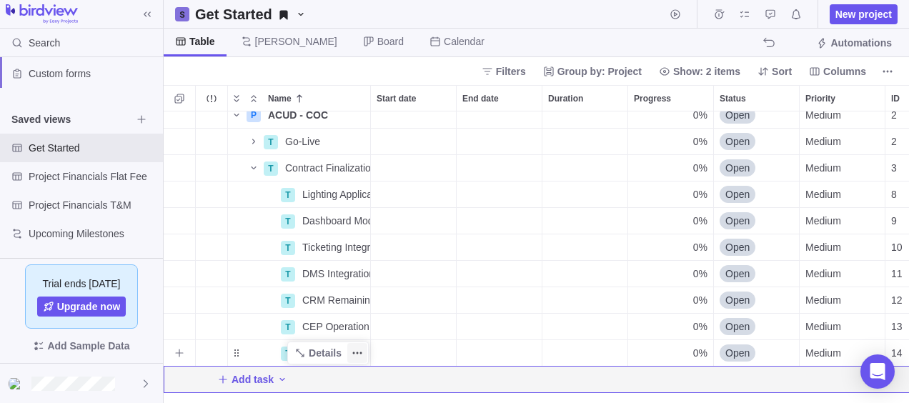
click at [364, 348] on span "More actions" at bounding box center [357, 353] width 20 height 20
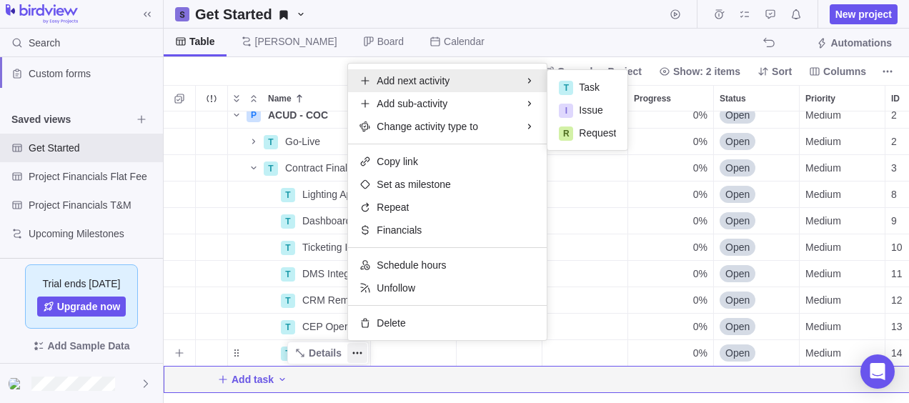
click at [432, 87] on span "Add next activity" at bounding box center [413, 81] width 73 height 14
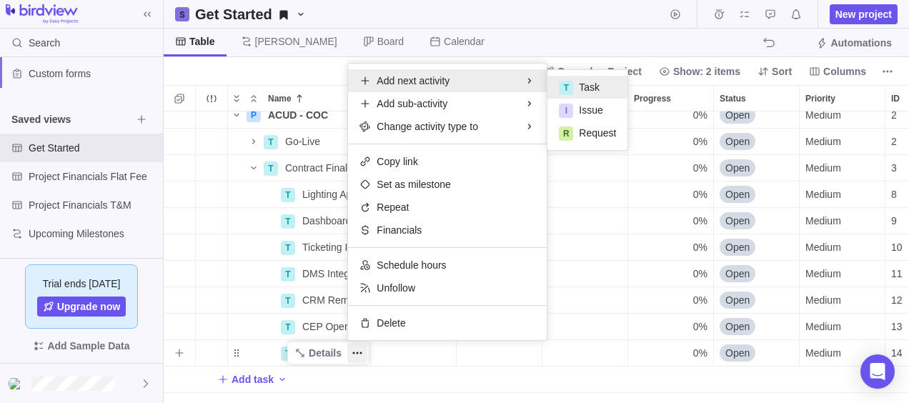
click at [575, 87] on div "T Task" at bounding box center [587, 87] width 80 height 23
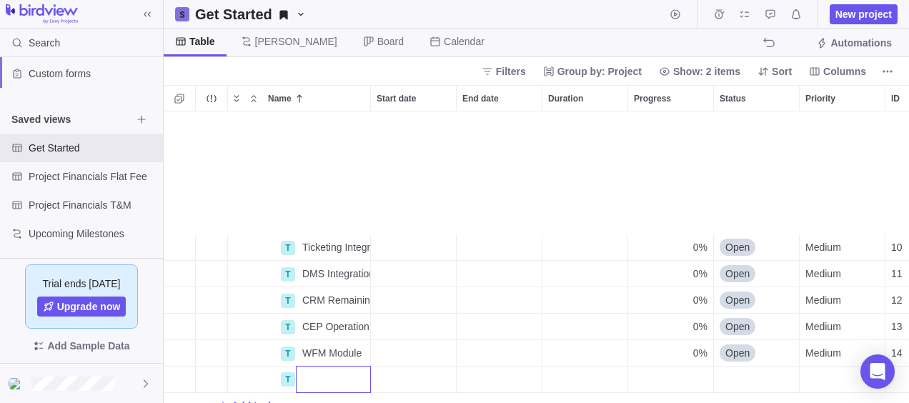
scroll to position [231, 0]
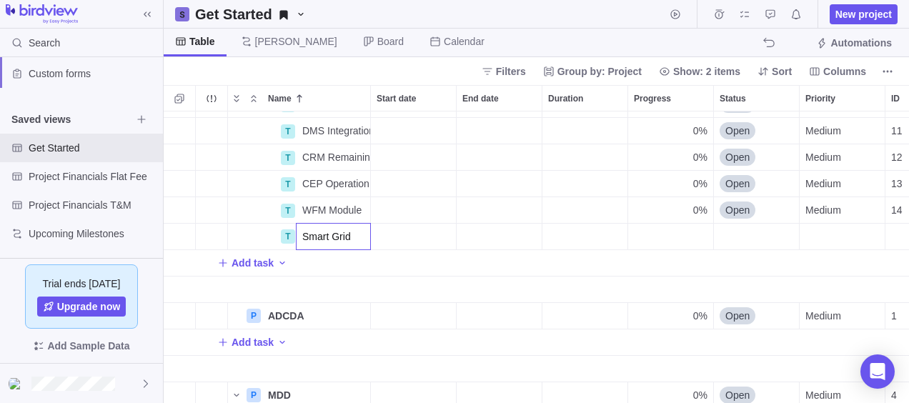
type input "Smart Grids"
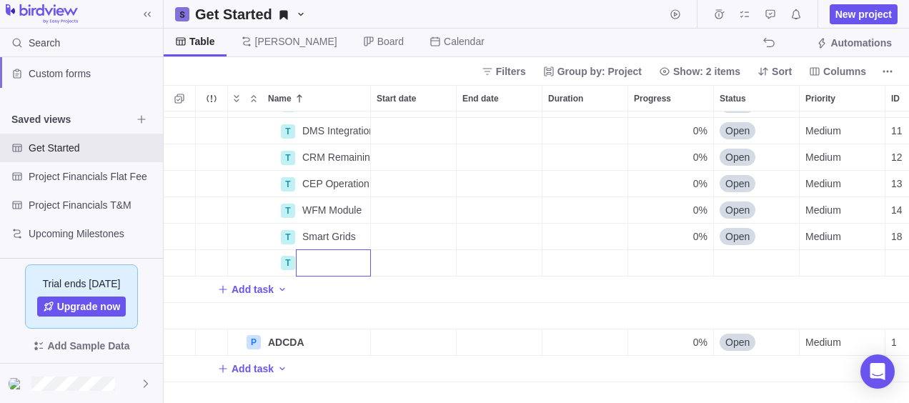
click at [323, 233] on div "T Ticketing Integration Details 0% Open Medium 10 T DMS Integration Details 0% …" at bounding box center [536, 257] width 745 height 292
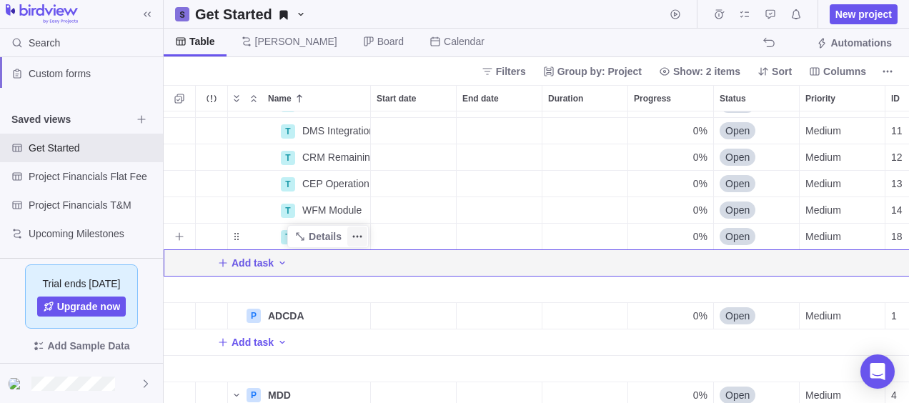
click at [362, 236] on icon "More actions" at bounding box center [361, 237] width 2 height 2
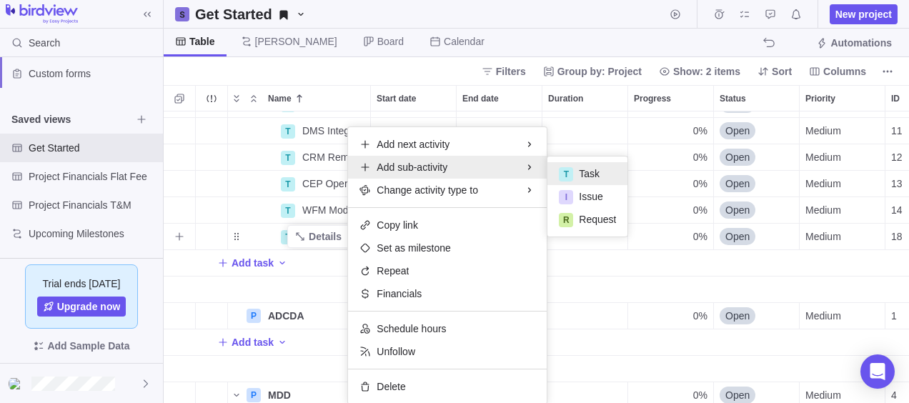
click at [587, 166] on span "Task" at bounding box center [589, 173] width 21 height 14
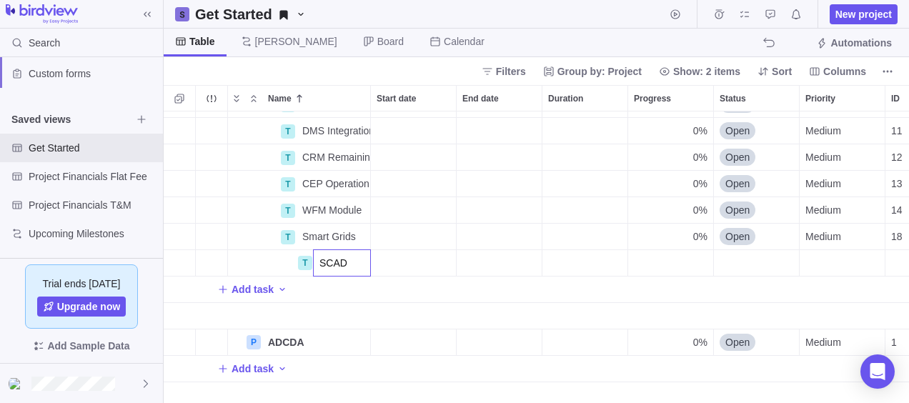
type input "SCADA"
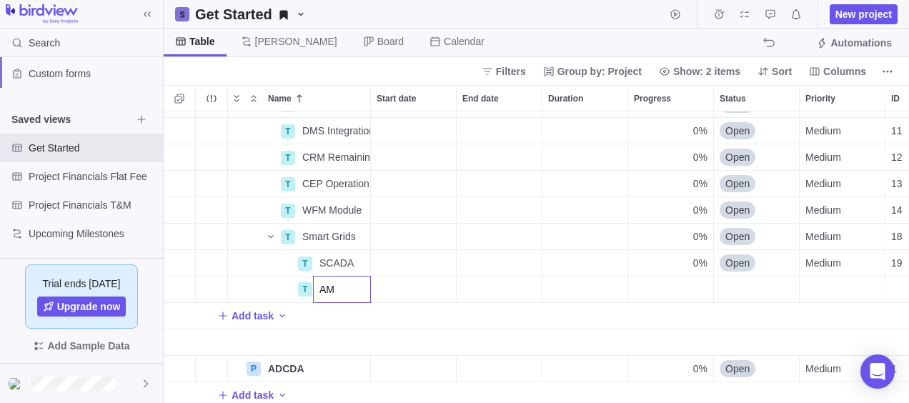
type input "AMI"
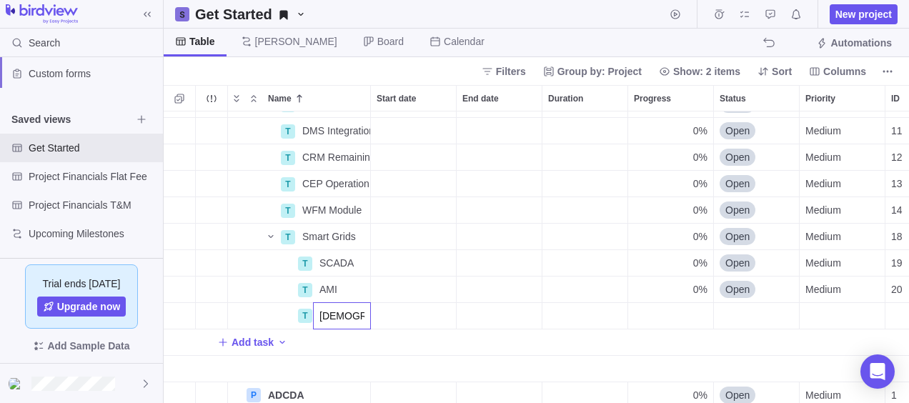
type input "[DEMOGRAPHIC_DATA]"
click at [500, 15] on body "Search Time logs history Invoices Resources Reports Dashboard BI dashboards Sma…" at bounding box center [454, 201] width 909 height 403
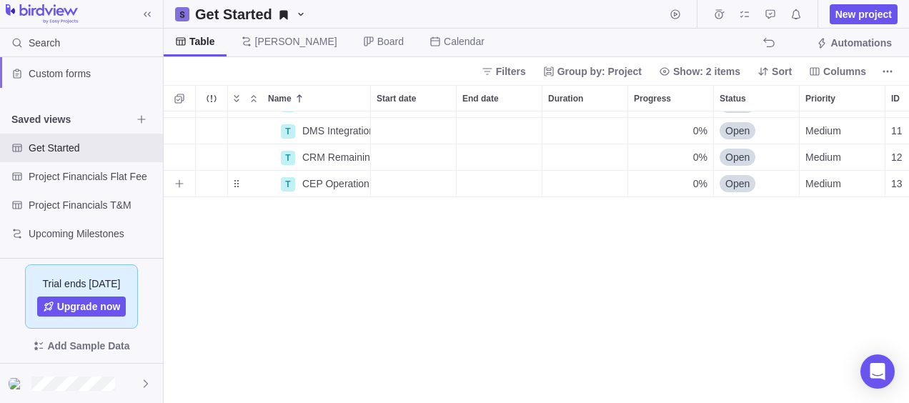
scroll to position [0, 0]
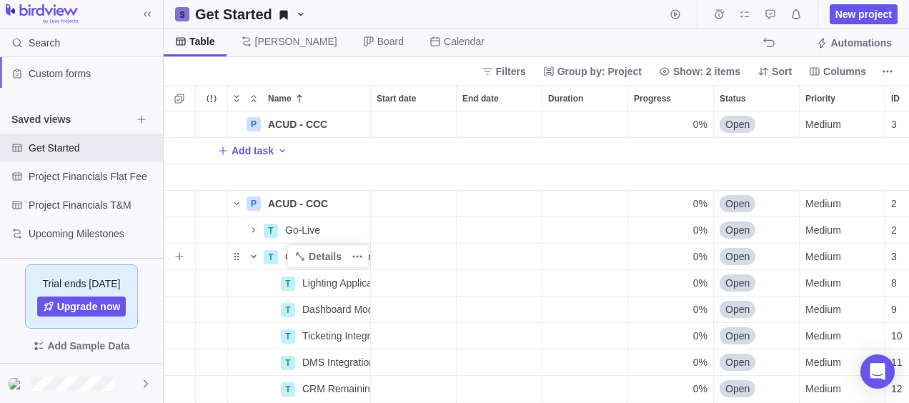
click at [252, 254] on icon "Name" at bounding box center [253, 256] width 11 height 11
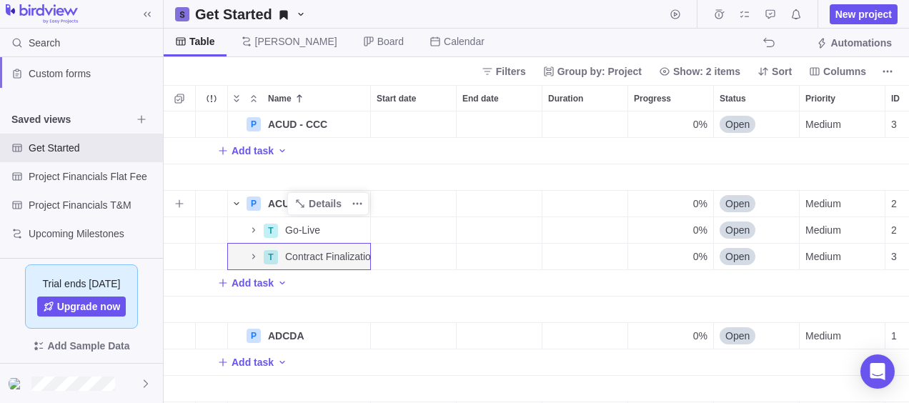
click at [236, 202] on icon "Name" at bounding box center [236, 203] width 11 height 11
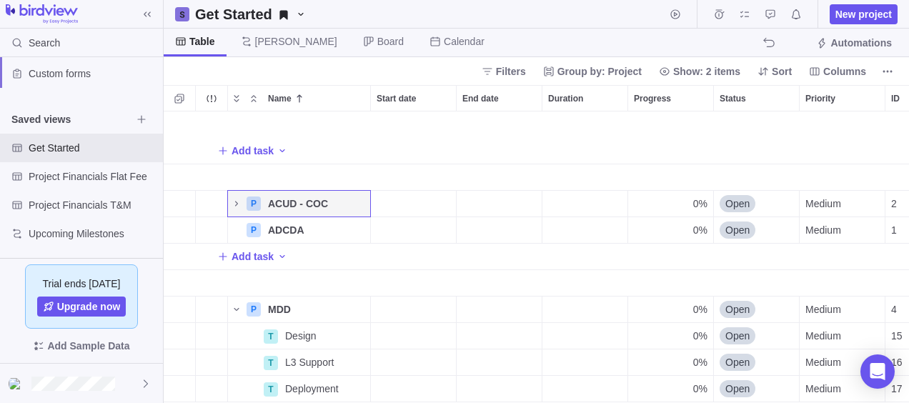
scroll to position [36, 0]
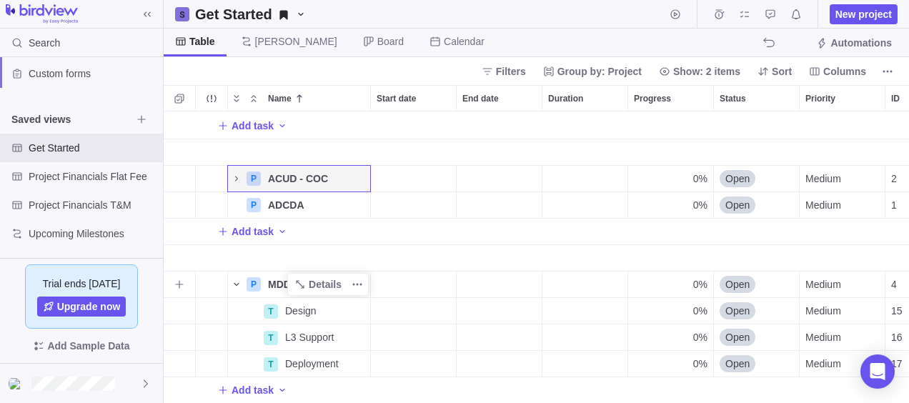
click at [234, 279] on icon "Name" at bounding box center [236, 284] width 11 height 11
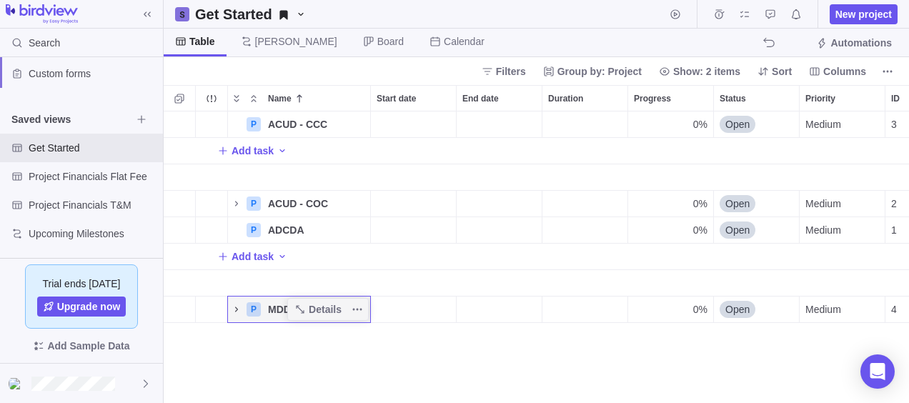
scroll to position [0, 0]
click at [236, 311] on icon "Name" at bounding box center [236, 309] width 11 height 11
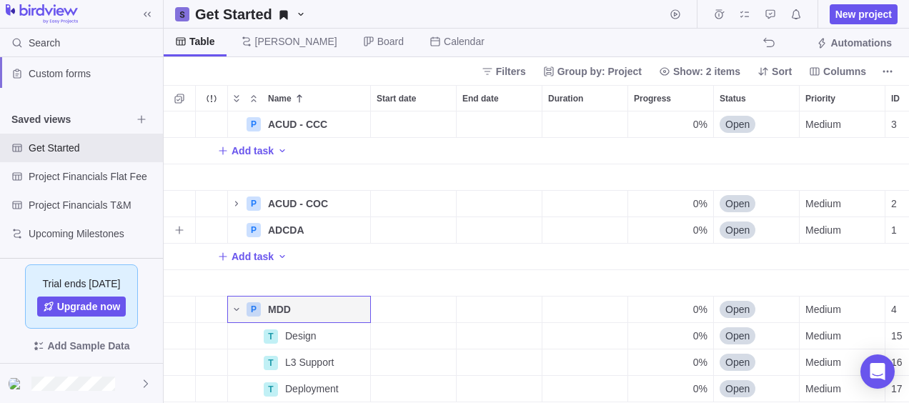
scroll to position [36, 0]
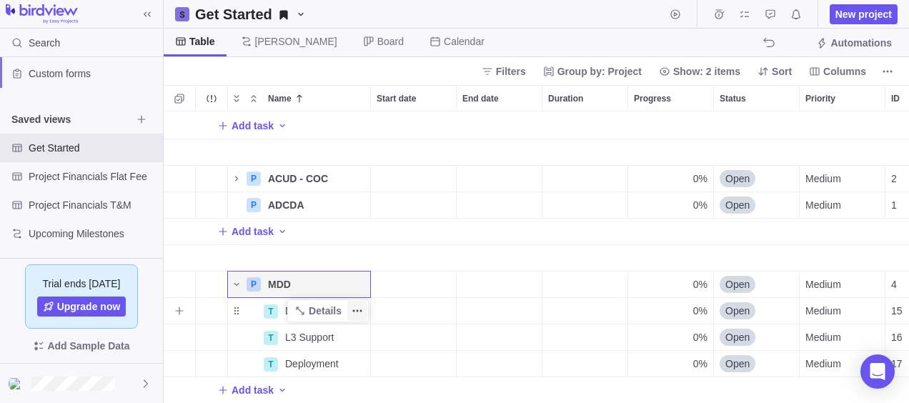
click at [362, 305] on icon "More actions" at bounding box center [357, 310] width 11 height 11
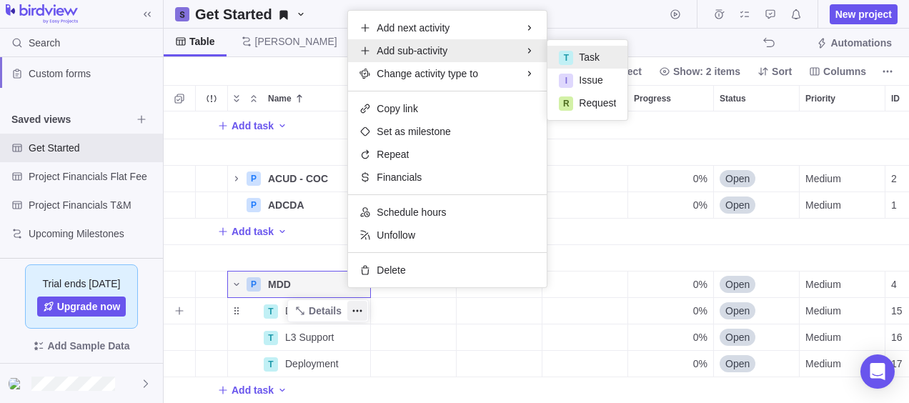
click at [572, 61] on div "T" at bounding box center [566, 58] width 14 height 14
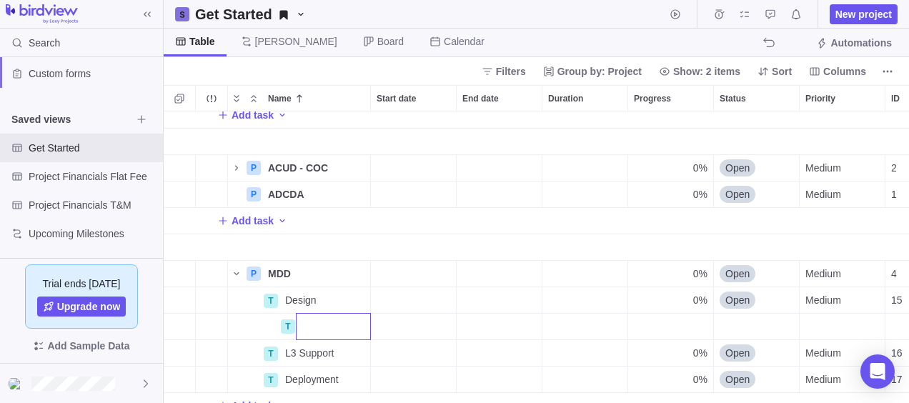
scroll to position [62, 0]
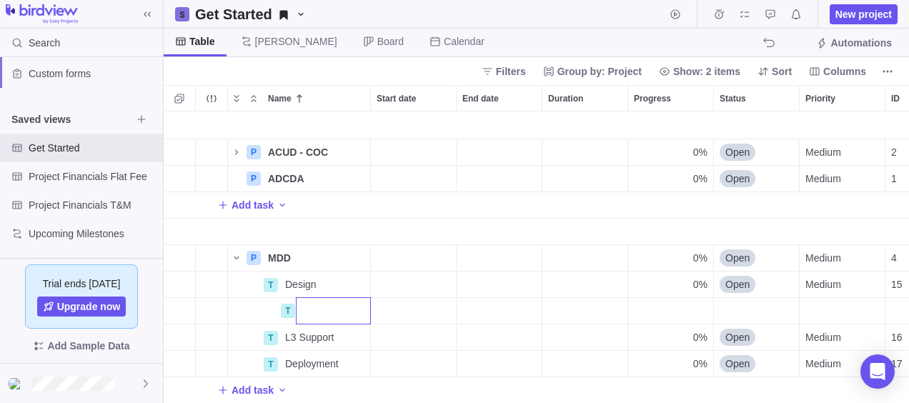
click at [313, 324] on div "P ACUD - COC Details 0% Open Medium 2 P ADCDA Details 0% Open Medium 1 Add task…" at bounding box center [536, 257] width 745 height 292
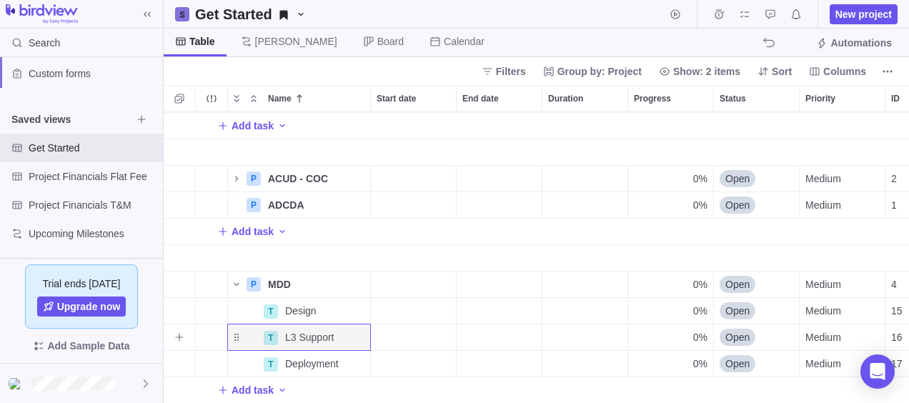
scroll to position [36, 0]
click at [363, 332] on icon "More actions" at bounding box center [357, 337] width 11 height 11
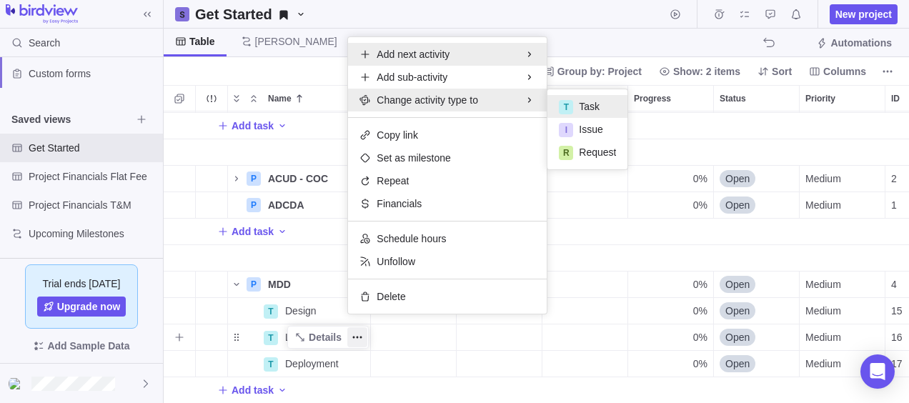
click at [449, 64] on div "Add next activity" at bounding box center [447, 54] width 199 height 23
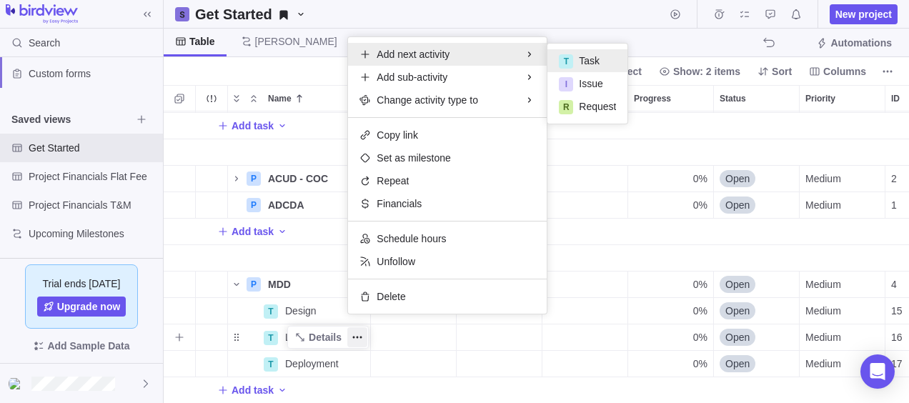
click at [590, 64] on span "Task" at bounding box center [589, 61] width 21 height 14
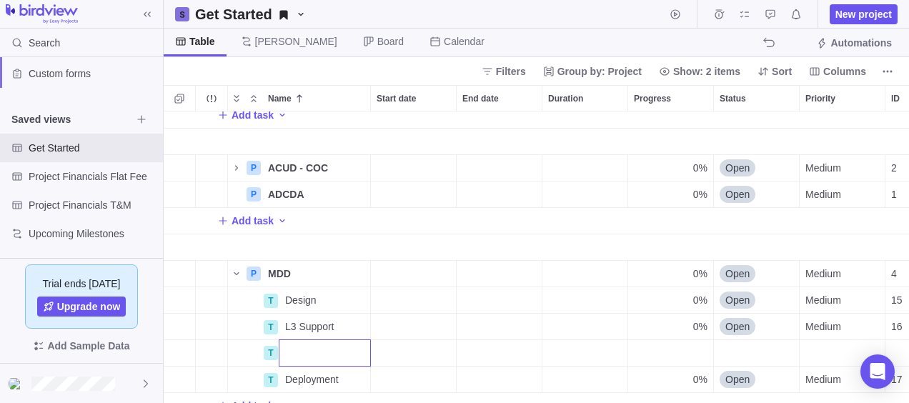
click at [359, 330] on div "P ACUD - CCC Details 0% Open Medium 3 Add task P ACUD - COC Details 0% Open Med…" at bounding box center [536, 257] width 745 height 292
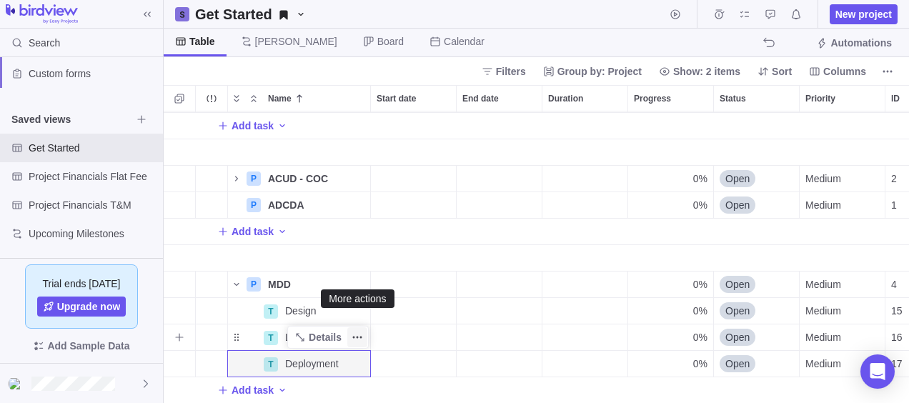
click at [360, 332] on icon "More actions" at bounding box center [357, 337] width 11 height 11
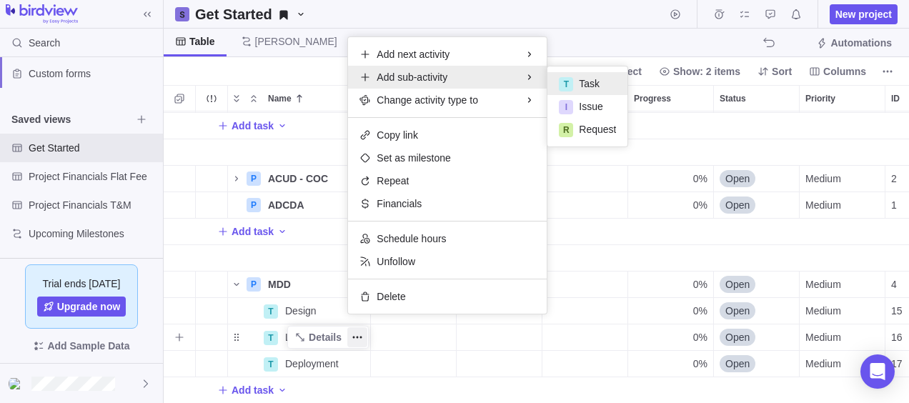
click at [574, 83] on div "T Task" at bounding box center [587, 83] width 80 height 23
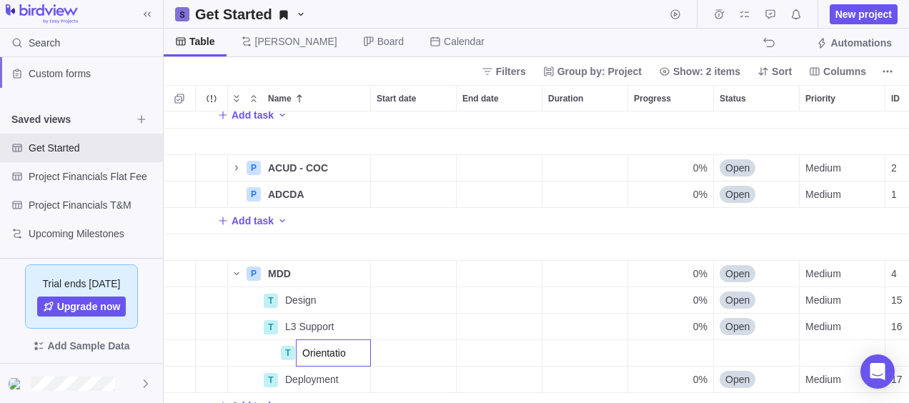
type input "Orientation"
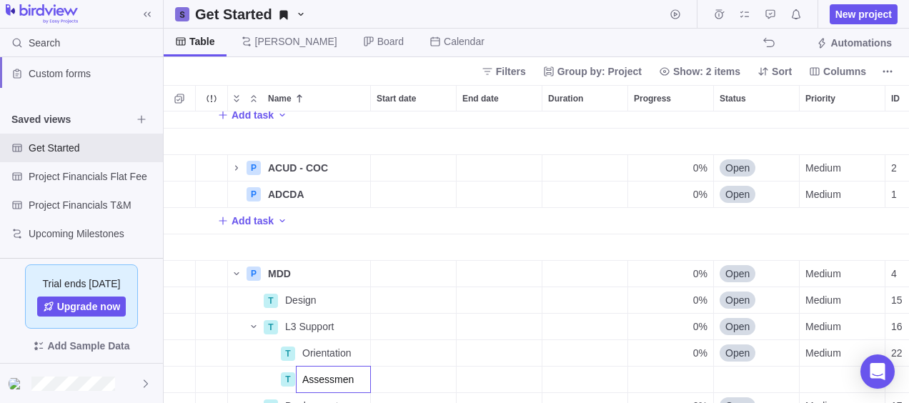
type input "Assessment"
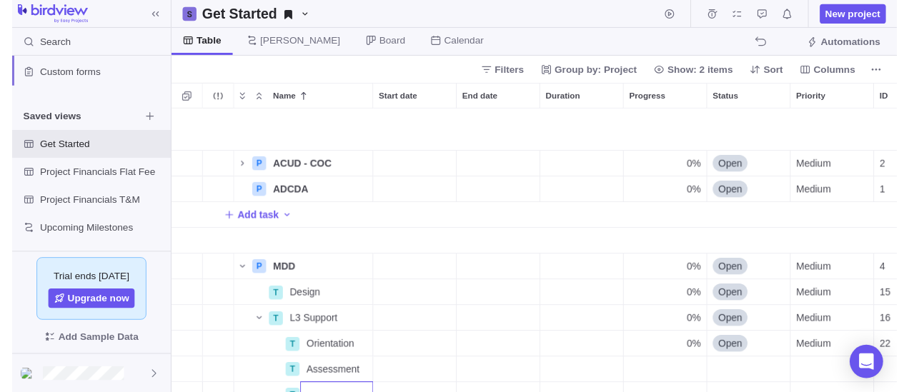
scroll to position [62, 0]
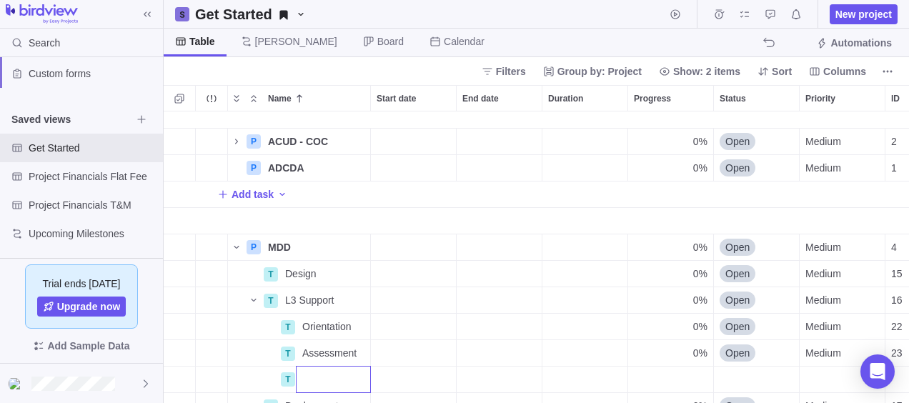
click at [327, 353] on div "P ACUD - COC Details 0% Open Medium 2 P ADCDA Details 0% Open Medium 1 Add task…" at bounding box center [536, 257] width 745 height 292
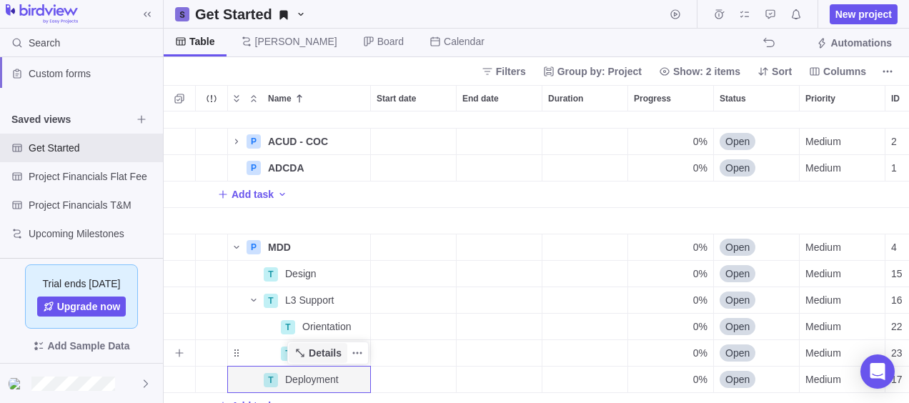
click at [327, 353] on span "Details" at bounding box center [325, 353] width 33 height 14
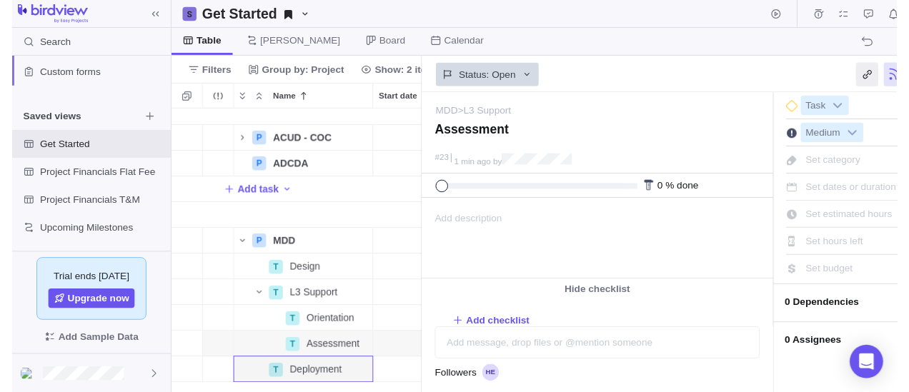
scroll to position [281, 734]
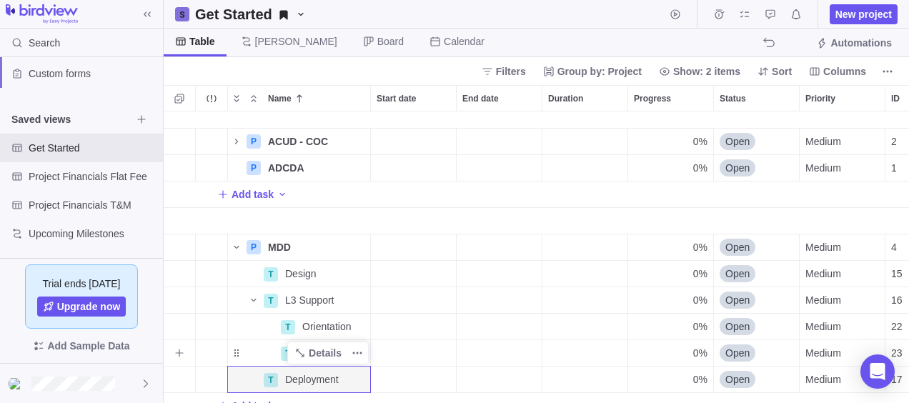
click at [367, 346] on div "Details" at bounding box center [327, 353] width 81 height 23
click at [340, 352] on span "Details" at bounding box center [325, 353] width 33 height 14
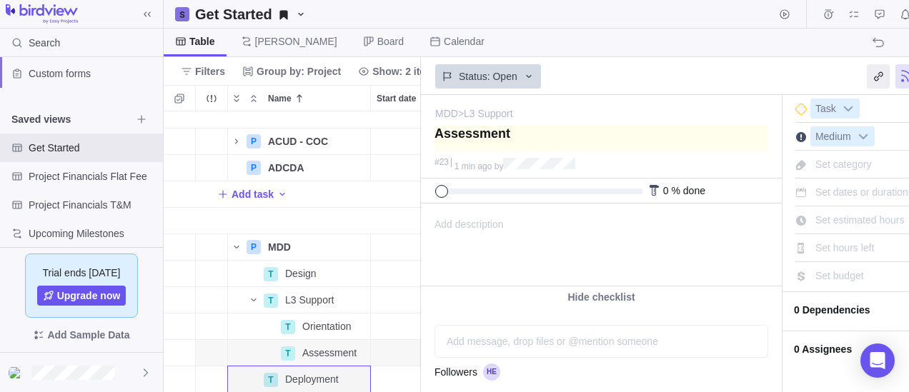
type textarea "R"
type textarea "Ri"
type textarea "Ris"
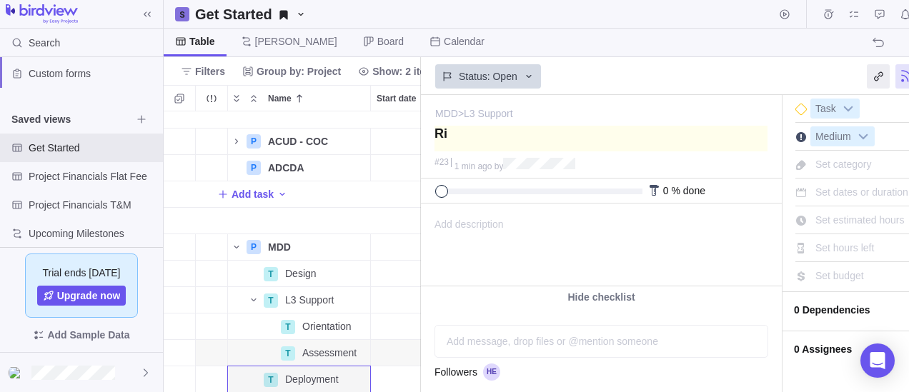
type textarea "Ris"
type textarea "Risk"
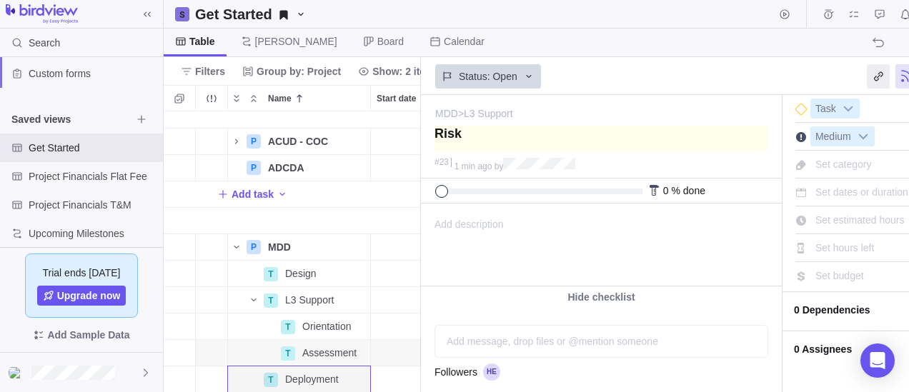
type textarea "Risk A"
type textarea "Risk As"
type textarea "Risk Ass"
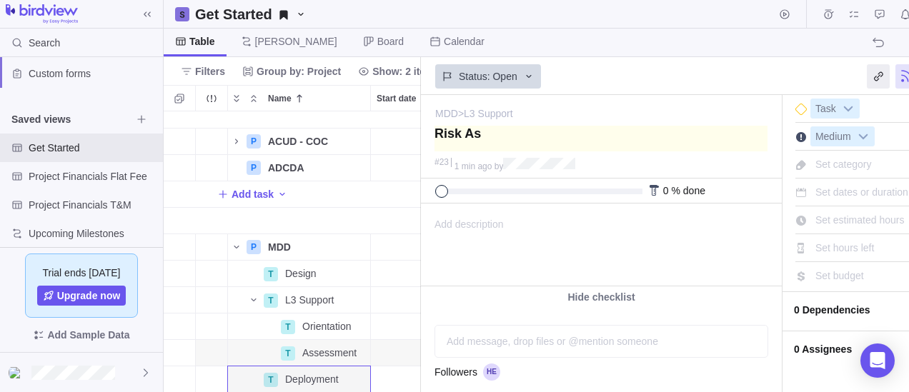
type textarea "Risk Ass"
type textarea "Risk Asse"
type textarea "Risk Asses"
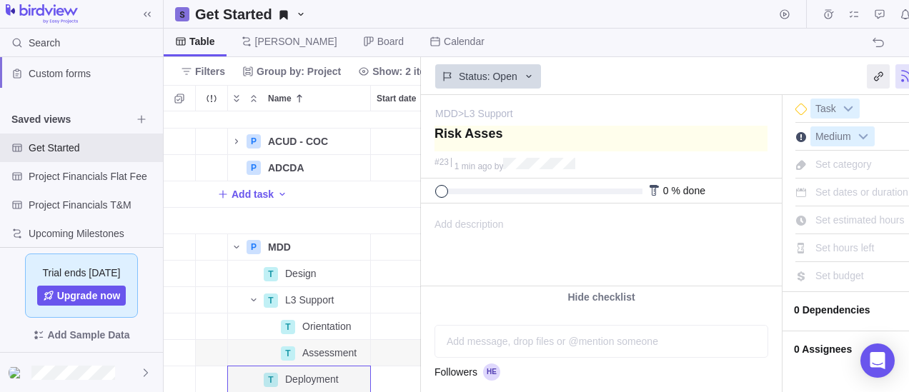
type textarea "Risk Assess"
type textarea "Risk Assessm"
type textarea "Risk Assessme"
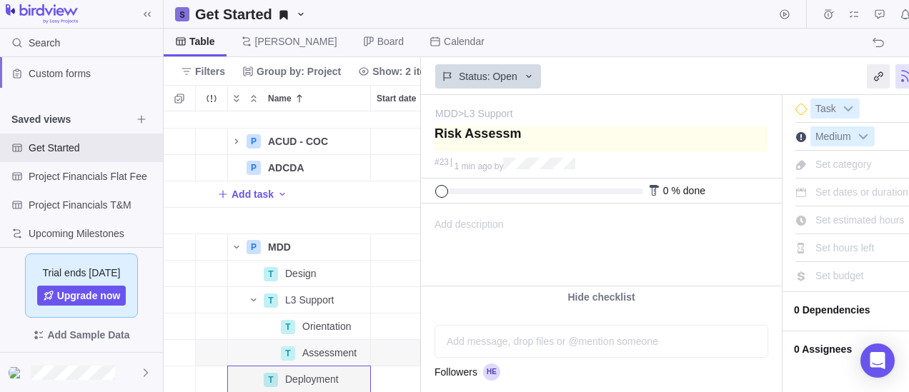
type textarea "Risk Assessme"
type textarea "Risk Assessmen"
type textarea "Risk Assessment"
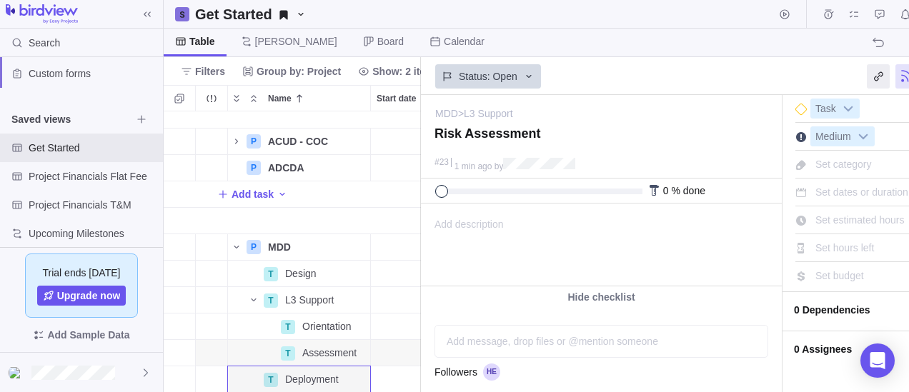
click at [631, 46] on div "Table [PERSON_NAME] Board Calendar Automations" at bounding box center [591, 43] width 854 height 29
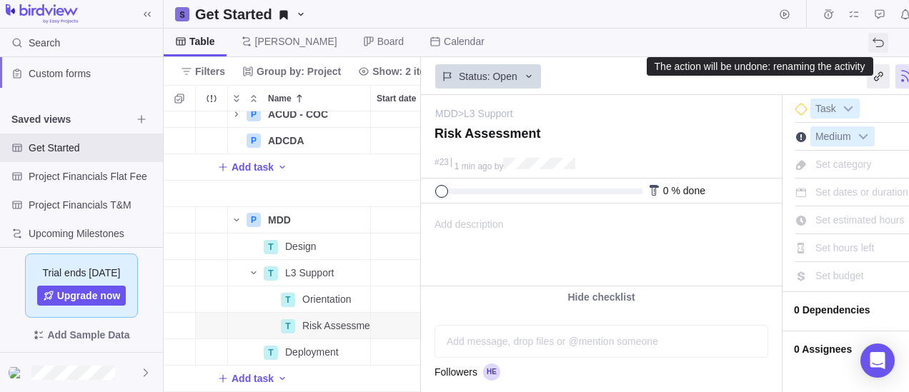
click at [883, 37] on icon "The action will be undone: renaming the activity" at bounding box center [877, 42] width 11 height 11
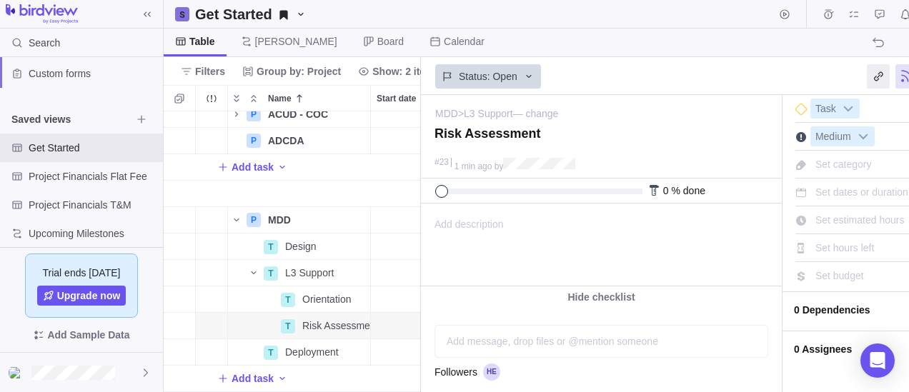
type textarea "Assessment"
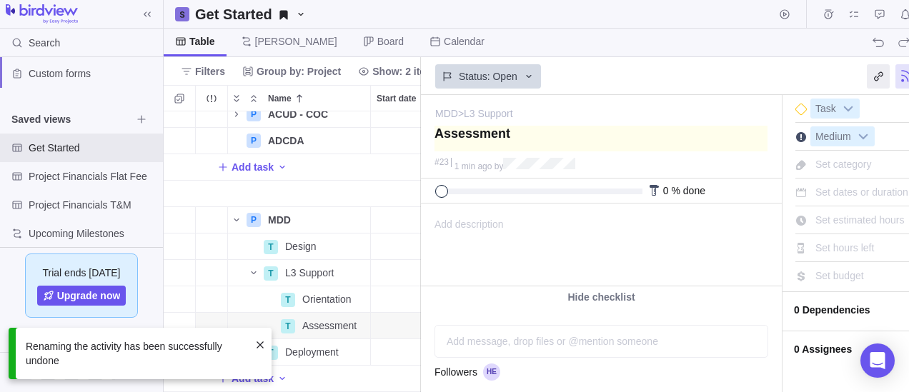
click at [474, 144] on textarea at bounding box center [600, 139] width 333 height 26
type textarea "R"
type textarea "Ri"
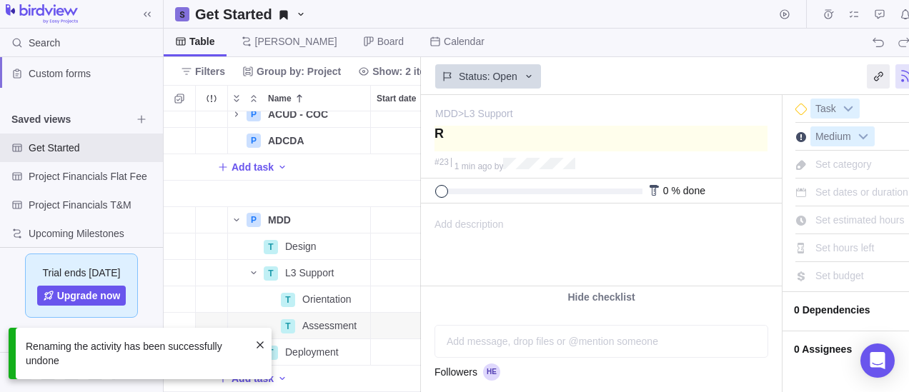
type textarea "Ri"
type textarea "Ris"
type textarea "Risk"
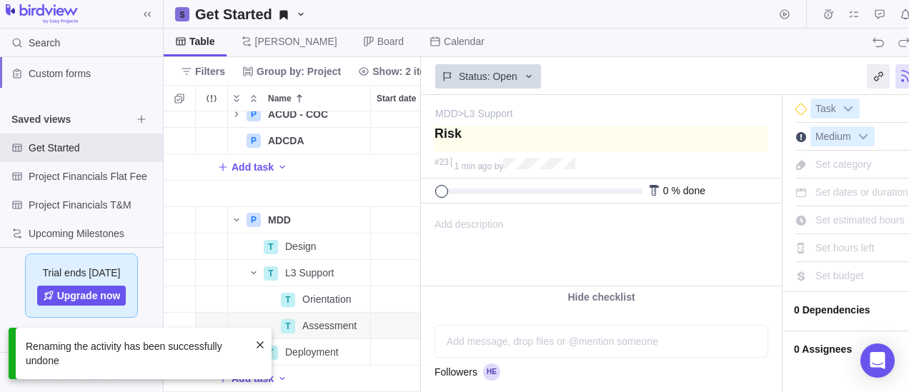
type textarea "Risk"
type textarea "Risk A"
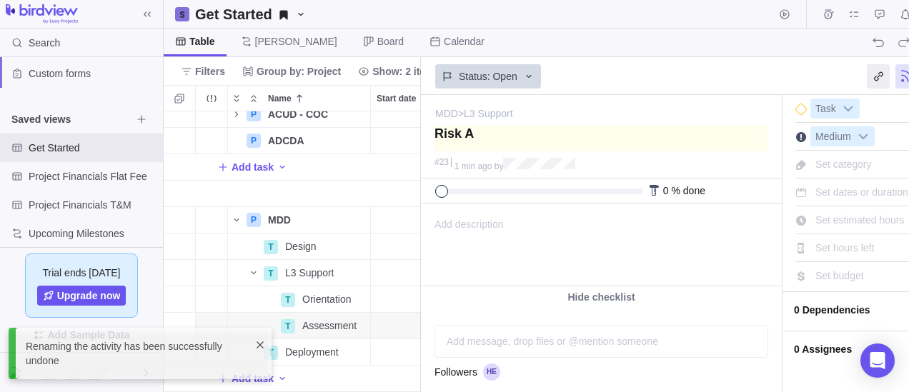
type textarea "Risk As"
type textarea "Risk Ass"
type textarea "Risk Asse"
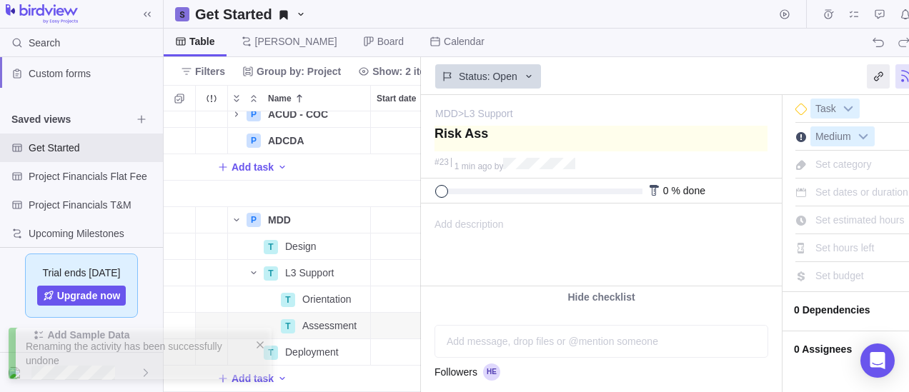
type textarea "Risk Asse"
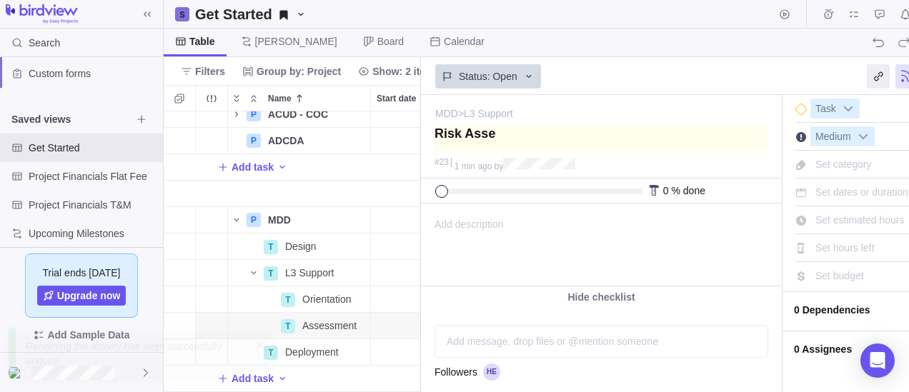
type textarea "Risk Asses"
type textarea "Risk Assess"
type textarea "Risk Assessm"
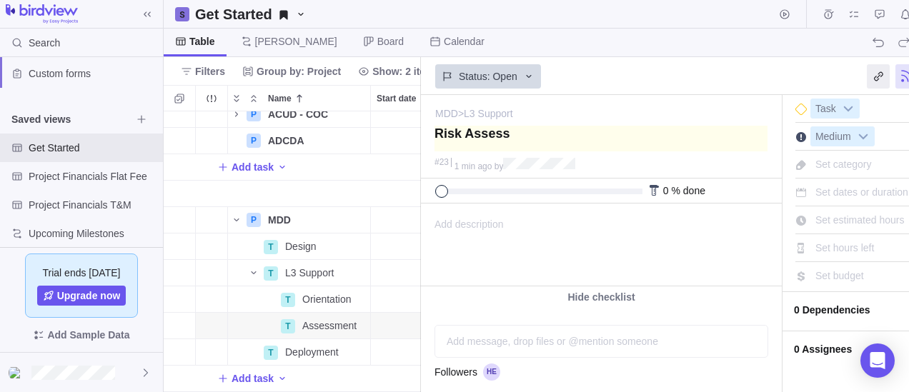
type textarea "Risk Assessm"
type textarea "Risk Assessme"
type textarea "Risk Assessmen"
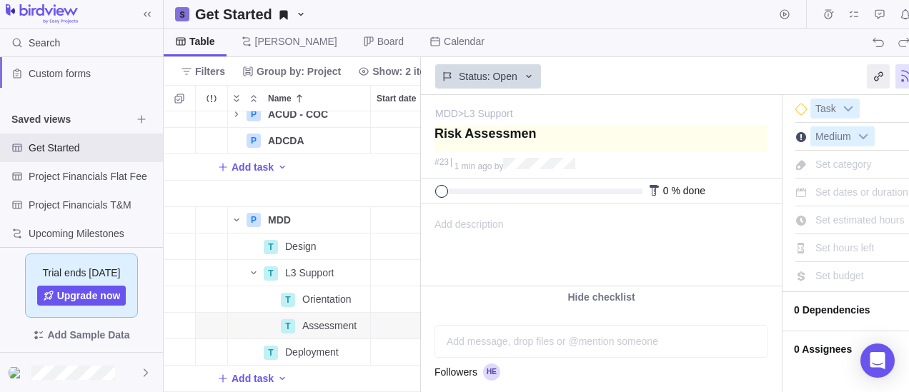
type textarea "Risk Assessment"
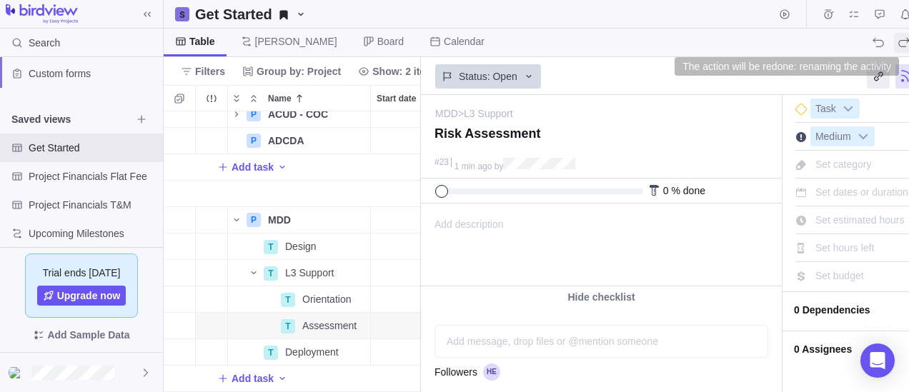
click at [904, 46] on icon "The action will be redone: renaming the activity" at bounding box center [904, 41] width 11 height 9
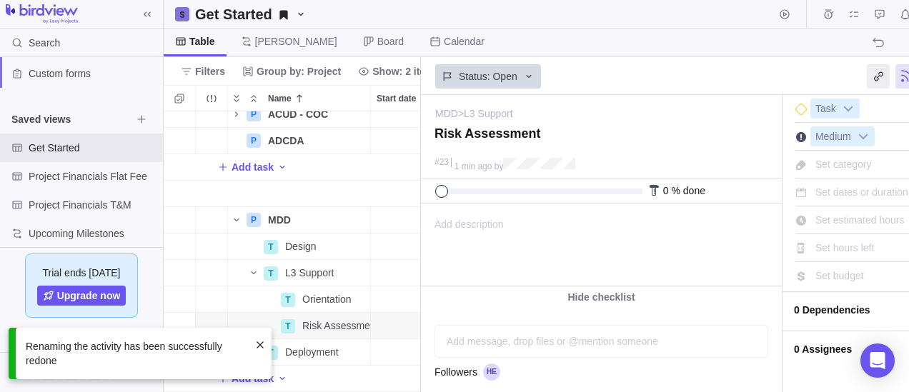
click at [256, 339] on span at bounding box center [259, 344] width 11 height 11
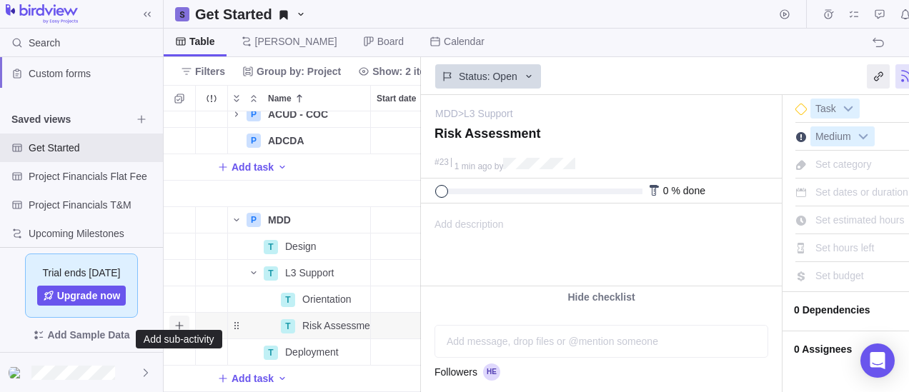
click at [184, 320] on icon "Add sub-activity" at bounding box center [179, 325] width 11 height 11
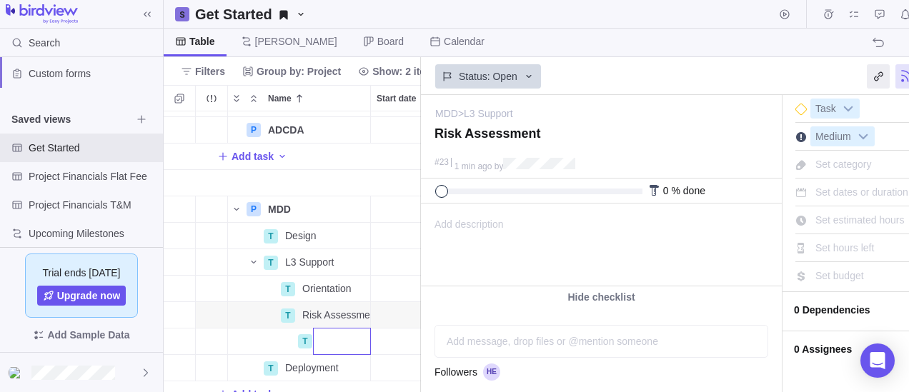
type textarea "Risk Assessmen"
click at [273, 336] on div "P ACUD - COC Details 0% Open Medium 2 P ADCDA Details 0% Open Medium 1 Add task…" at bounding box center [292, 251] width 257 height 281
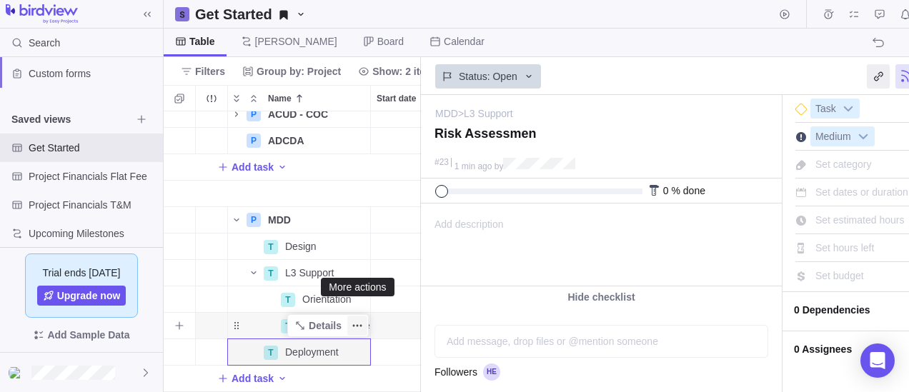
click at [360, 320] on icon "More actions" at bounding box center [357, 325] width 11 height 11
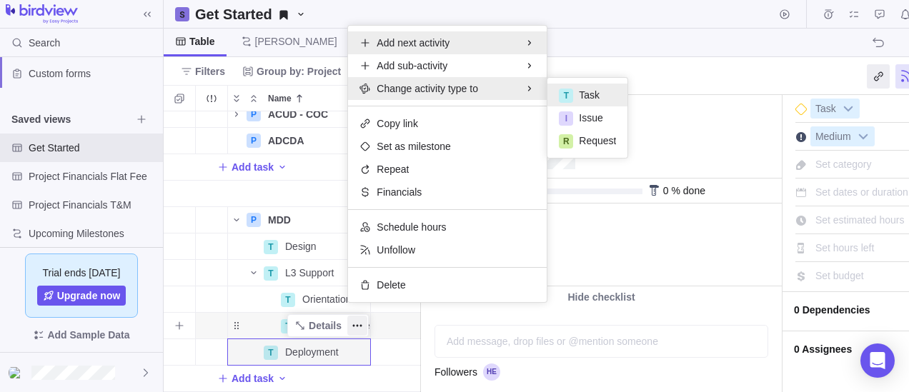
click at [429, 38] on span "Add next activity" at bounding box center [413, 43] width 73 height 14
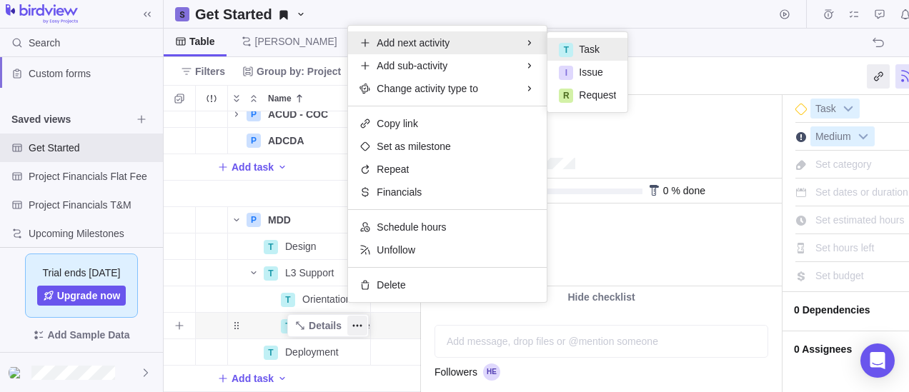
click at [587, 43] on span "Task" at bounding box center [589, 49] width 21 height 14
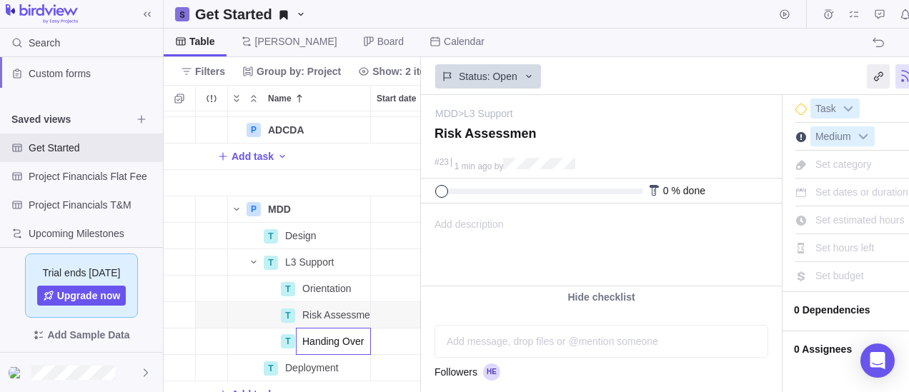
type input "Handing Over"
click at [388, 339] on div "P ACUD - COC Details 0% Open Medium 2 P ADCDA Details 0% Open Medium 1 Add task…" at bounding box center [292, 251] width 257 height 281
click at [238, 347] on div "Name" at bounding box center [253, 341] width 51 height 11
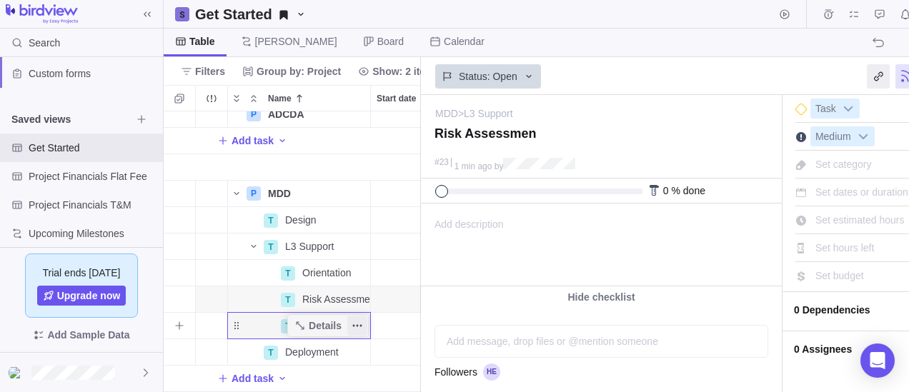
click at [356, 320] on icon "More actions" at bounding box center [357, 325] width 11 height 11
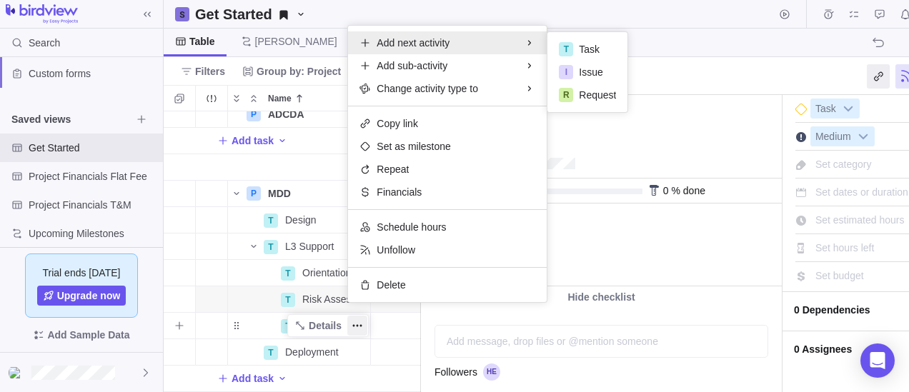
click at [446, 41] on span "Add next activity" at bounding box center [413, 43] width 73 height 14
click at [592, 49] on span "Task" at bounding box center [589, 49] width 21 height 14
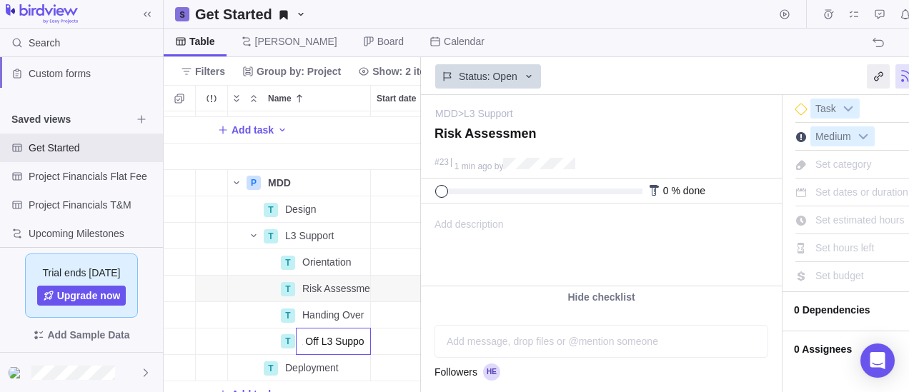
scroll to position [0, 22]
type input "Kick Off L3 Support"
click at [390, 339] on div "P ADCDA Details 0% Open Medium 1 Add task P MDD Details 0% Open Medium 4 T Desi…" at bounding box center [292, 251] width 257 height 281
click at [354, 339] on icon "More actions" at bounding box center [357, 341] width 11 height 11
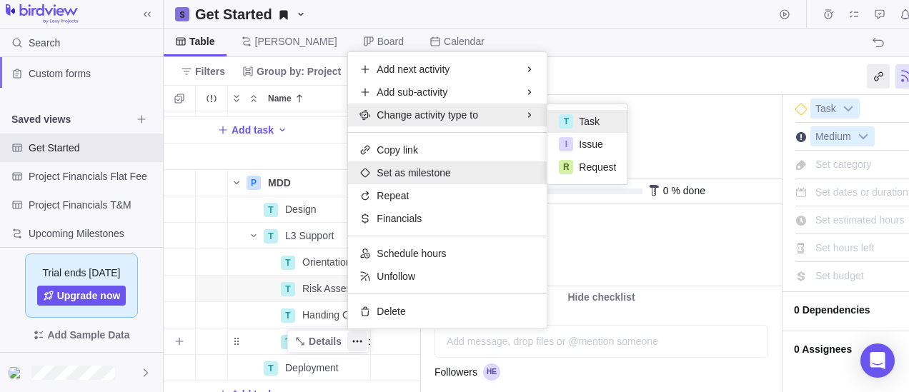
click at [414, 174] on span "Set as milestone" at bounding box center [414, 173] width 74 height 14
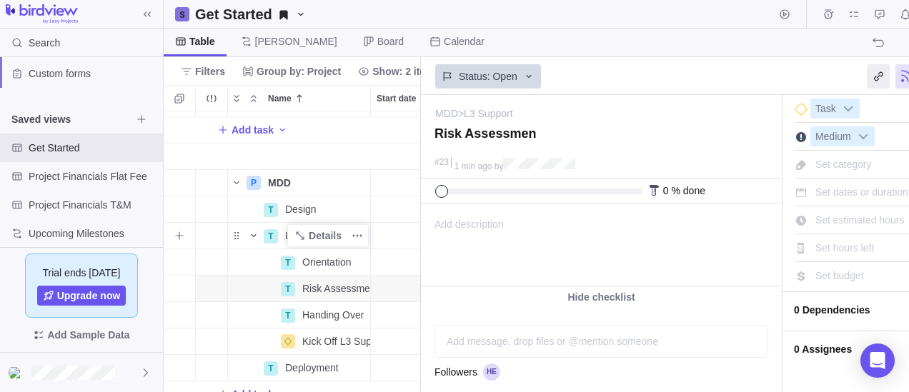
click at [251, 233] on icon "Name" at bounding box center [253, 235] width 11 height 11
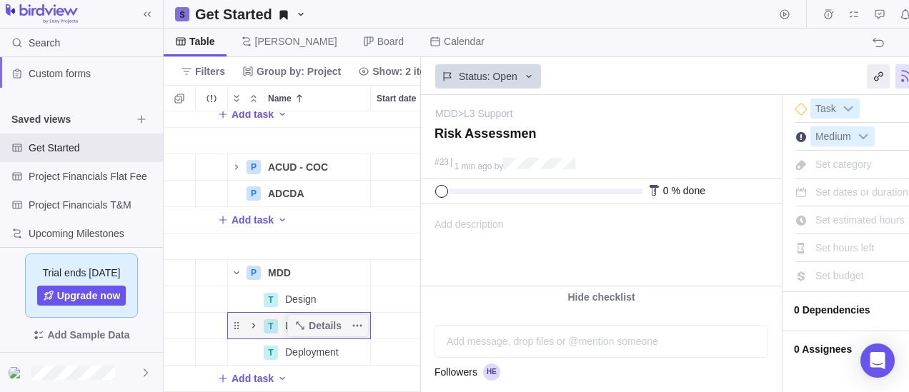
scroll to position [47, 0]
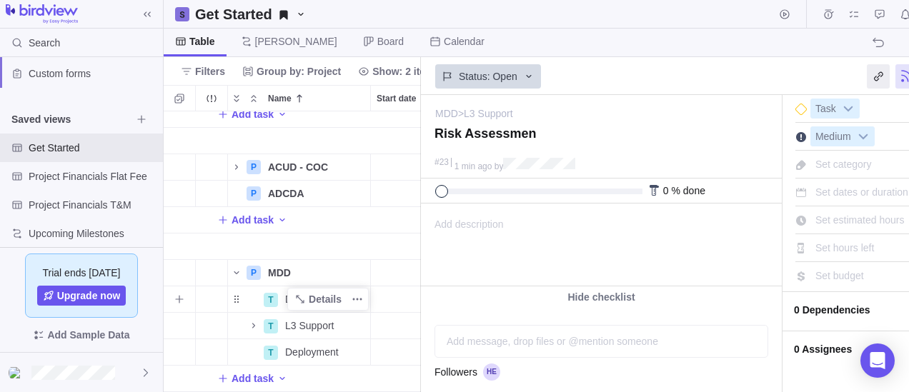
click at [281, 289] on div "Design" at bounding box center [324, 299] width 91 height 26
type input "Design Documentation"
click at [639, 32] on body "Search Time logs history Invoices Resources Reports Dashboard BI dashboards Sma…" at bounding box center [454, 196] width 909 height 392
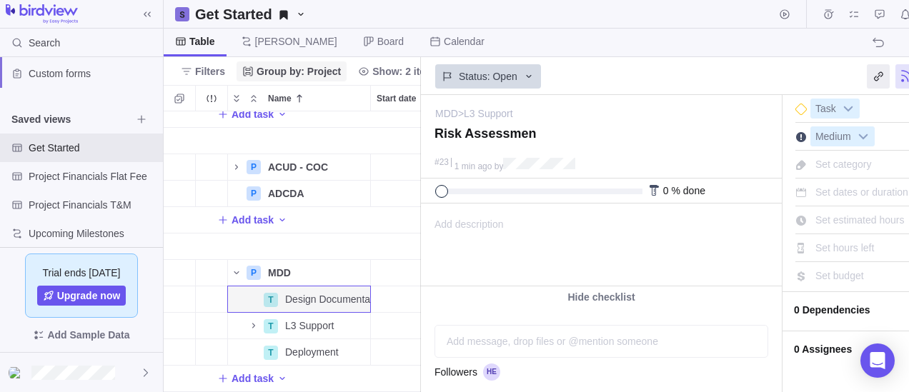
click at [319, 74] on span "Group by: Project" at bounding box center [298, 71] width 84 height 14
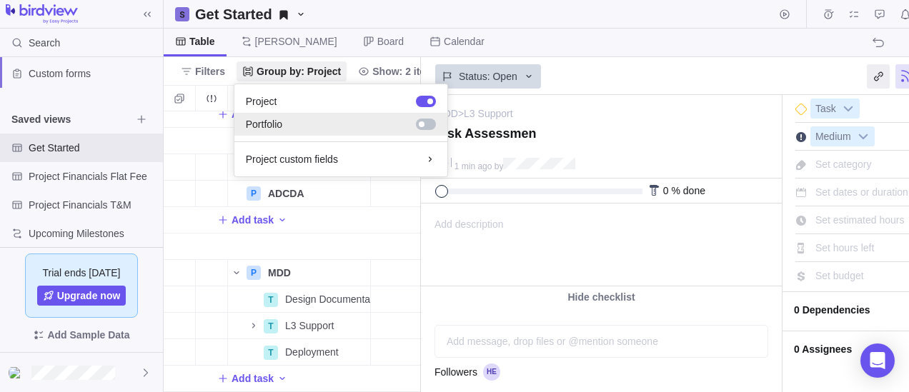
click at [429, 123] on div at bounding box center [426, 124] width 20 height 11
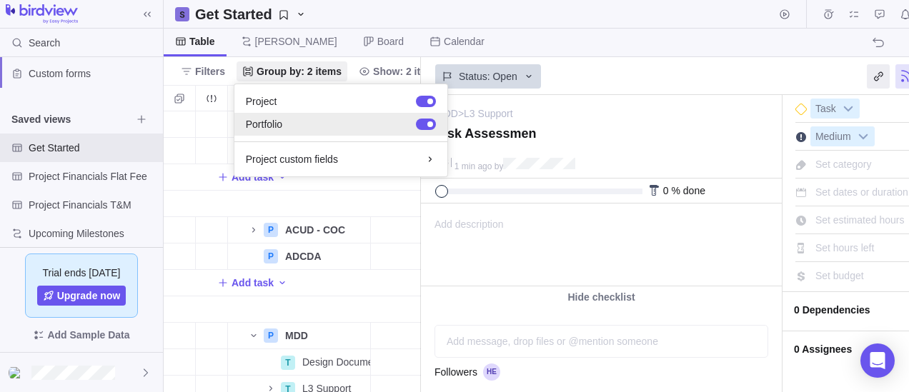
scroll to position [270, 246]
click at [627, 47] on body "Search Time logs history Invoices Resources Reports Dashboard BI dashboards Sma…" at bounding box center [454, 196] width 909 height 392
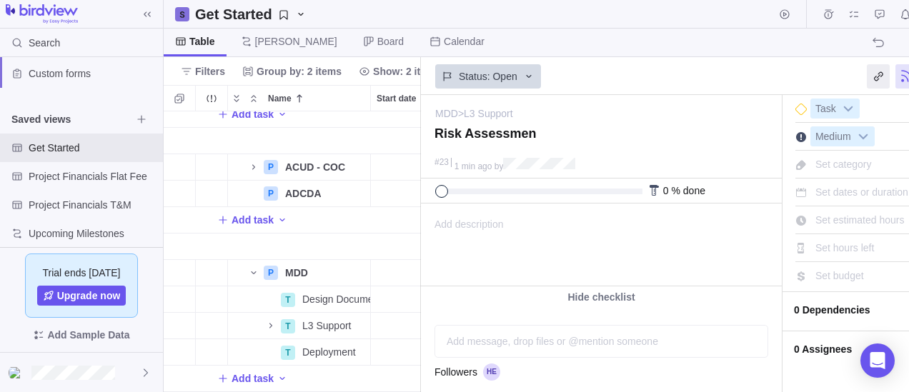
scroll to position [0, 0]
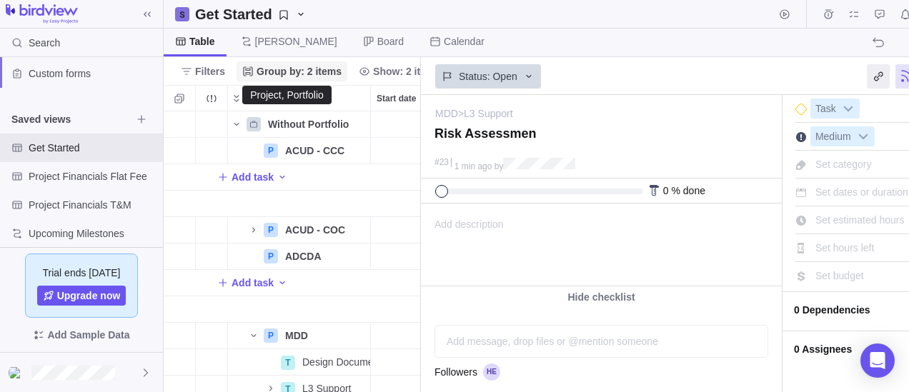
click at [334, 72] on span "Group by: 2 items" at bounding box center [291, 71] width 111 height 20
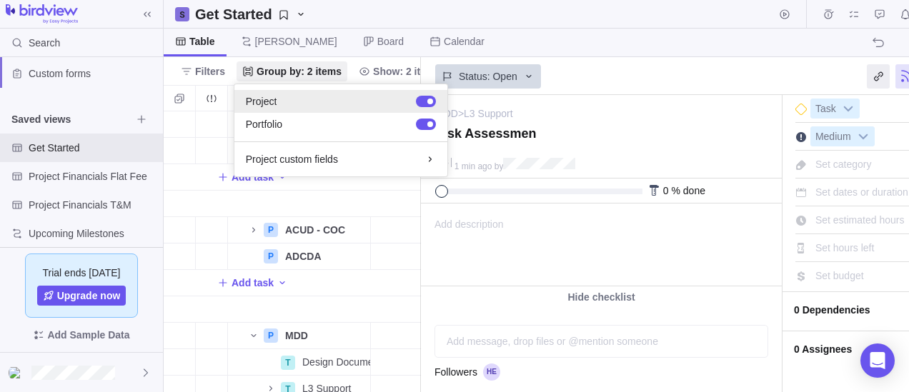
click at [423, 100] on div at bounding box center [426, 101] width 20 height 11
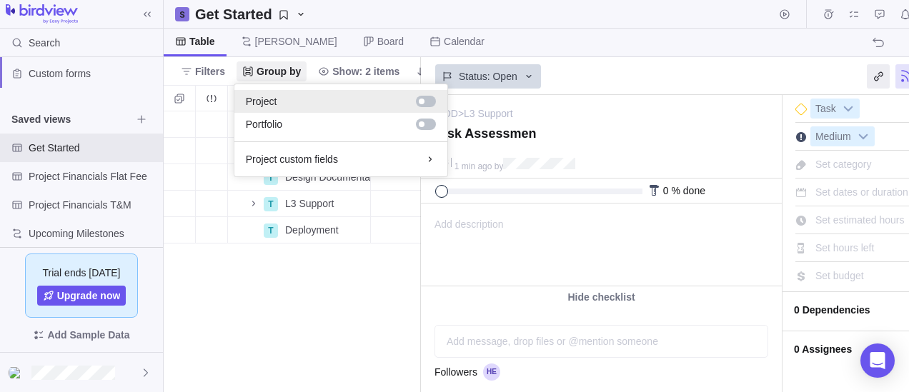
scroll to position [270, 246]
click at [431, 101] on div at bounding box center [426, 101] width 20 height 11
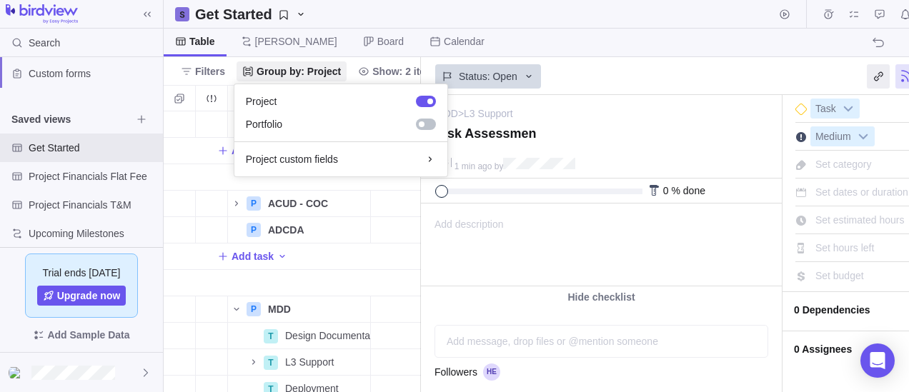
click at [656, 81] on body "Search Time logs history Invoices Resources Reports Dashboard BI dashboards Sma…" at bounding box center [454, 196] width 909 height 392
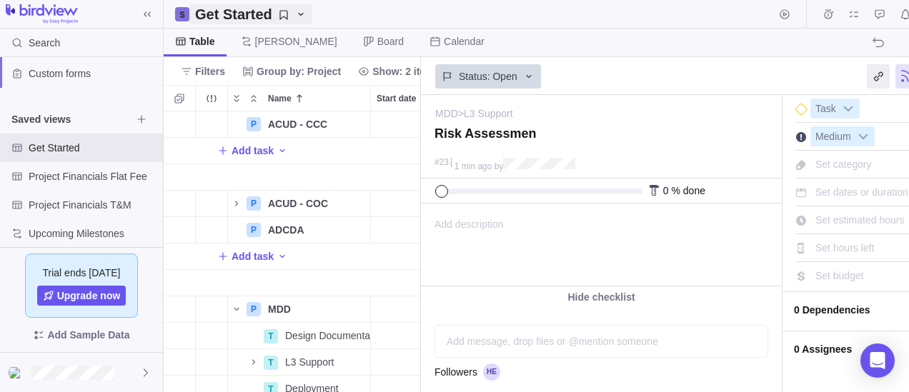
click at [296, 11] on icon "Get Started" at bounding box center [300, 14] width 11 height 11
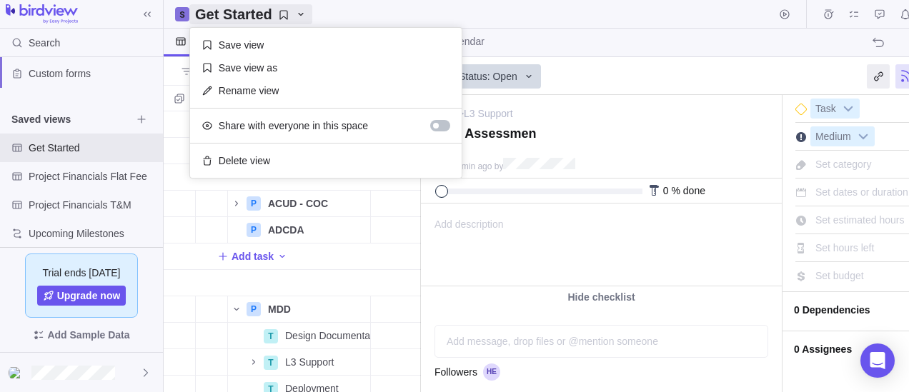
click at [447, 7] on body "Search Time logs history Invoices Resources Reports Dashboard BI dashboards Sma…" at bounding box center [454, 196] width 909 height 392
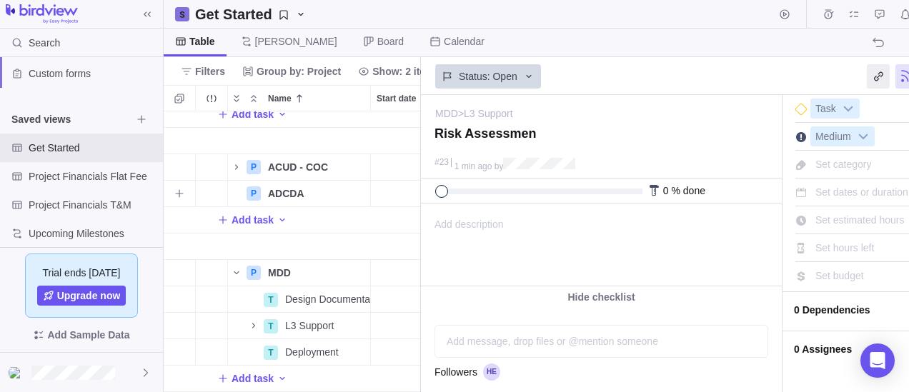
scroll to position [0, 0]
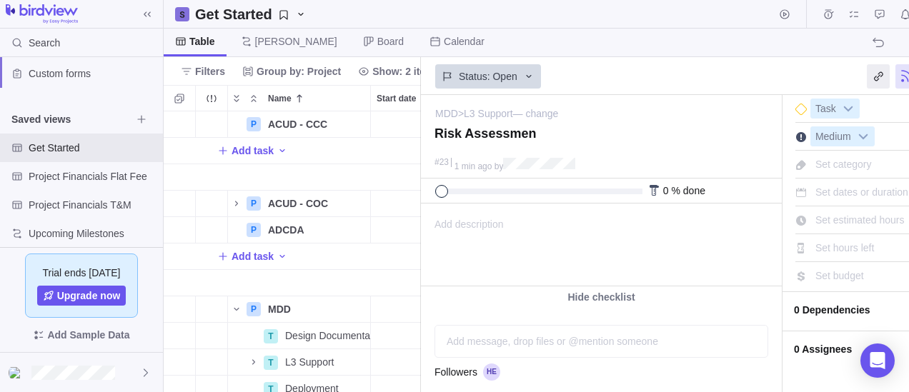
click at [448, 109] on link "MDD" at bounding box center [446, 113] width 23 height 14
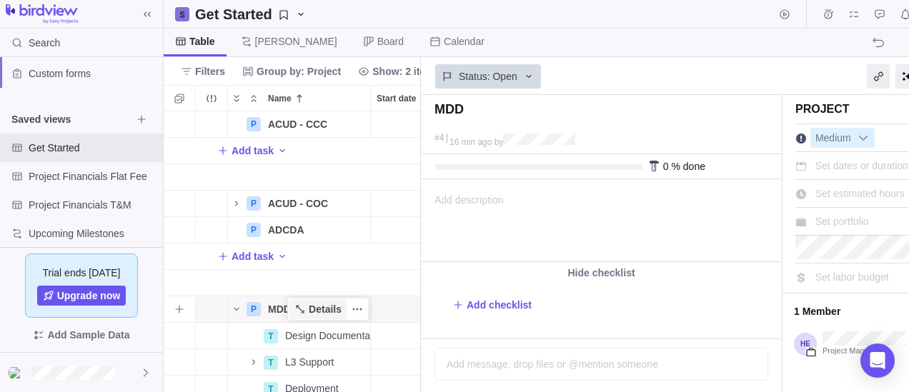
click at [302, 304] on icon "Name" at bounding box center [299, 309] width 11 height 11
click at [493, 41] on div "Table [PERSON_NAME] Board Calendar Automations" at bounding box center [591, 43] width 854 height 29
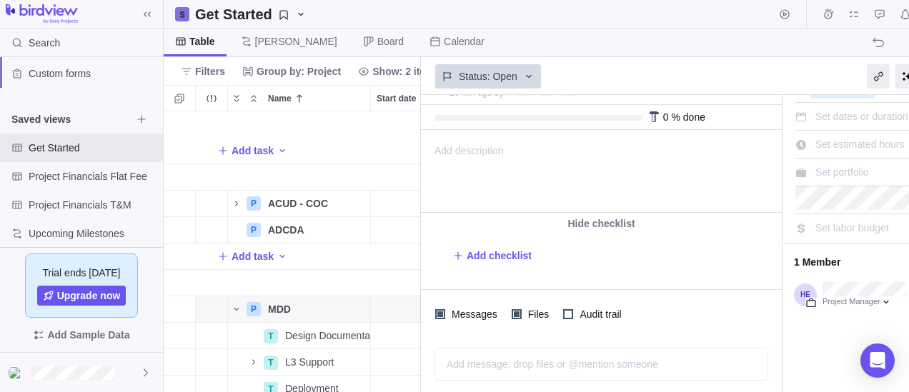
scroll to position [47, 0]
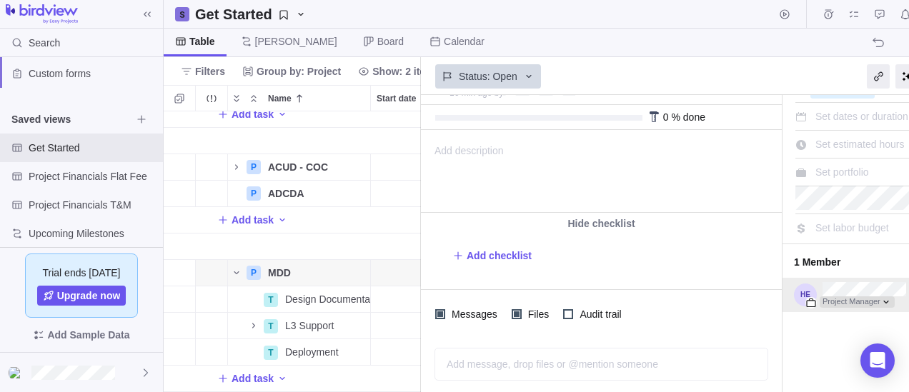
click at [886, 301] on div at bounding box center [856, 301] width 75 height 11
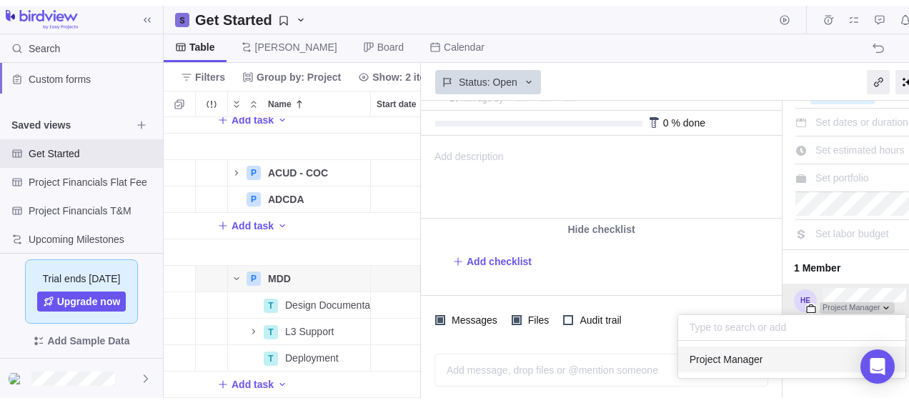
scroll to position [26, 216]
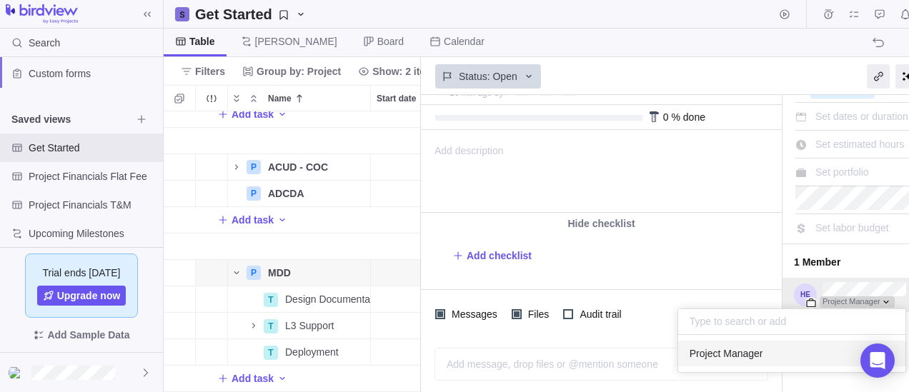
click at [886, 301] on div at bounding box center [856, 301] width 75 height 11
click at [199, 44] on span "Table" at bounding box center [202, 41] width 26 height 14
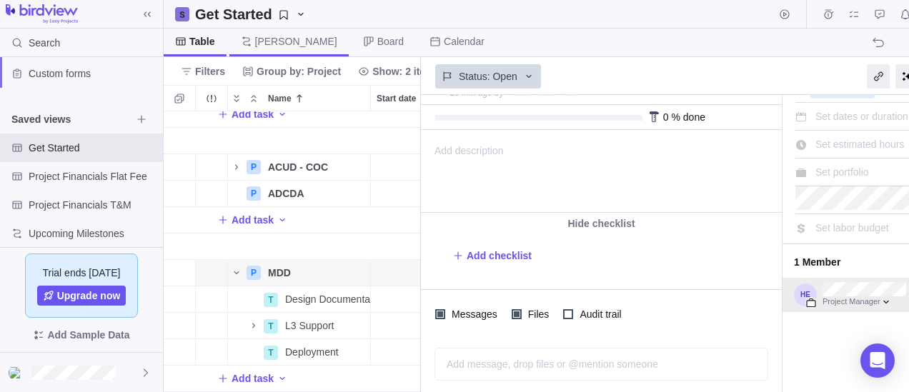
click at [276, 42] on span "[PERSON_NAME]" at bounding box center [296, 41] width 82 height 14
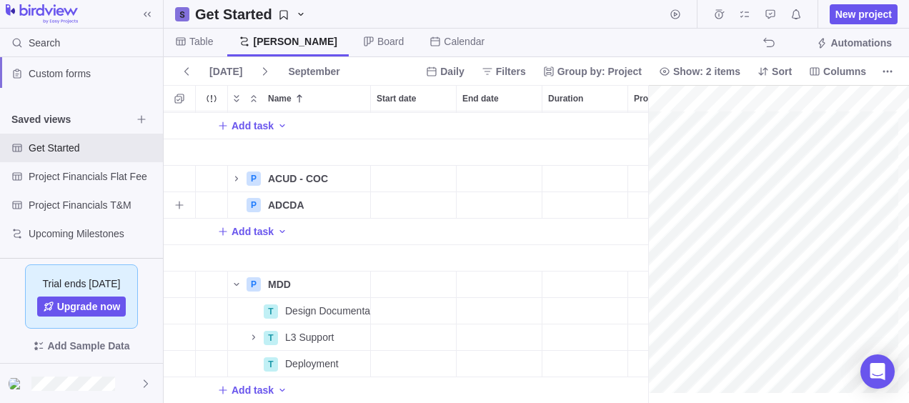
scroll to position [0, 119]
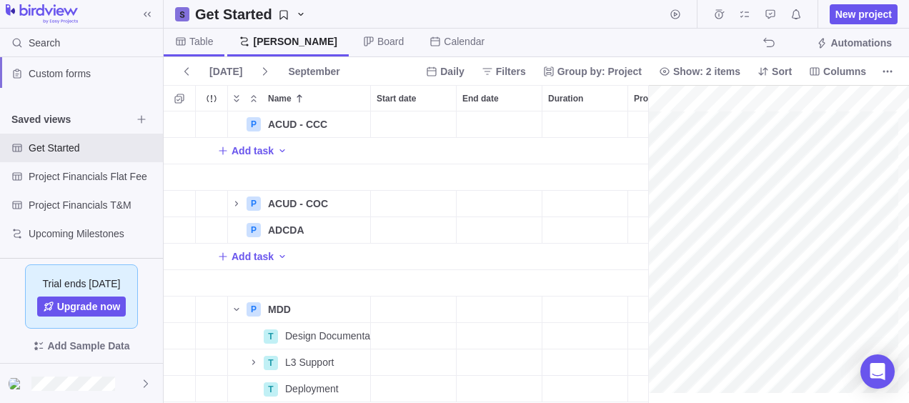
click at [207, 48] on span "Table" at bounding box center [201, 41] width 24 height 14
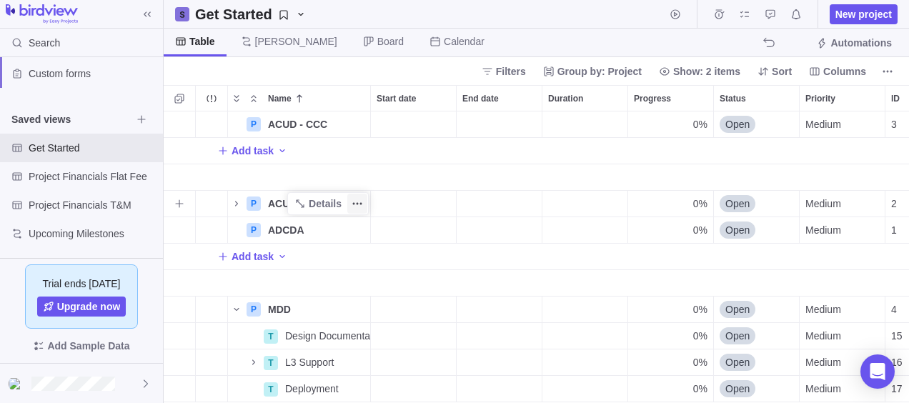
scroll to position [36, 0]
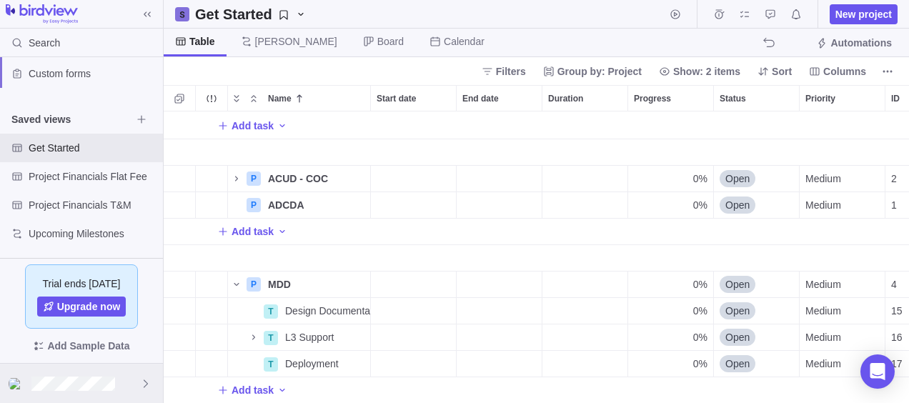
click at [139, 379] on div at bounding box center [81, 383] width 163 height 39
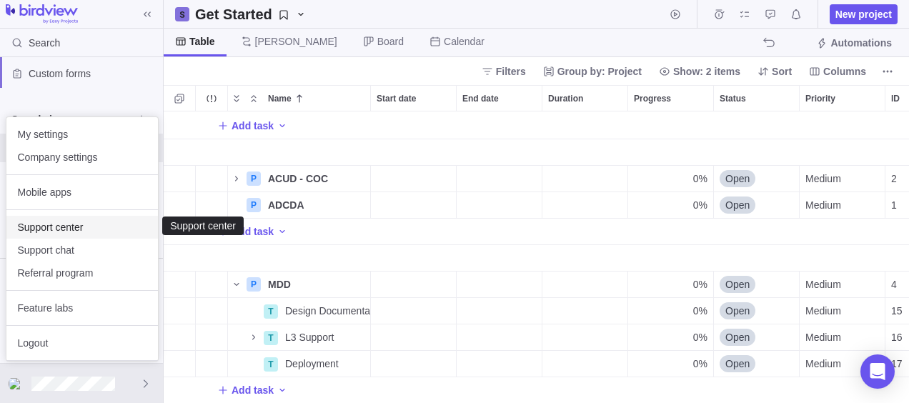
click at [86, 224] on span "Support center" at bounding box center [82, 227] width 129 height 14
